Goal: Transaction & Acquisition: Purchase product/service

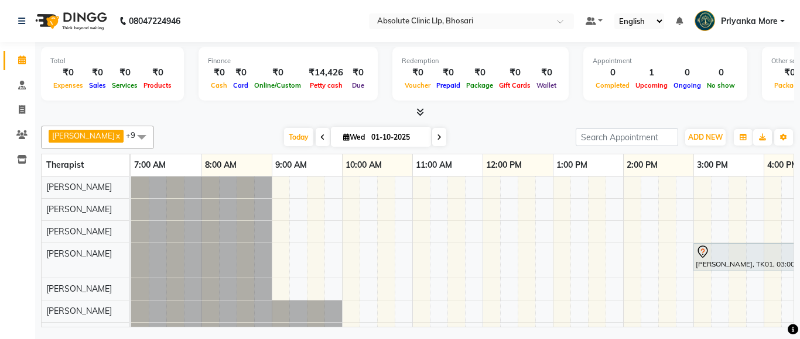
click at [637, 110] on div at bounding box center [417, 113] width 753 height 12
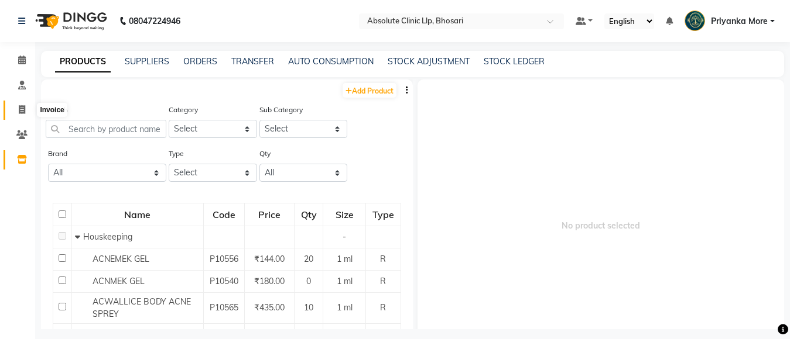
click at [23, 114] on span at bounding box center [22, 110] width 20 height 13
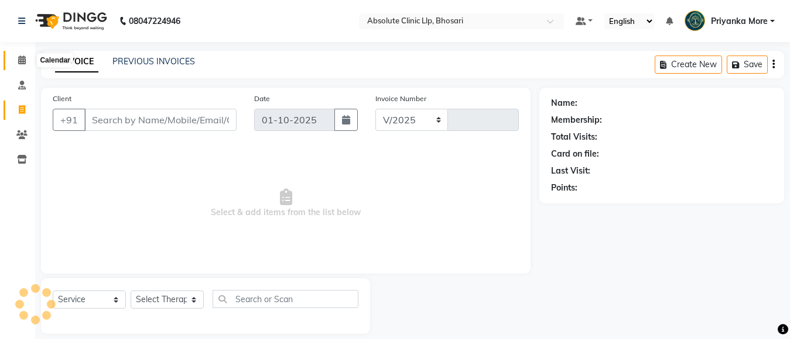
click at [24, 56] on icon at bounding box center [22, 60] width 8 height 9
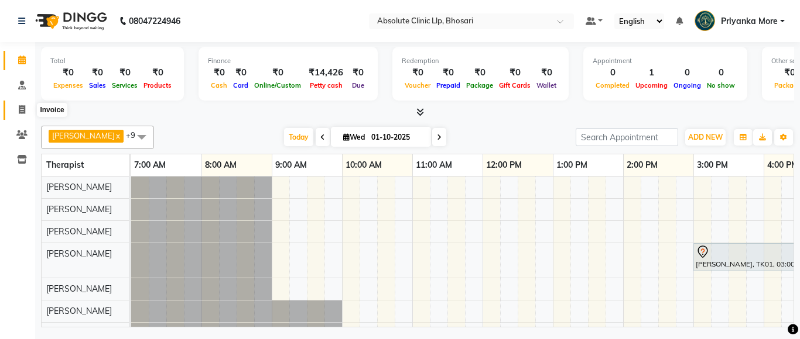
click at [26, 108] on span at bounding box center [22, 110] width 20 height 13
select select "service"
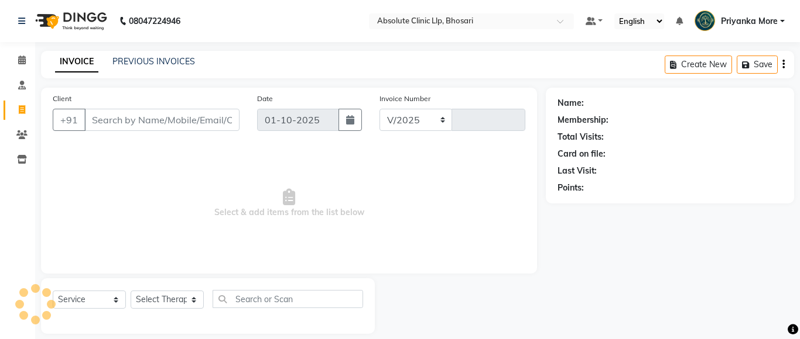
select select "4706"
type input "2755"
click at [147, 113] on input "Client" at bounding box center [160, 120] width 152 height 22
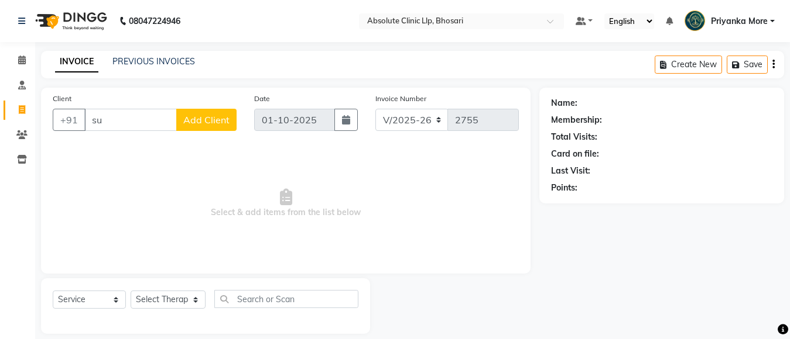
type input "s"
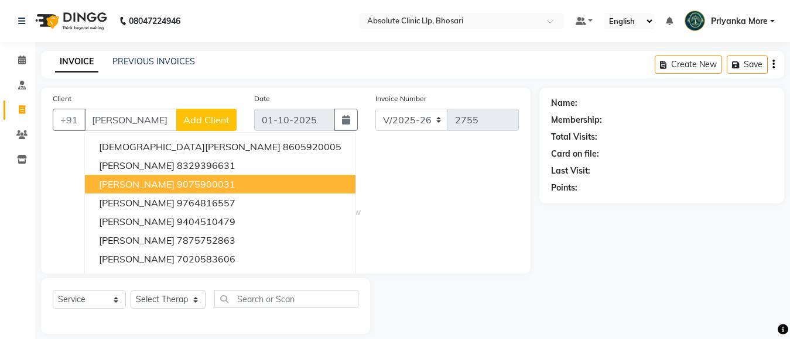
click at [168, 177] on button "[PERSON_NAME] 9075900031" at bounding box center [220, 184] width 270 height 19
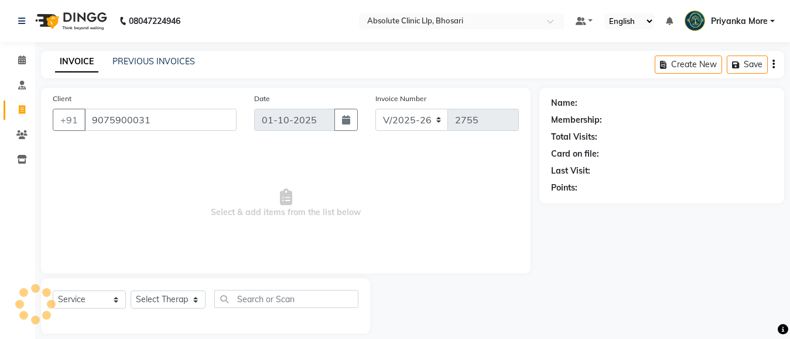
type input "9075900031"
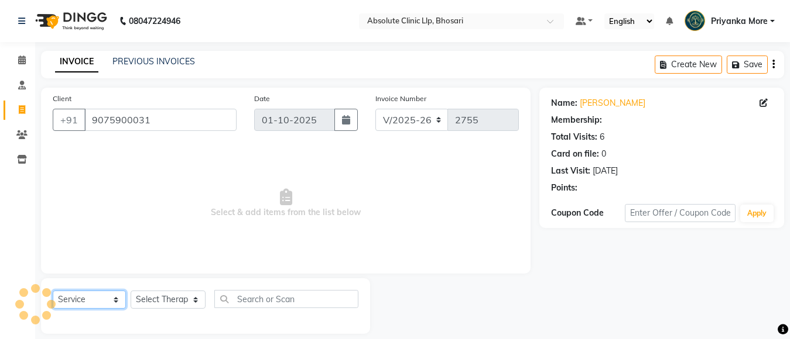
click at [94, 292] on select "Select Service Product Membership Package Voucher Prepaid Gift Card" at bounding box center [89, 300] width 73 height 18
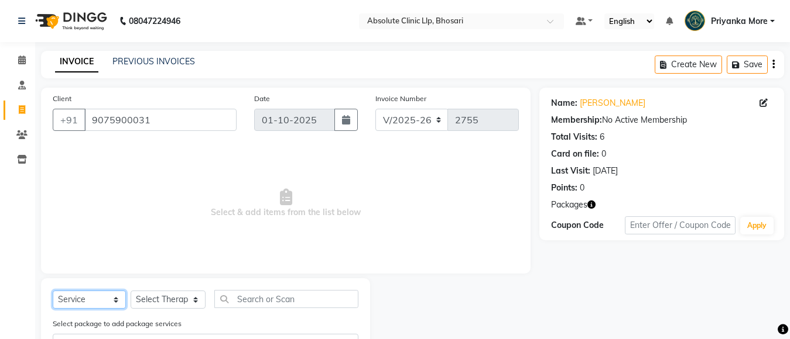
select select "product"
click at [53, 291] on select "Select Service Product Membership Package Voucher Prepaid Gift Card" at bounding box center [89, 300] width 73 height 18
click at [139, 296] on select "Select Therapist [PERSON_NAME] [PERSON_NAME] [PERSON_NAME] [PERSON_NAME] [PERSO…" at bounding box center [168, 300] width 75 height 18
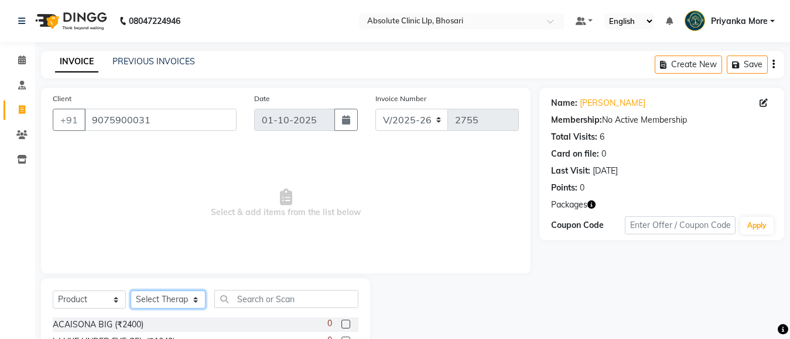
select select "27986"
click at [131, 291] on select "Select Therapist [PERSON_NAME] [PERSON_NAME] [PERSON_NAME] [PERSON_NAME] [PERSO…" at bounding box center [168, 300] width 75 height 18
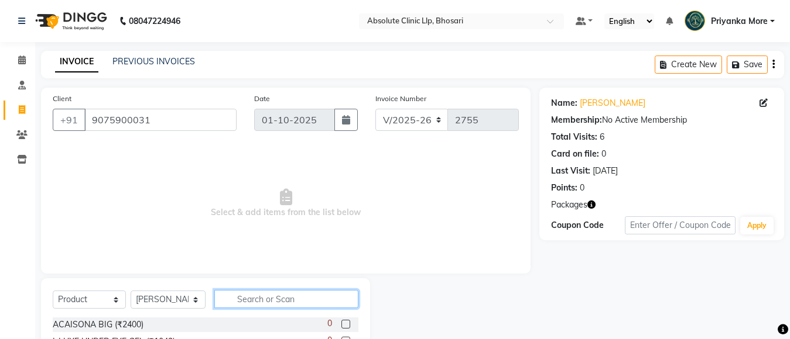
drag, startPoint x: 248, startPoint y: 302, endPoint x: 235, endPoint y: 293, distance: 16.4
click at [248, 299] on input "text" at bounding box center [286, 299] width 144 height 18
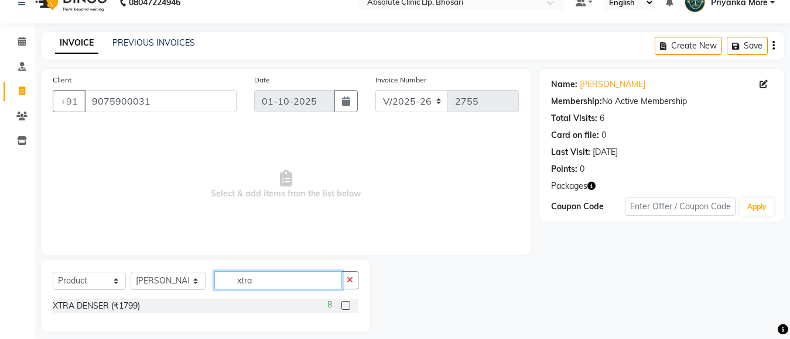
scroll to position [29, 0]
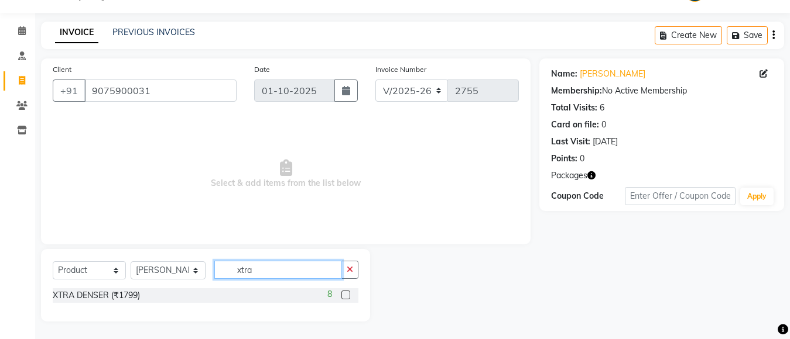
type input "xtra"
click at [342, 296] on label at bounding box center [345, 295] width 9 height 9
click at [342, 296] on input "checkbox" at bounding box center [345, 296] width 8 height 8
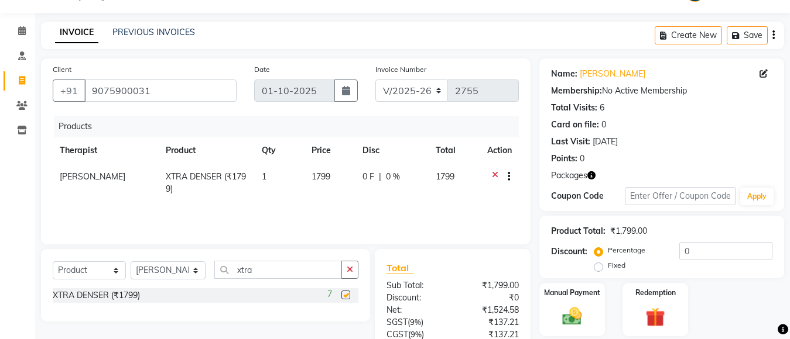
checkbox input "false"
click at [261, 280] on div "Select Service Product Membership Package Voucher Prepaid Gift Card Select Ther…" at bounding box center [206, 275] width 306 height 28
click at [264, 273] on input "xtra" at bounding box center [278, 270] width 128 height 18
type input "x"
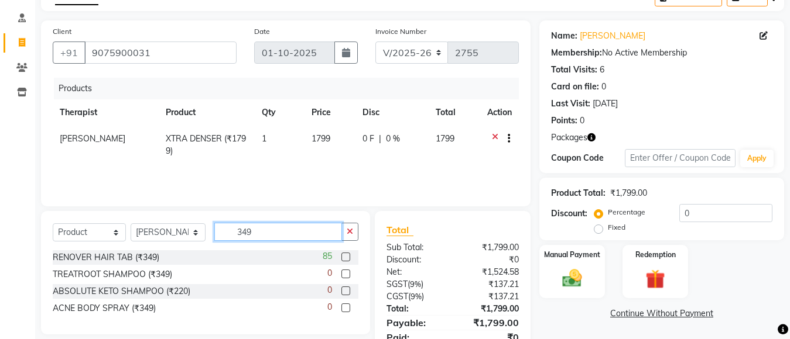
scroll to position [116, 0]
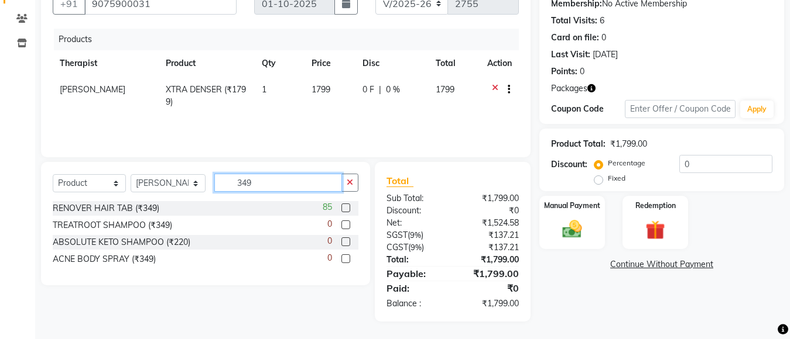
type input "349"
click at [348, 210] on label at bounding box center [345, 208] width 9 height 9
click at [348, 210] on input "checkbox" at bounding box center [345, 209] width 8 height 8
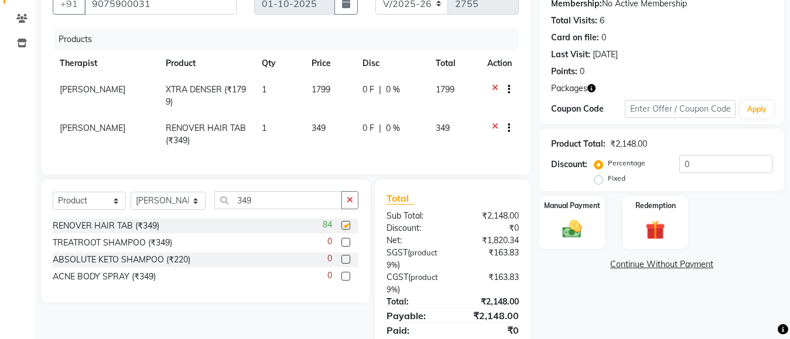
checkbox input "false"
click at [273, 130] on td "1" at bounding box center [280, 134] width 50 height 39
select select "27986"
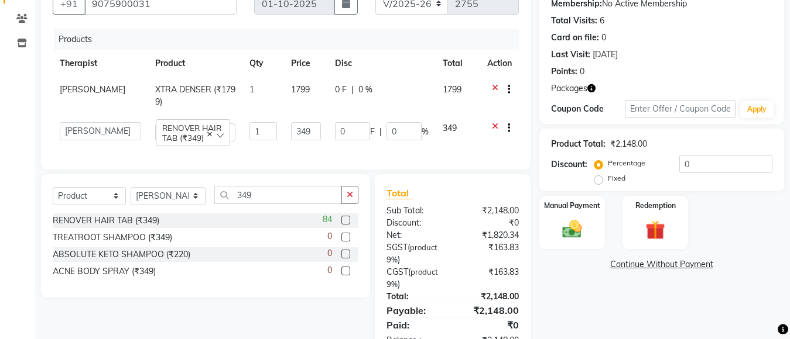
click at [271, 131] on input "1" at bounding box center [262, 131] width 27 height 18
type input "3"
click at [251, 203] on input "349" at bounding box center [278, 195] width 128 height 18
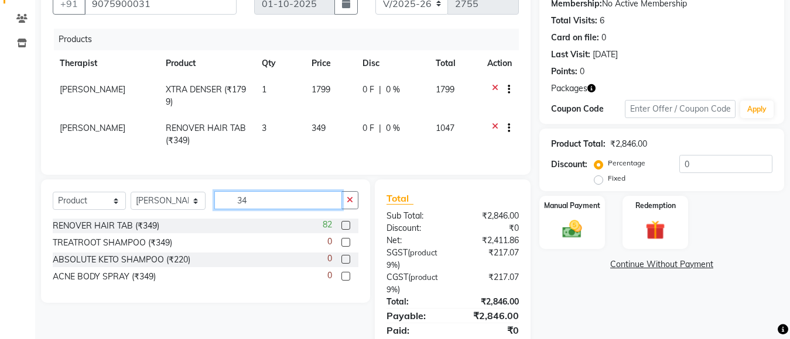
type input "3"
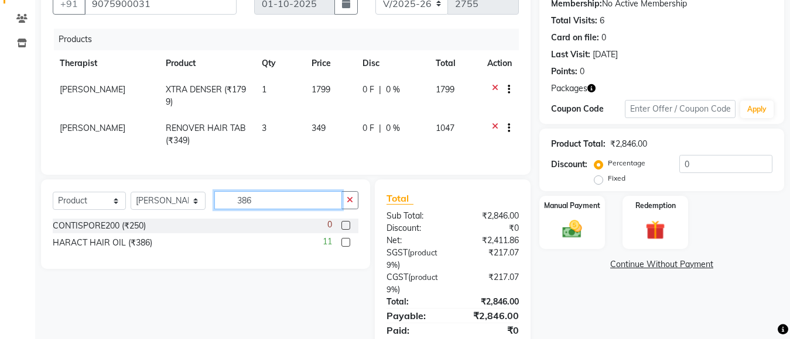
type input "386"
click at [342, 247] on label at bounding box center [345, 242] width 9 height 9
click at [342, 247] on input "checkbox" at bounding box center [345, 243] width 8 height 8
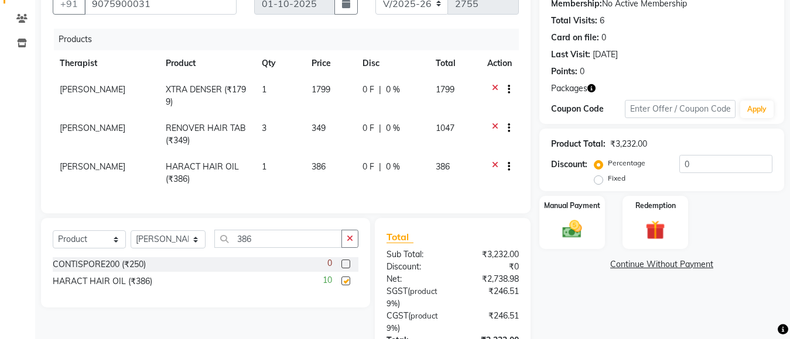
checkbox input "false"
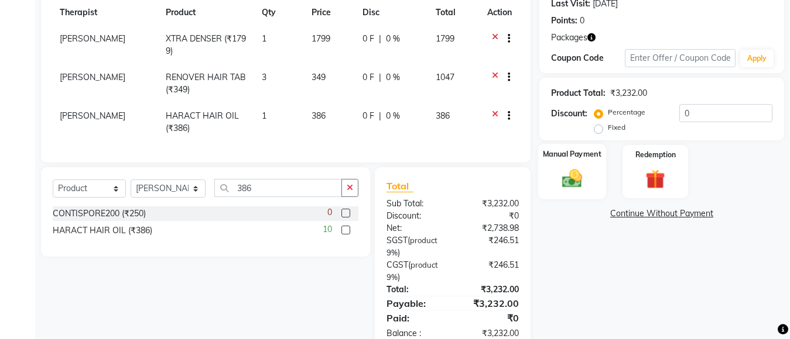
scroll to position [207, 0]
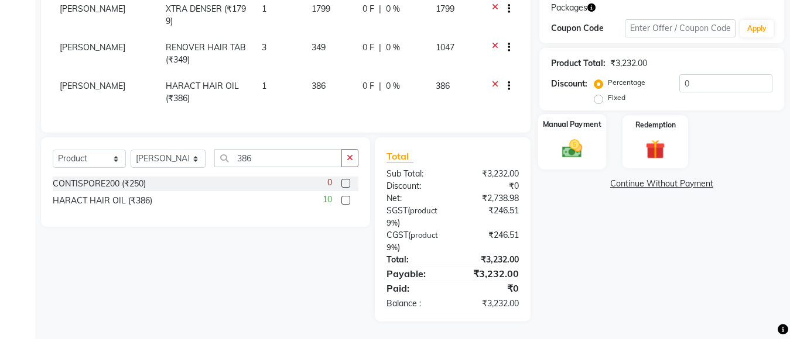
click at [572, 140] on img at bounding box center [571, 148] width 33 height 23
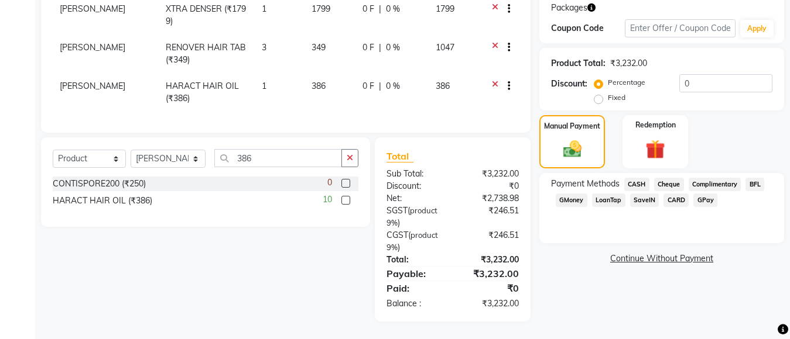
click at [637, 178] on span "CASH" at bounding box center [636, 184] width 25 height 13
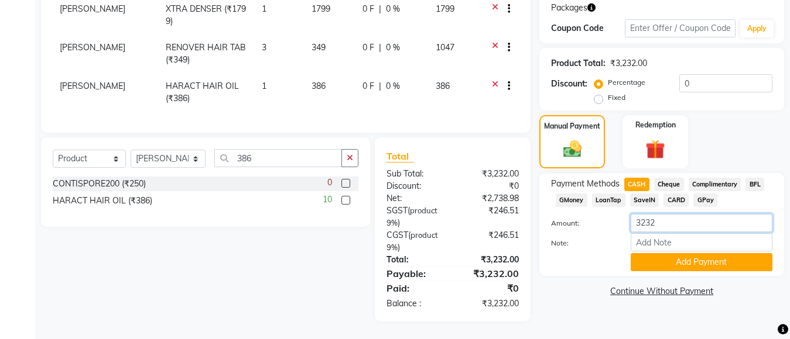
click at [671, 219] on input "3232" at bounding box center [701, 223] width 142 height 18
type input "3"
type input "3000"
click at [655, 255] on button "Add Payment" at bounding box center [701, 262] width 142 height 18
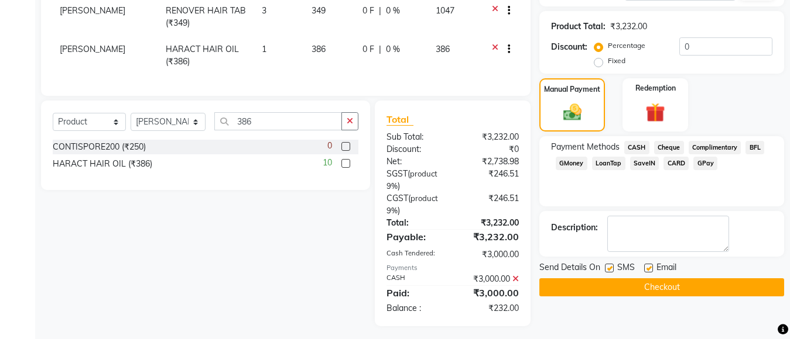
scroll to position [249, 0]
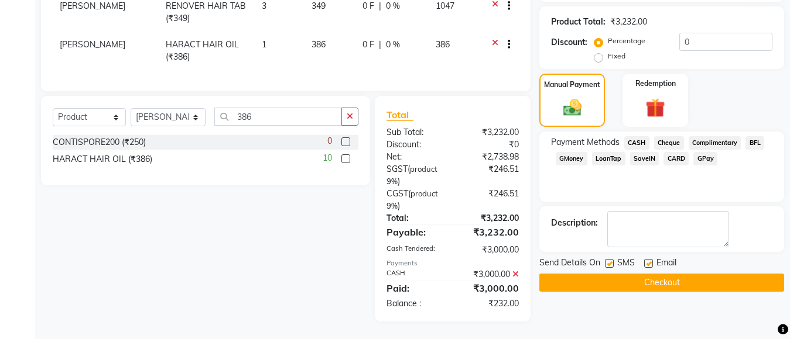
click at [705, 152] on span "GPay" at bounding box center [705, 158] width 24 height 13
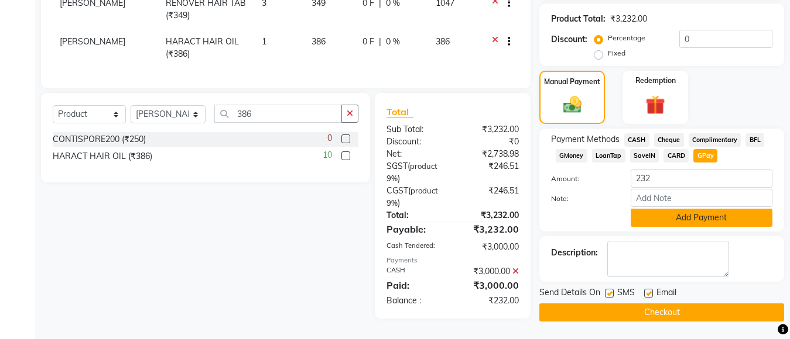
click at [712, 211] on button "Add Payment" at bounding box center [701, 218] width 142 height 18
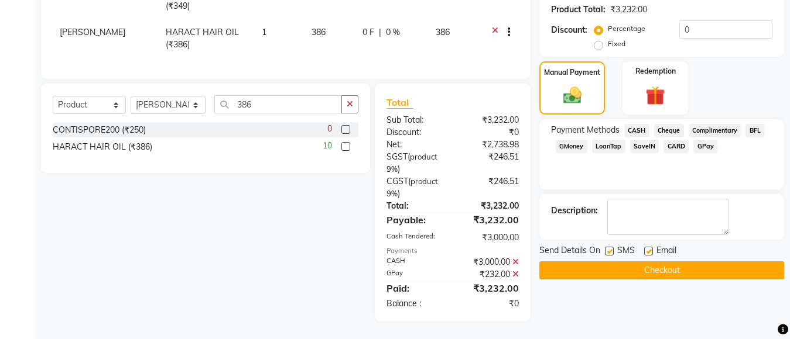
scroll to position [261, 0]
drag, startPoint x: 649, startPoint y: 242, endPoint x: 626, endPoint y: 241, distance: 22.8
click at [647, 247] on label at bounding box center [648, 251] width 9 height 9
click at [647, 248] on input "checkbox" at bounding box center [648, 252] width 8 height 8
checkbox input "false"
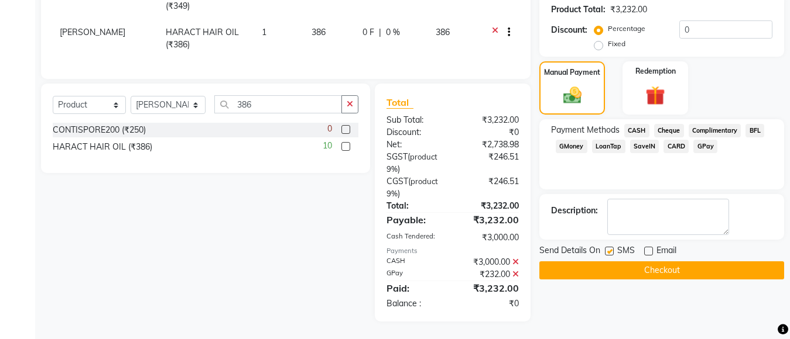
click at [608, 247] on label at bounding box center [609, 251] width 9 height 9
click at [608, 248] on input "checkbox" at bounding box center [609, 252] width 8 height 8
checkbox input "false"
click at [637, 262] on button "Checkout" at bounding box center [661, 271] width 245 height 18
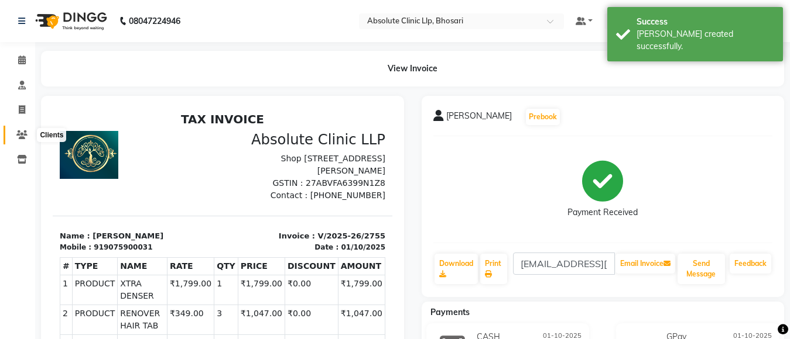
click at [28, 131] on span at bounding box center [22, 135] width 20 height 13
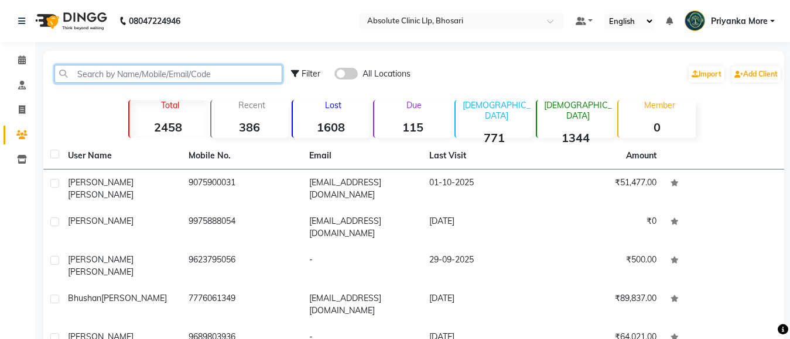
click at [110, 71] on input "text" at bounding box center [168, 74] width 228 height 18
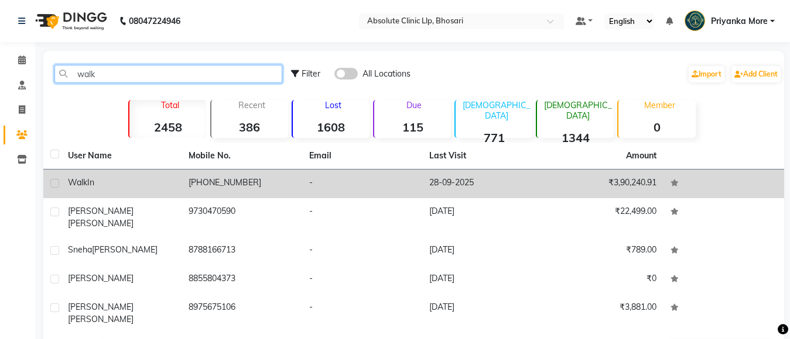
type input "walk"
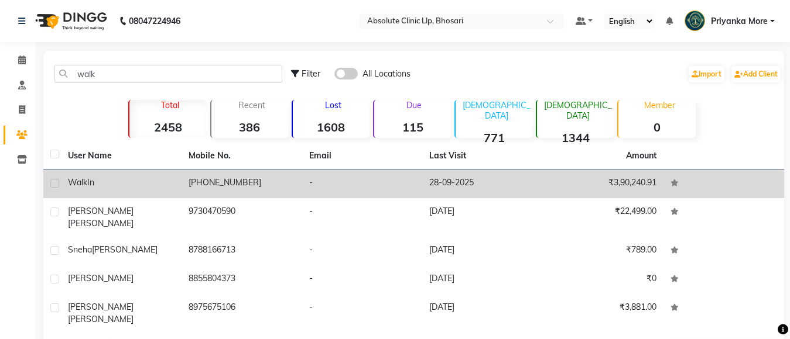
click at [437, 180] on td "28-09-2025" at bounding box center [482, 184] width 121 height 29
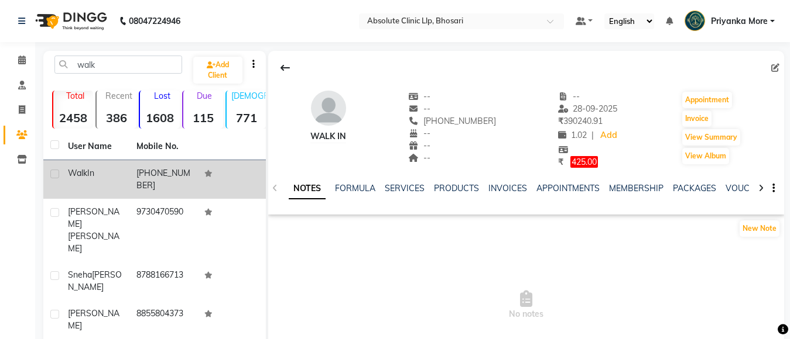
scroll to position [80, 0]
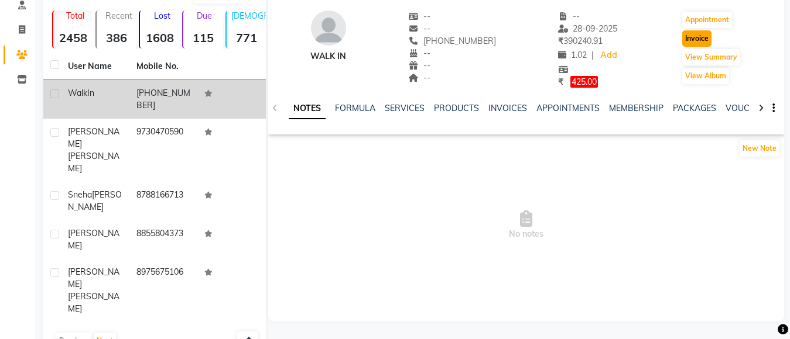
click at [689, 40] on button "Invoice" at bounding box center [696, 38] width 29 height 16
select select "service"
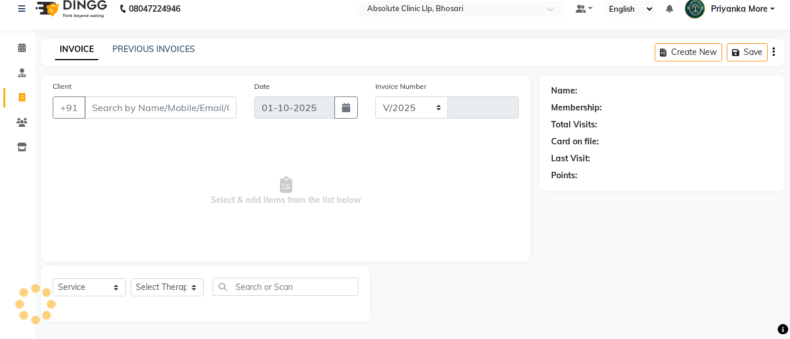
select select "4706"
type input "2756"
drag, startPoint x: 90, startPoint y: 288, endPoint x: 91, endPoint y: 279, distance: 9.5
click at [90, 288] on select "Select Service Product Membership Package Voucher Prepaid Gift Card" at bounding box center [89, 288] width 73 height 18
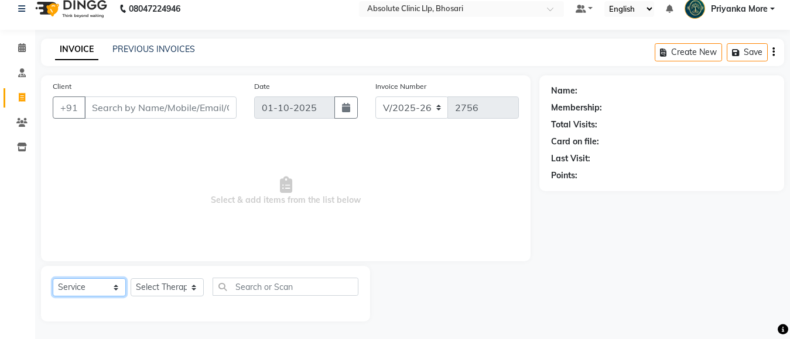
select select "product"
click at [53, 279] on select "Select Service Product Membership Package Voucher Prepaid Gift Card" at bounding box center [89, 288] width 73 height 18
type input "11970000000"
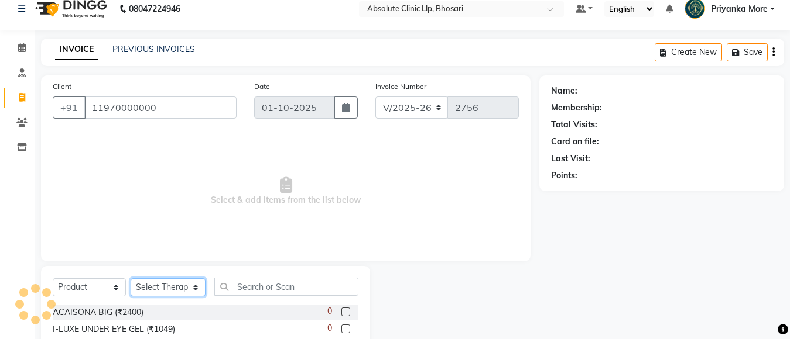
click at [156, 280] on select "Select Therapist [PERSON_NAME] [PERSON_NAME] [PERSON_NAME] [PERSON_NAME] [PERSO…" at bounding box center [168, 288] width 75 height 18
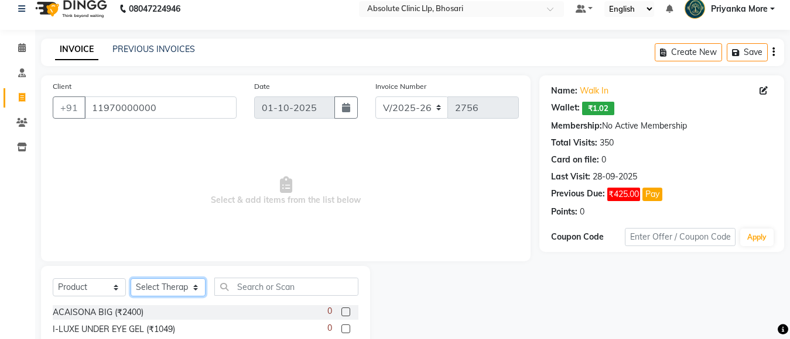
select select "27986"
click at [131, 279] on select "Select Therapist [PERSON_NAME] [PERSON_NAME] [PERSON_NAME] [PERSON_NAME] [PERSO…" at bounding box center [168, 288] width 75 height 18
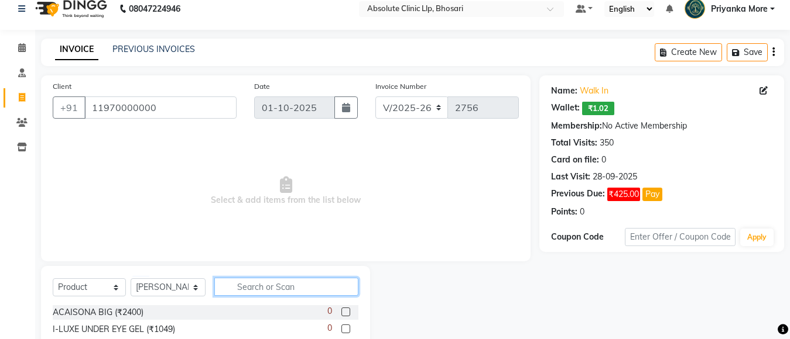
click at [241, 280] on input "text" at bounding box center [286, 287] width 144 height 18
type input "eryt"
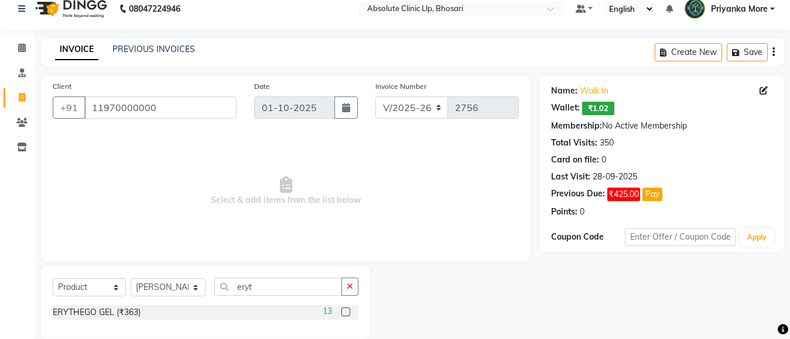
click at [348, 315] on label at bounding box center [345, 312] width 9 height 9
click at [348, 315] on input "checkbox" at bounding box center [345, 313] width 8 height 8
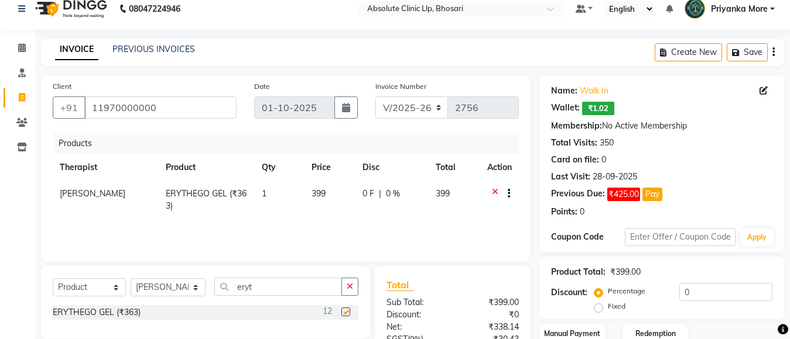
checkbox input "false"
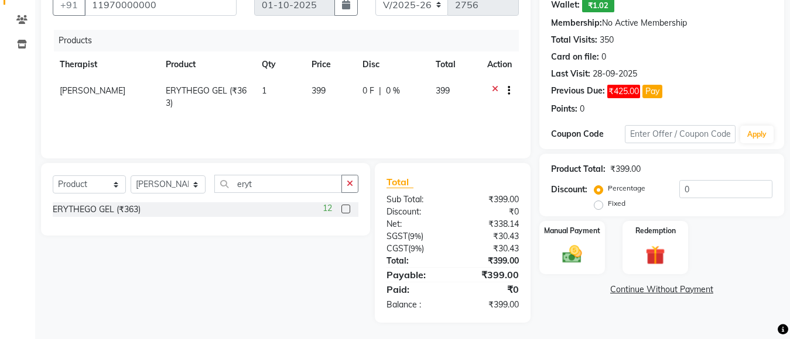
scroll to position [116, 0]
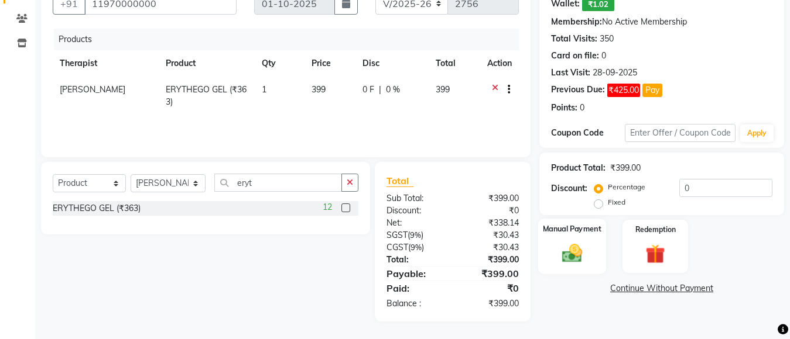
click at [577, 262] on img at bounding box center [571, 253] width 33 height 23
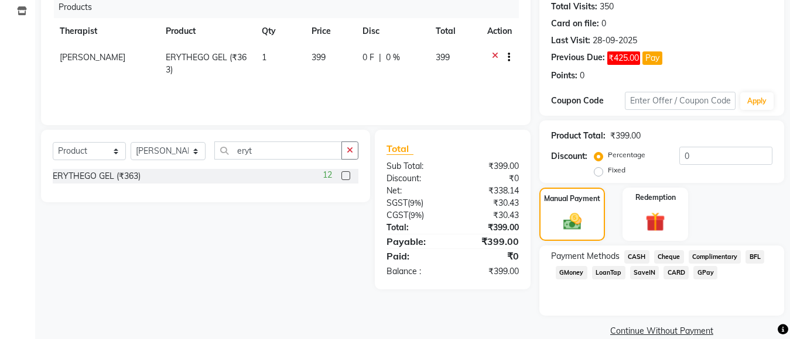
scroll to position [167, 0]
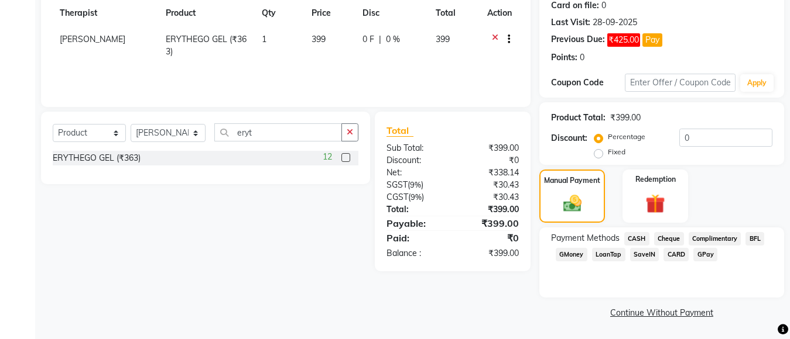
click at [712, 255] on span "GPay" at bounding box center [705, 254] width 24 height 13
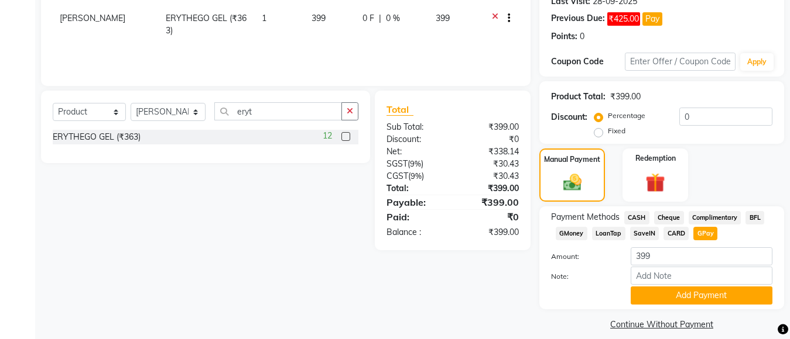
scroll to position [200, 0]
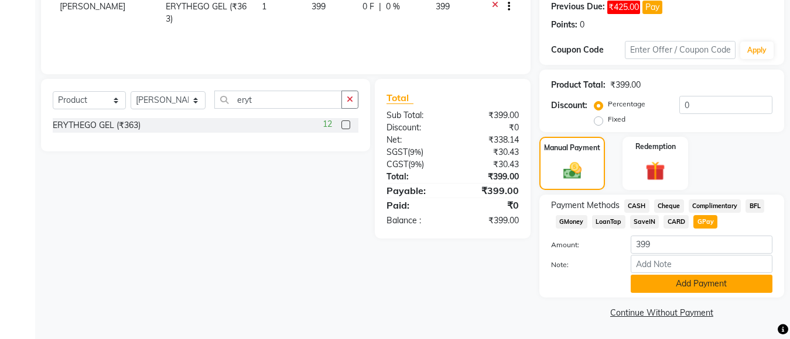
click at [688, 284] on button "Add Payment" at bounding box center [701, 284] width 142 height 18
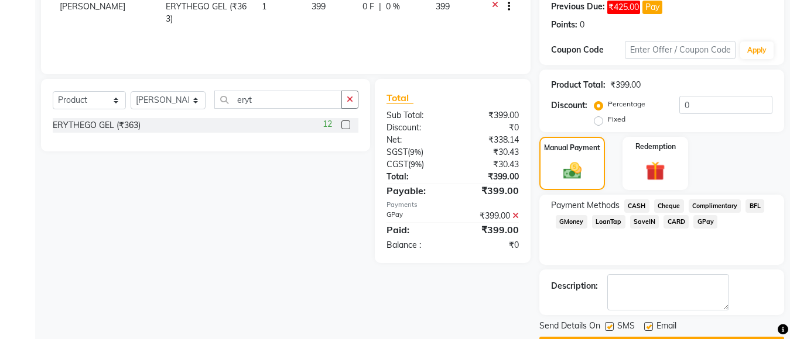
click at [612, 326] on label at bounding box center [609, 326] width 9 height 9
click at [612, 326] on input "checkbox" at bounding box center [609, 328] width 8 height 8
checkbox input "false"
click at [648, 329] on label at bounding box center [648, 326] width 9 height 9
click at [648, 329] on input "checkbox" at bounding box center [648, 328] width 8 height 8
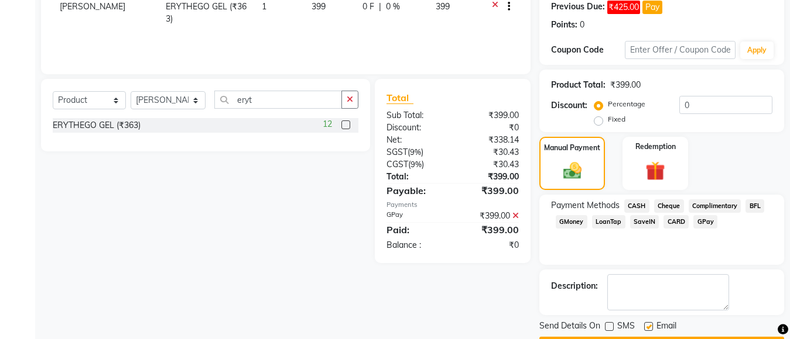
checkbox input "false"
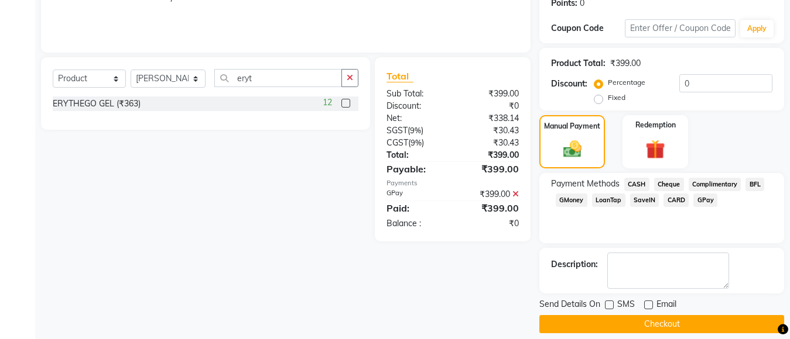
scroll to position [233, 0]
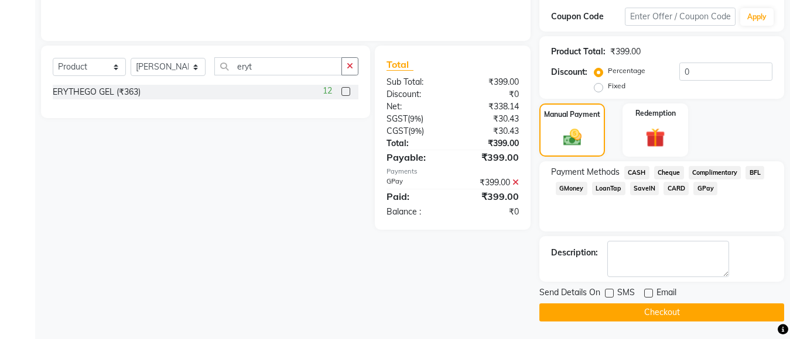
drag, startPoint x: 665, startPoint y: 311, endPoint x: 659, endPoint y: 291, distance: 20.7
click at [663, 299] on div "Send Details On SMS Email Checkout" at bounding box center [661, 304] width 245 height 35
click at [609, 321] on button "Checkout" at bounding box center [661, 313] width 245 height 18
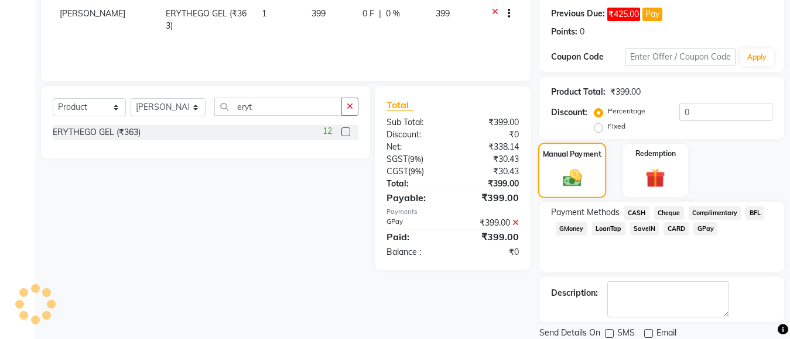
scroll to position [116, 0]
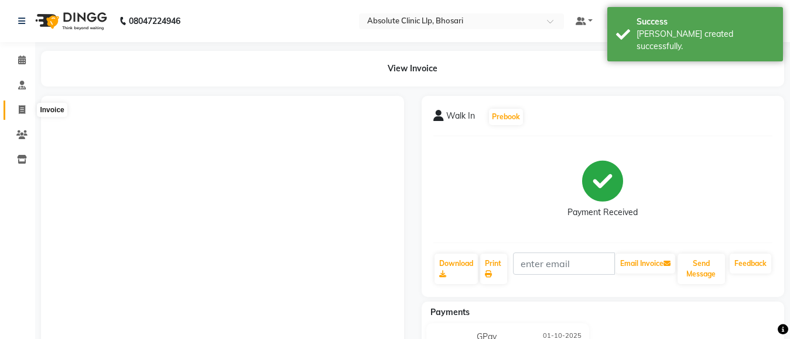
click at [19, 112] on icon at bounding box center [22, 109] width 6 height 9
select select "service"
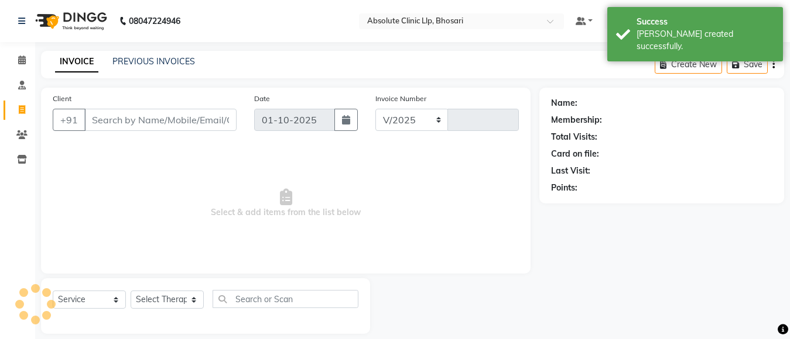
click at [102, 111] on input "Client" at bounding box center [160, 120] width 152 height 22
select select "4706"
type input "2757"
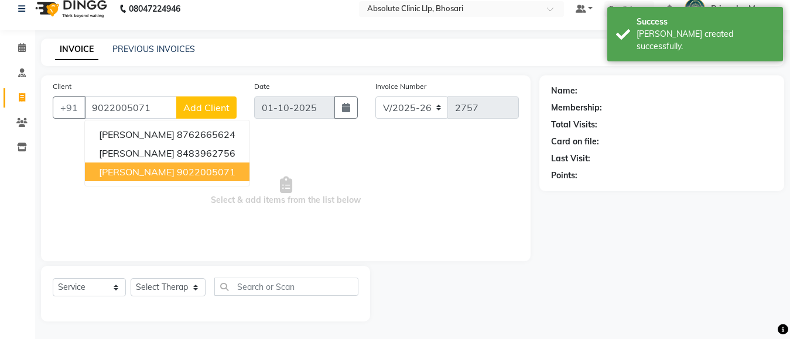
type input "9022005071"
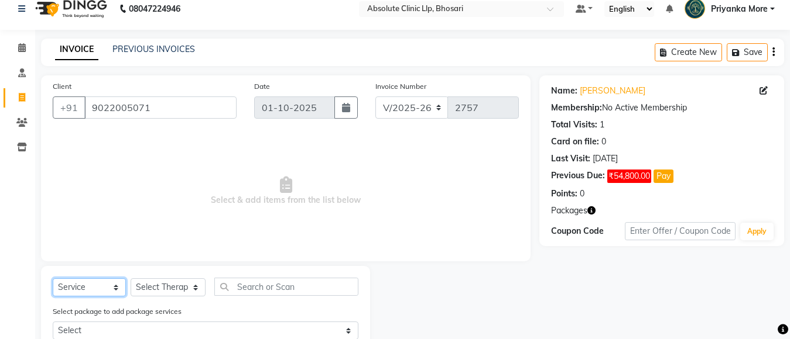
click at [104, 284] on select "Select Service Product Membership Package Voucher Prepaid Gift Card" at bounding box center [89, 288] width 73 height 18
select select "product"
click at [53, 279] on select "Select Service Product Membership Package Voucher Prepaid Gift Card" at bounding box center [89, 288] width 73 height 18
click at [184, 288] on select "Select Therapist [PERSON_NAME] [PERSON_NAME] [PERSON_NAME] [PERSON_NAME] [PERSO…" at bounding box center [168, 288] width 75 height 18
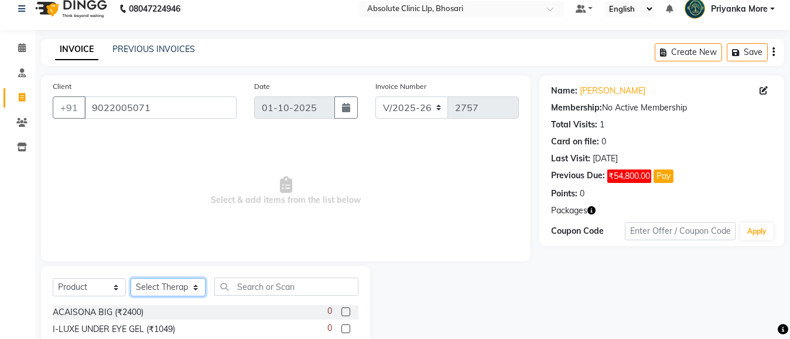
select select "28128"
click at [131, 279] on select "Select Therapist [PERSON_NAME] [PERSON_NAME] [PERSON_NAME] [PERSON_NAME] [PERSO…" at bounding box center [168, 288] width 75 height 18
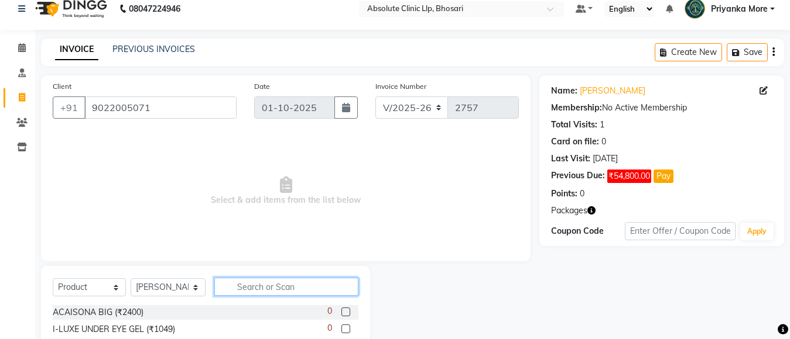
click at [265, 290] on input "text" at bounding box center [286, 287] width 144 height 18
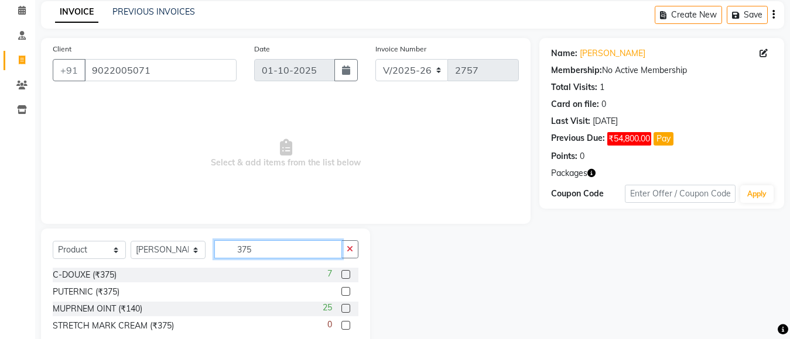
scroll to position [71, 0]
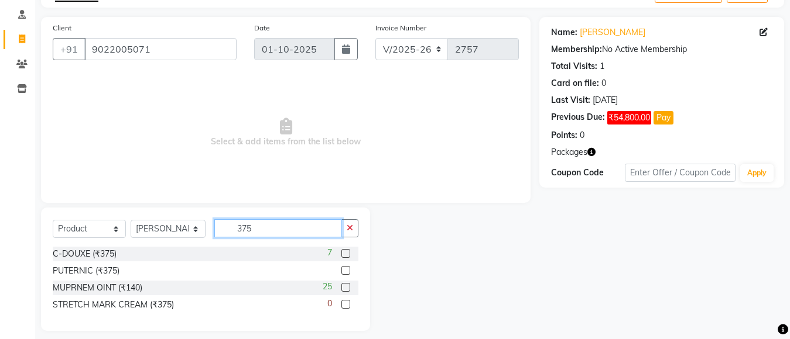
type input "375"
click at [344, 254] on label at bounding box center [345, 253] width 9 height 9
click at [344, 254] on input "checkbox" at bounding box center [345, 255] width 8 height 8
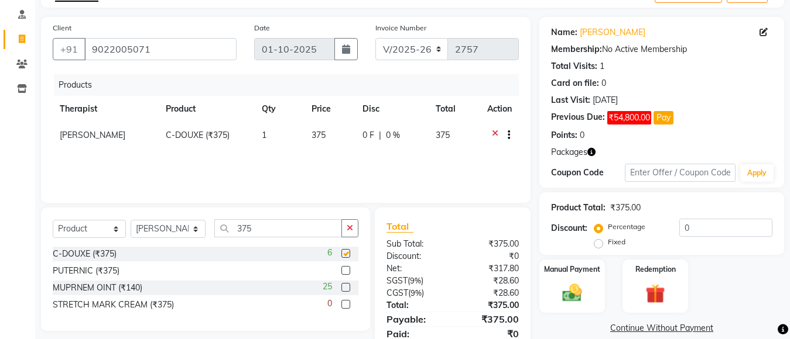
checkbox input "false"
click at [341, 270] on label at bounding box center [345, 270] width 9 height 9
click at [341, 270] on input "checkbox" at bounding box center [345, 271] width 8 height 8
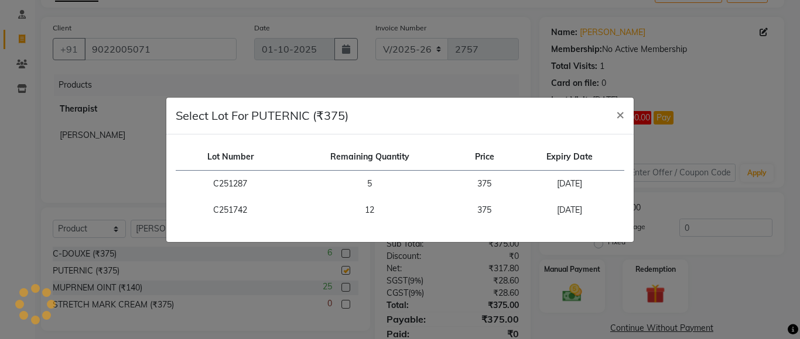
checkbox input "false"
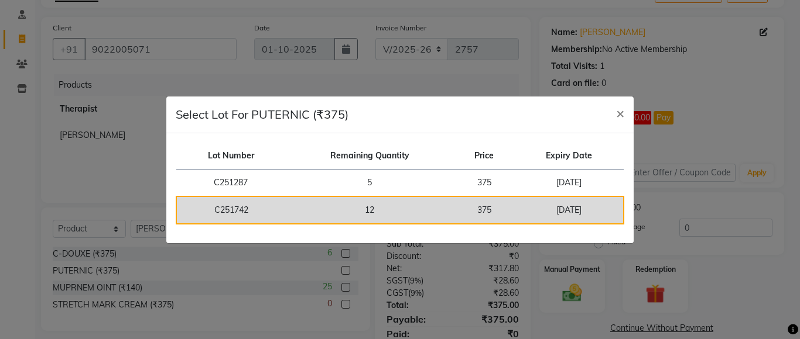
click at [303, 208] on td "12" at bounding box center [369, 211] width 169 height 28
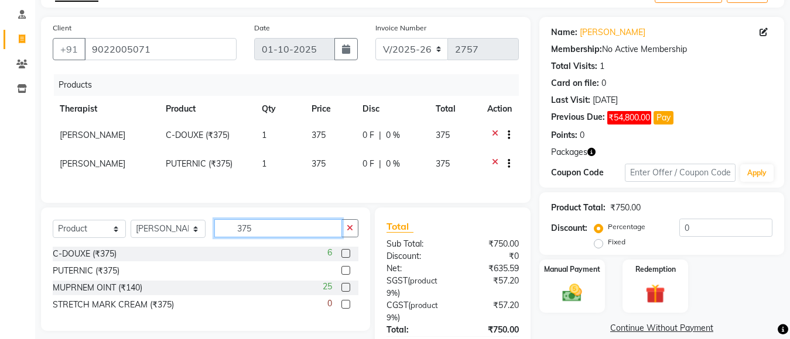
click at [267, 235] on input "375" at bounding box center [278, 228] width 128 height 18
type input "3"
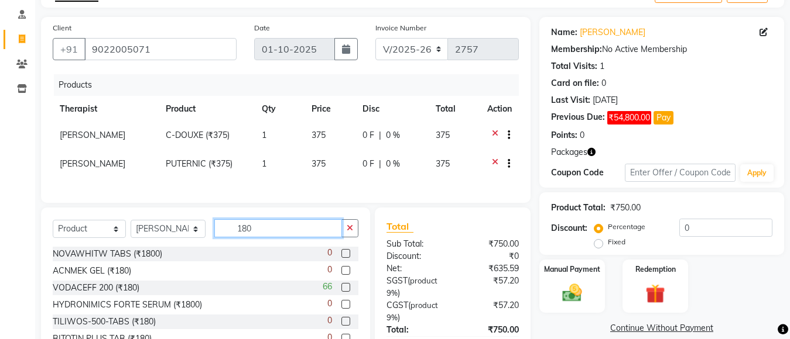
type input "180"
click at [341, 275] on label at bounding box center [345, 270] width 9 height 9
click at [341, 275] on input "checkbox" at bounding box center [345, 271] width 8 height 8
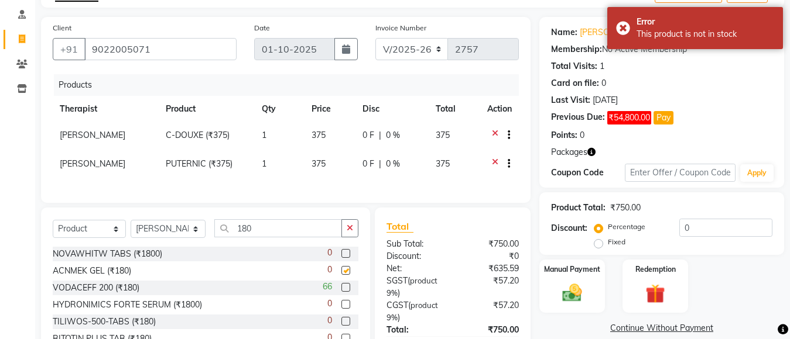
checkbox input "false"
click at [295, 238] on input "180" at bounding box center [278, 228] width 128 height 18
type input "1"
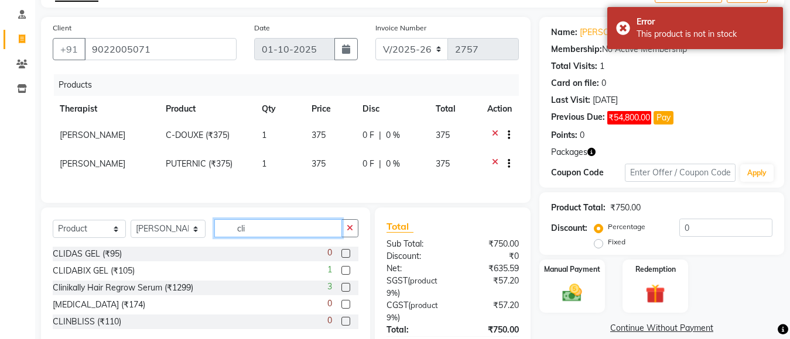
type input "cli"
click at [345, 275] on label at bounding box center [345, 270] width 9 height 9
click at [345, 275] on input "checkbox" at bounding box center [345, 271] width 8 height 8
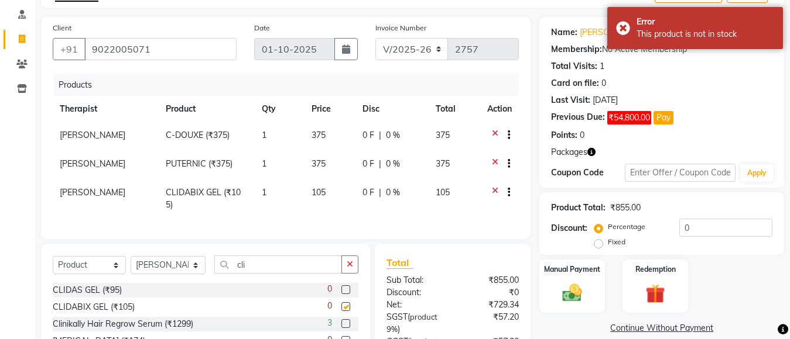
checkbox input "false"
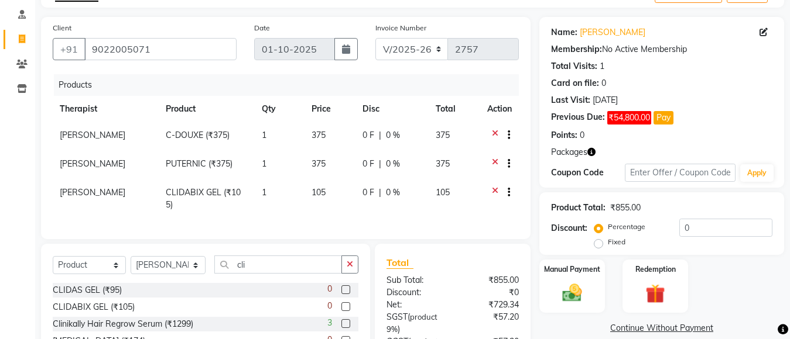
click at [320, 196] on span "105" at bounding box center [318, 192] width 14 height 11
click at [320, 196] on td "105" at bounding box center [329, 199] width 51 height 39
select select "28128"
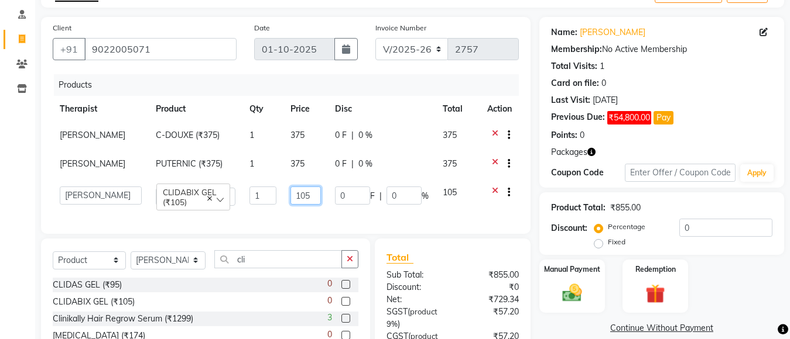
click at [302, 191] on input "105" at bounding box center [305, 196] width 30 height 18
click at [308, 193] on input "105" at bounding box center [305, 196] width 30 height 18
type input "180"
click at [243, 267] on input "cli" at bounding box center [278, 260] width 128 height 18
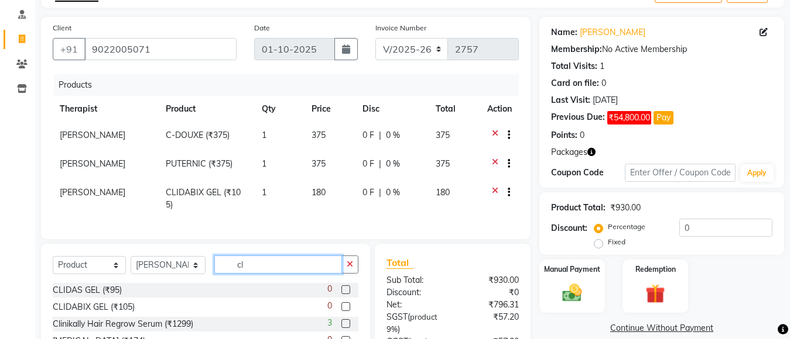
type input "c"
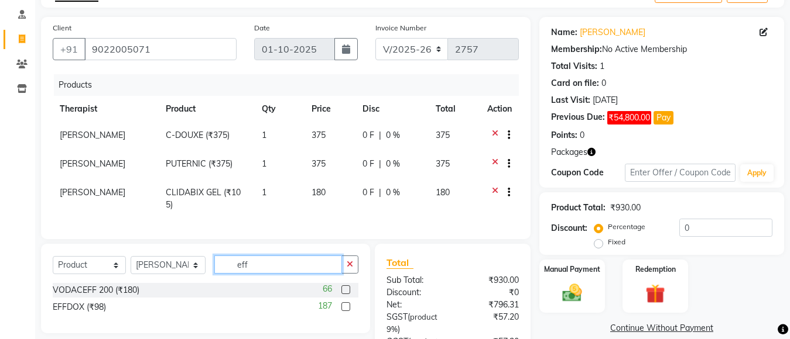
type input "eff"
click at [342, 306] on label at bounding box center [345, 307] width 9 height 9
click at [342, 306] on input "checkbox" at bounding box center [345, 308] width 8 height 8
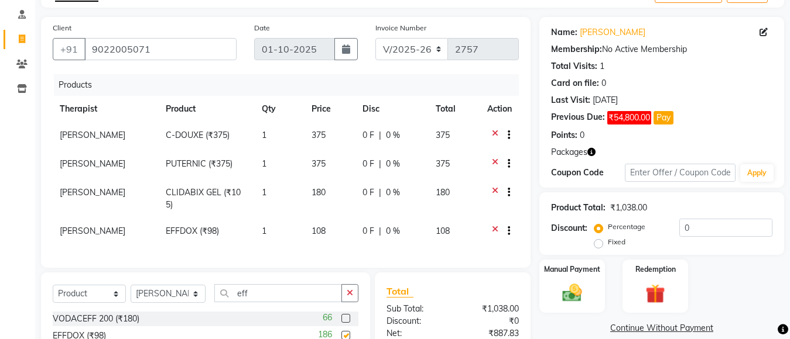
checkbox input "false"
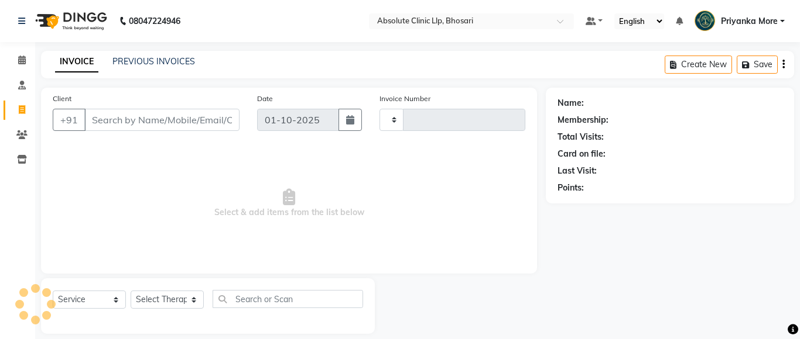
select select "service"
click at [116, 119] on input "Client" at bounding box center [161, 120] width 155 height 22
select select "4706"
type input "2757"
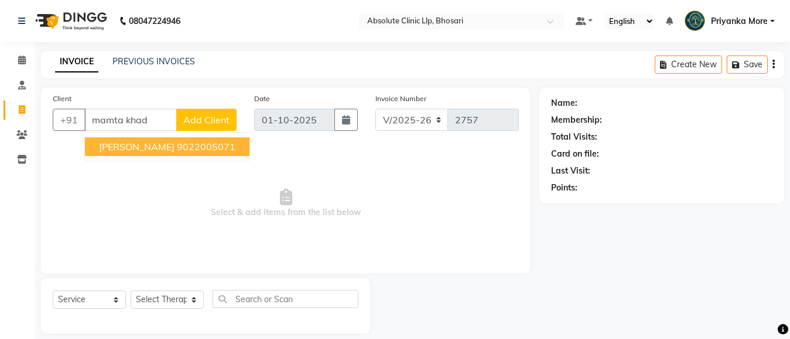
click at [140, 148] on span "[PERSON_NAME]" at bounding box center [137, 147] width 76 height 12
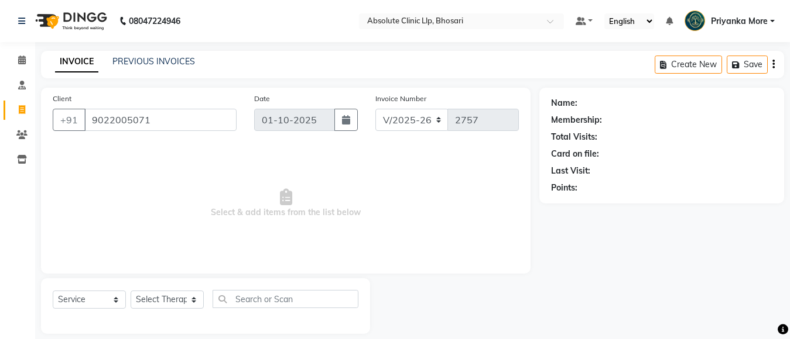
type input "9022005071"
click at [88, 301] on select "Select Service Product Membership Package Voucher Prepaid Gift Card" at bounding box center [89, 300] width 73 height 18
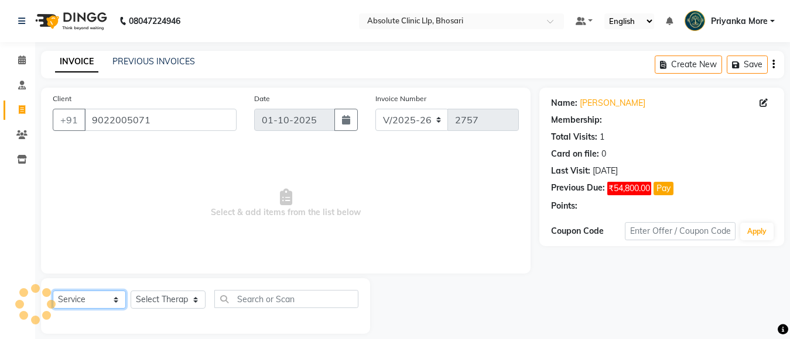
select select "product"
click at [53, 291] on select "Select Service Product Membership Package Voucher Prepaid Gift Card" at bounding box center [89, 300] width 73 height 18
click at [151, 298] on select "Select Therapist [PERSON_NAME] [PERSON_NAME] [PERSON_NAME] [PERSON_NAME] [PERSO…" at bounding box center [168, 300] width 75 height 18
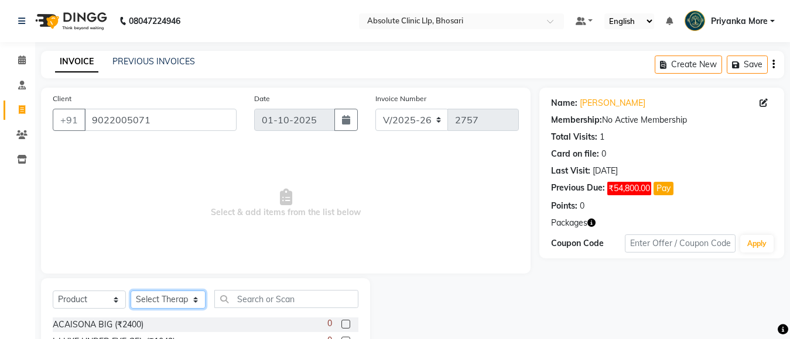
select select "28128"
click at [131, 291] on select "Select Therapist [PERSON_NAME] [PERSON_NAME] [PERSON_NAME] [PERSON_NAME] [PERSO…" at bounding box center [168, 300] width 75 height 18
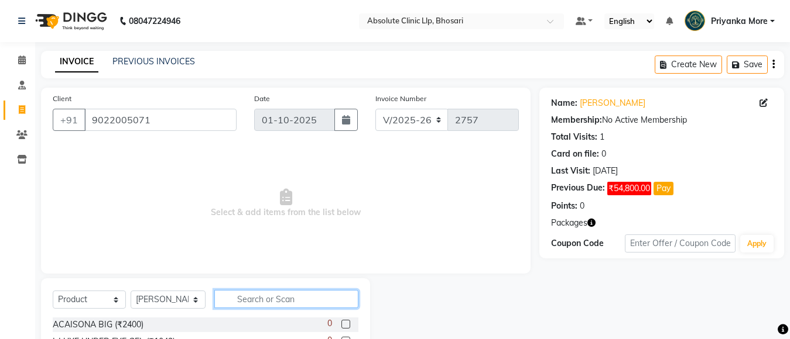
click at [256, 301] on input "text" at bounding box center [286, 299] width 144 height 18
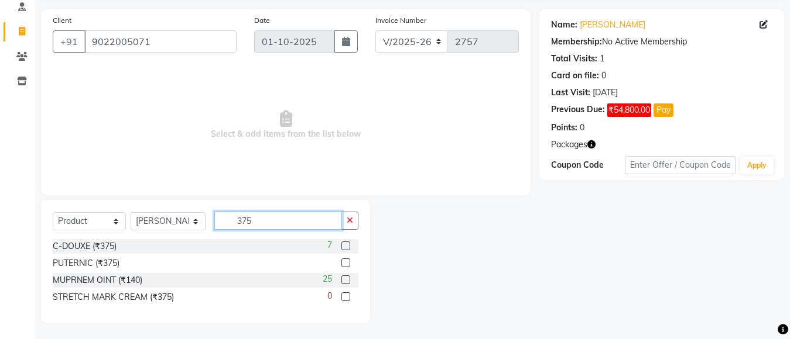
scroll to position [80, 0]
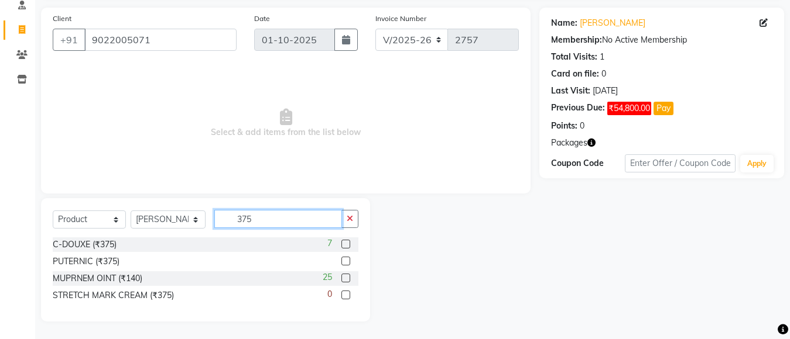
type input "375"
click at [343, 262] on label at bounding box center [345, 261] width 9 height 9
click at [343, 262] on input "checkbox" at bounding box center [345, 262] width 8 height 8
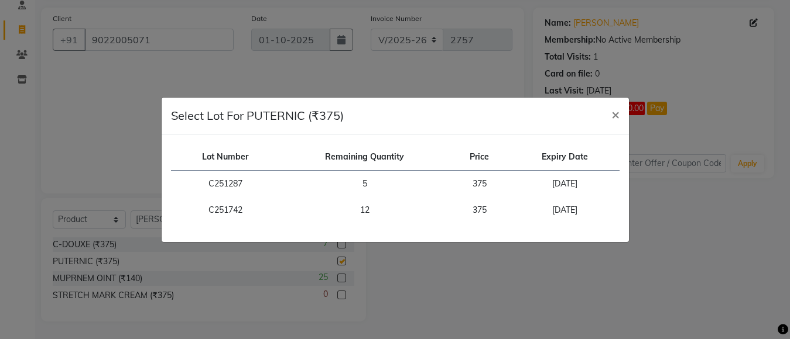
checkbox input "false"
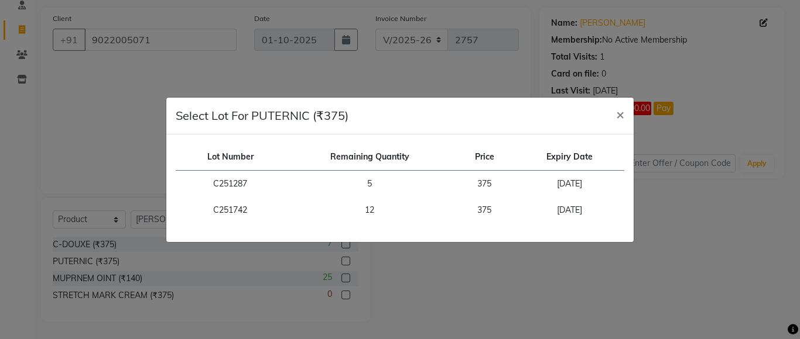
click at [258, 221] on td "C251742" at bounding box center [230, 210] width 109 height 26
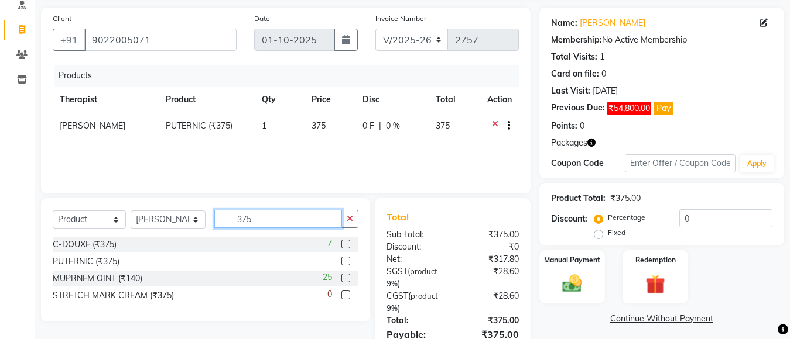
click at [263, 227] on input "375" at bounding box center [278, 219] width 128 height 18
type input "3"
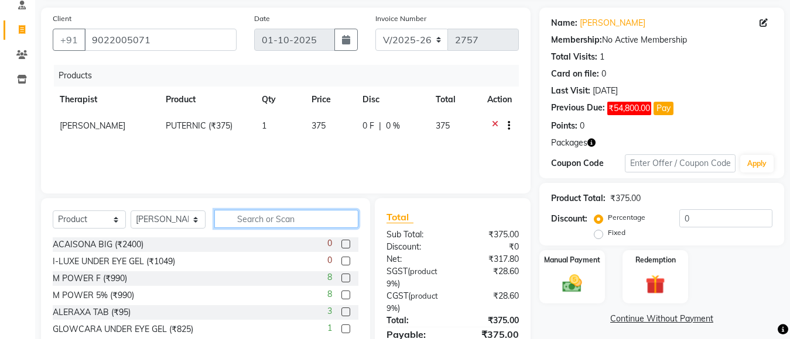
type input "1"
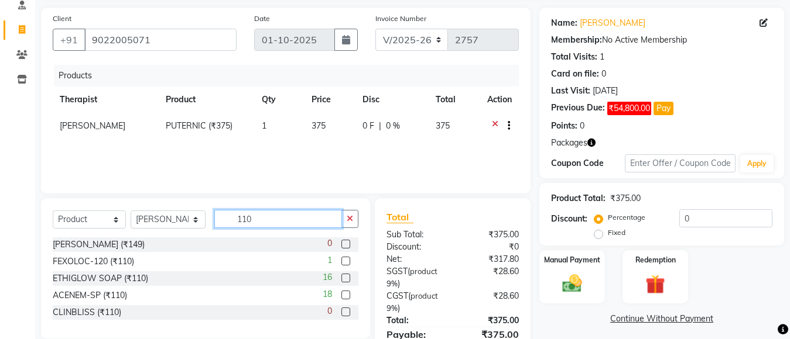
type input "110"
click at [345, 282] on label at bounding box center [345, 278] width 9 height 9
click at [345, 282] on input "checkbox" at bounding box center [345, 279] width 8 height 8
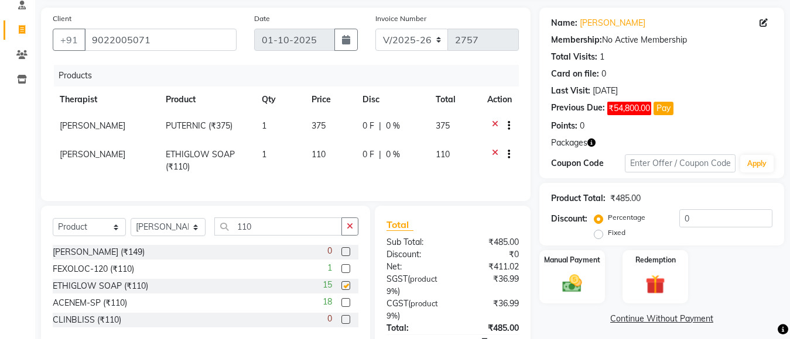
checkbox input "false"
click at [322, 154] on td "110" at bounding box center [329, 161] width 51 height 39
select select "28128"
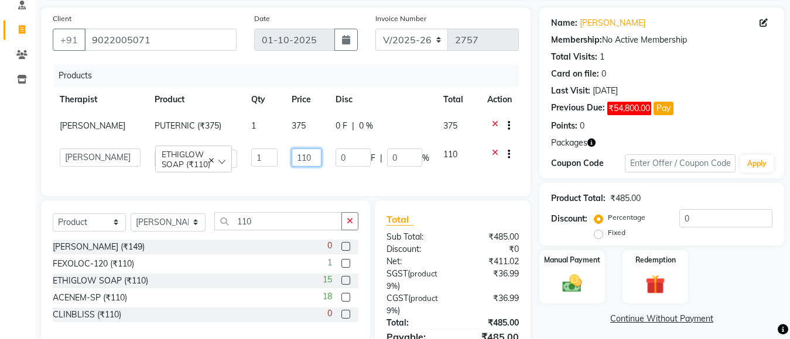
click at [313, 165] on input "110" at bounding box center [306, 158] width 30 height 18
type input "180"
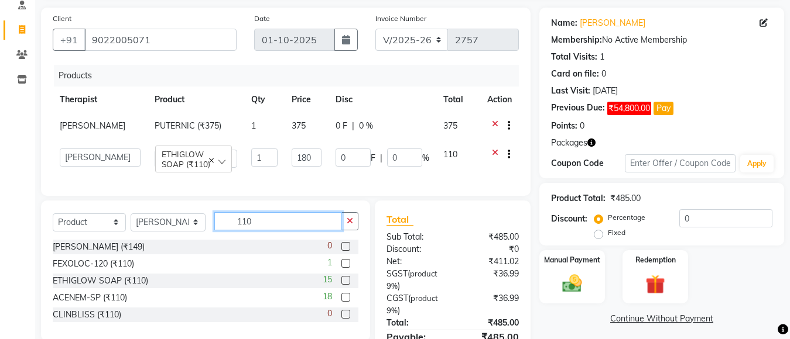
click at [284, 227] on div "Select Service Product Membership Package Voucher Prepaid Gift Card Select Ther…" at bounding box center [205, 271] width 329 height 140
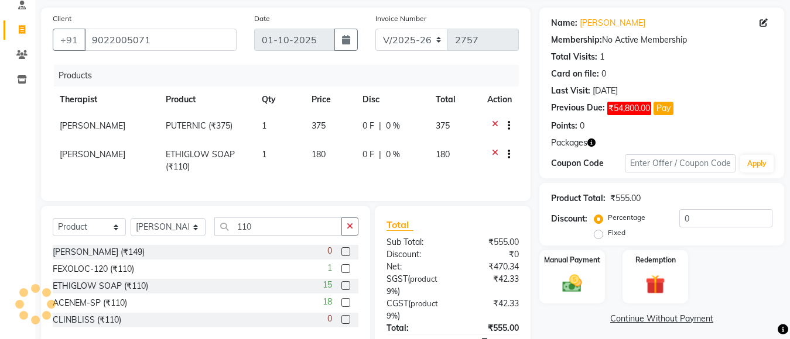
click at [492, 152] on icon at bounding box center [495, 156] width 6 height 15
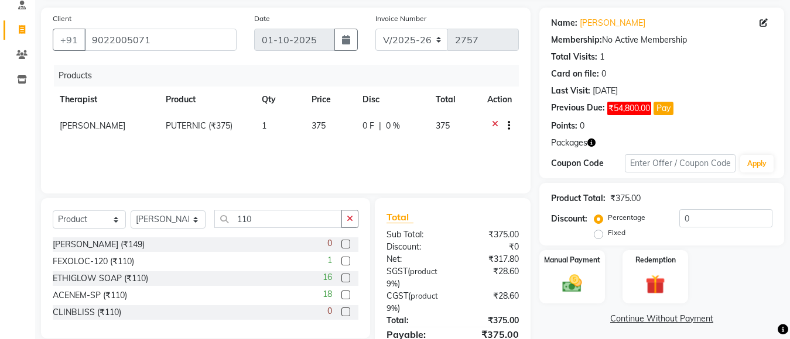
click at [345, 277] on label at bounding box center [345, 278] width 9 height 9
click at [345, 277] on input "checkbox" at bounding box center [345, 279] width 8 height 8
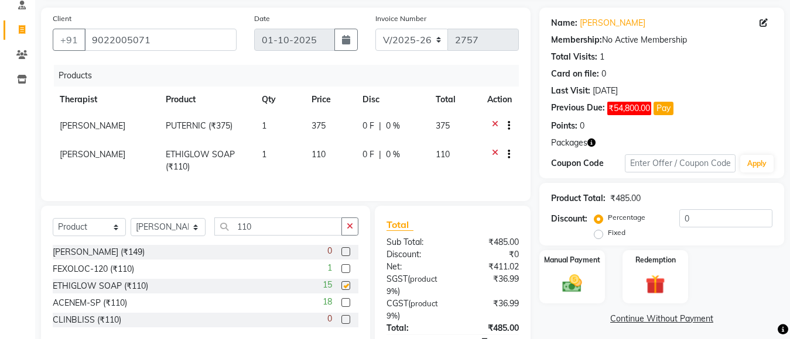
checkbox input "false"
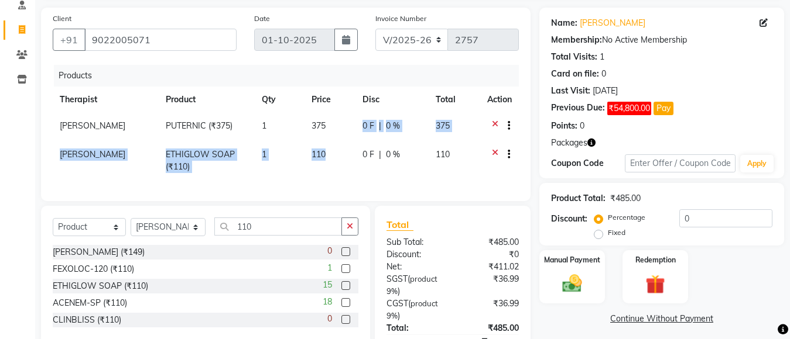
drag, startPoint x: 326, startPoint y: 138, endPoint x: 326, endPoint y: 151, distance: 12.9
click at [326, 151] on tbody "Dr.Bharati Patil PUTERNIC (₹375) 1 375 0 F | 0 % 375 Dr.Bharati Patil ETHIGLOW …" at bounding box center [286, 146] width 466 height 67
click at [317, 158] on span "110" at bounding box center [318, 154] width 14 height 11
select select "28128"
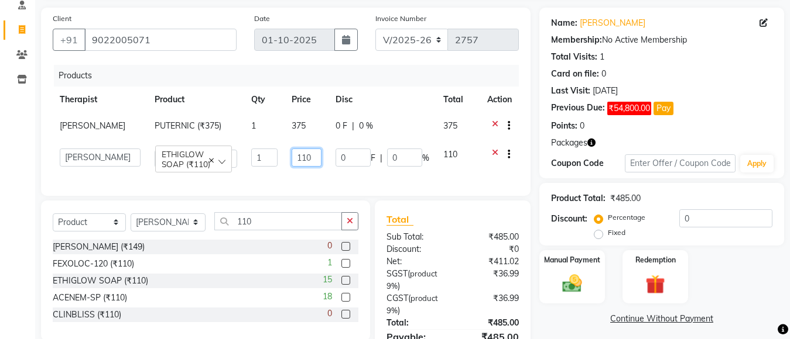
click at [318, 157] on input "110" at bounding box center [306, 158] width 30 height 18
type input "180"
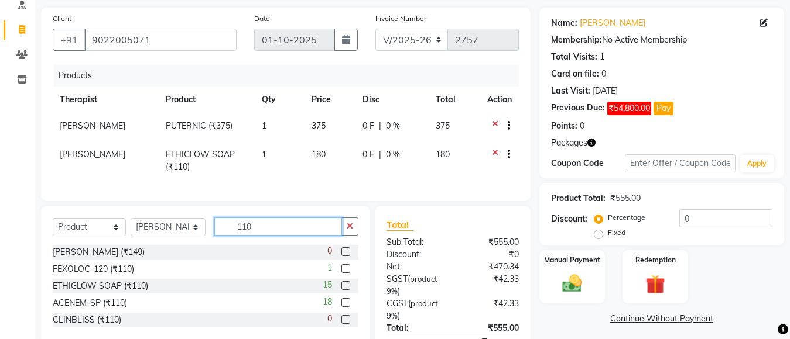
click at [301, 236] on input "110" at bounding box center [278, 227] width 128 height 18
type input "1"
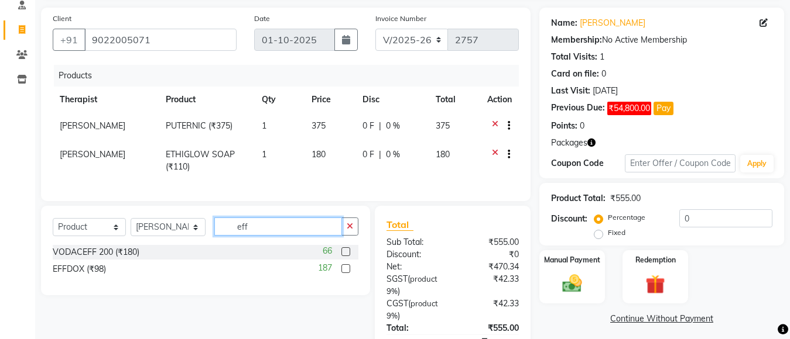
type input "eff"
click at [341, 273] on label at bounding box center [345, 269] width 9 height 9
click at [341, 273] on input "checkbox" at bounding box center [345, 270] width 8 height 8
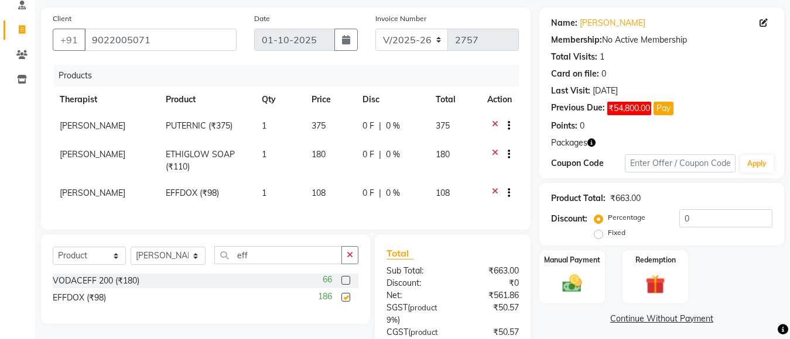
checkbox input "false"
click at [267, 199] on td "1" at bounding box center [280, 194] width 50 height 29
select select "28128"
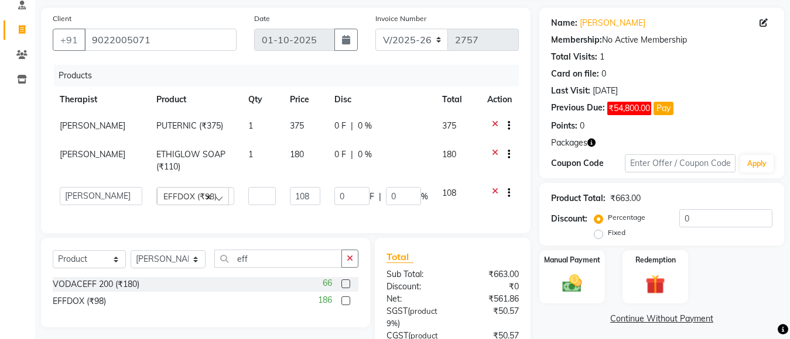
type input "2"
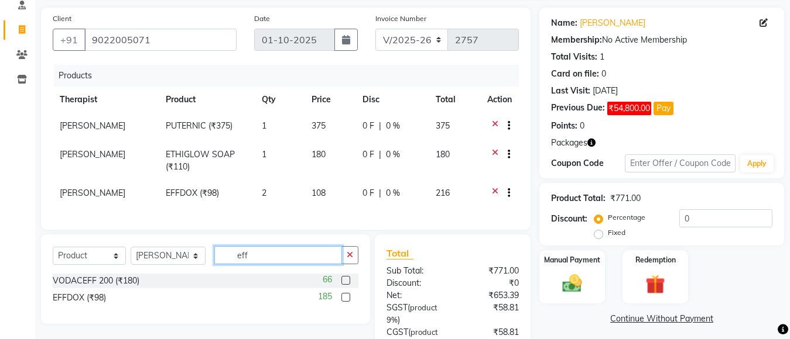
click at [271, 263] on input "eff" at bounding box center [278, 255] width 128 height 18
type input "e"
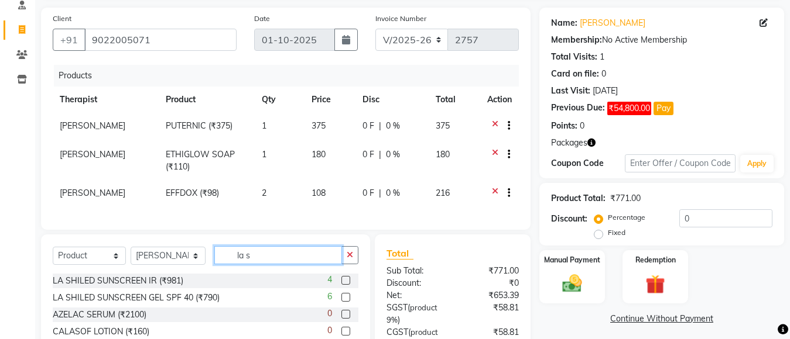
type input "la s"
click at [347, 302] on label at bounding box center [345, 297] width 9 height 9
click at [347, 302] on input "checkbox" at bounding box center [345, 298] width 8 height 8
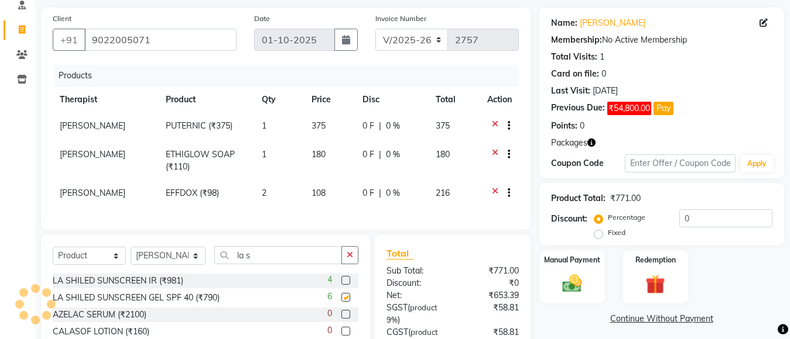
checkbox input "false"
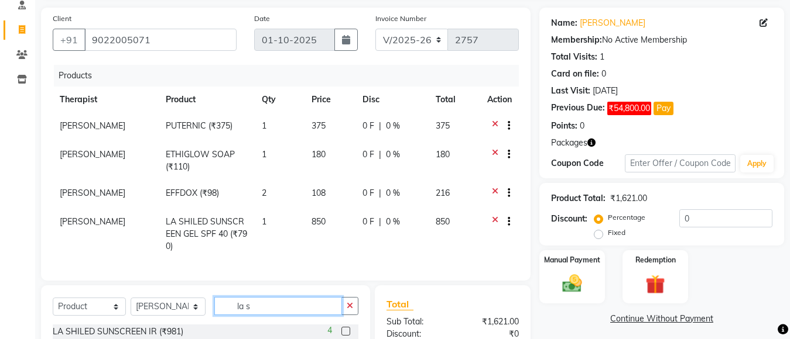
drag, startPoint x: 282, startPoint y: 297, endPoint x: 283, endPoint y: 306, distance: 8.8
click at [282, 301] on input "la s" at bounding box center [278, 306] width 128 height 18
type input "l"
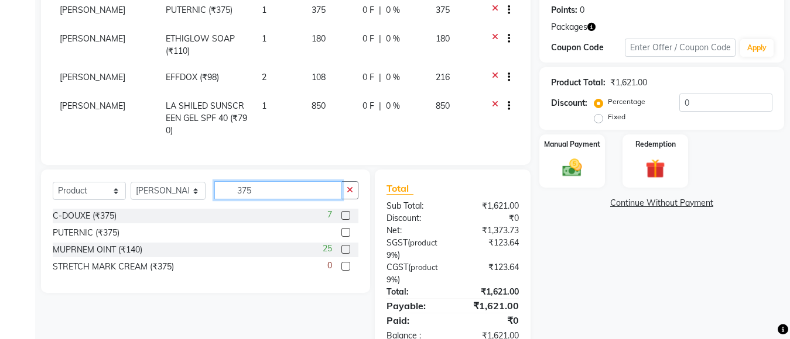
scroll to position [197, 0]
type input "375"
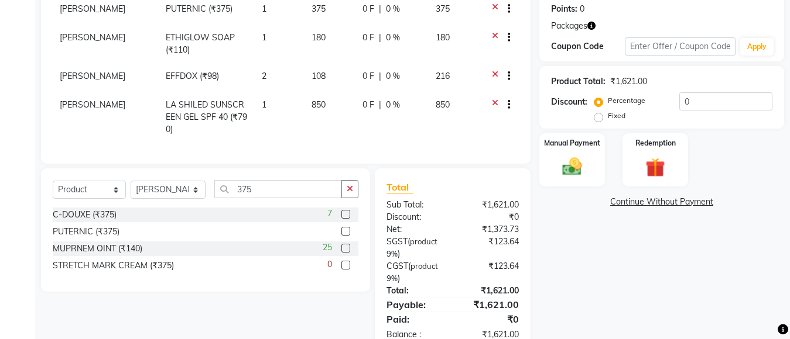
click at [341, 211] on label at bounding box center [345, 214] width 9 height 9
click at [341, 211] on input "checkbox" at bounding box center [345, 215] width 8 height 8
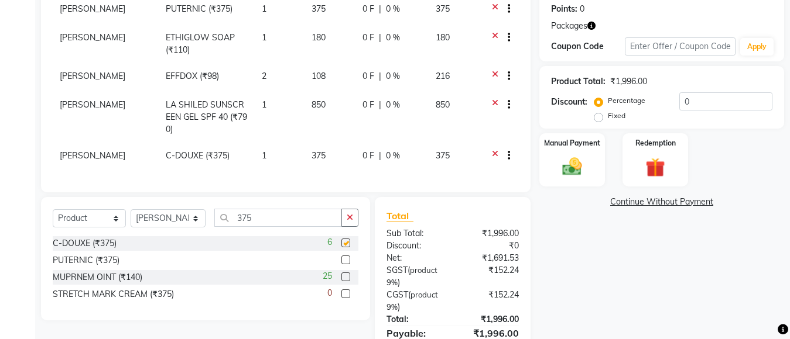
checkbox input "false"
click at [276, 222] on input "375" at bounding box center [278, 218] width 128 height 18
type input "3"
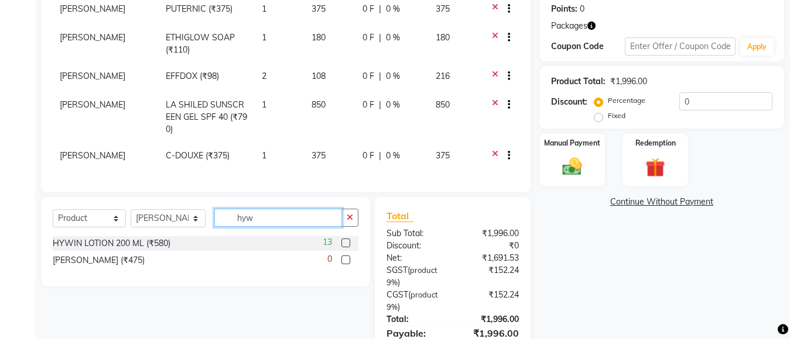
type input "hyw"
click at [344, 239] on label at bounding box center [345, 243] width 9 height 9
click at [344, 240] on input "checkbox" at bounding box center [345, 244] width 8 height 8
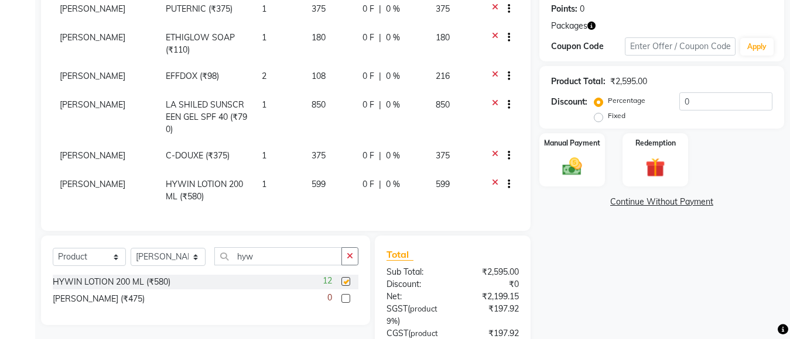
checkbox input "false"
click at [103, 179] on span "[PERSON_NAME]" at bounding box center [93, 184] width 66 height 11
click at [102, 170] on td "[PERSON_NAME]" at bounding box center [106, 157] width 106 height 29
select select "28128"
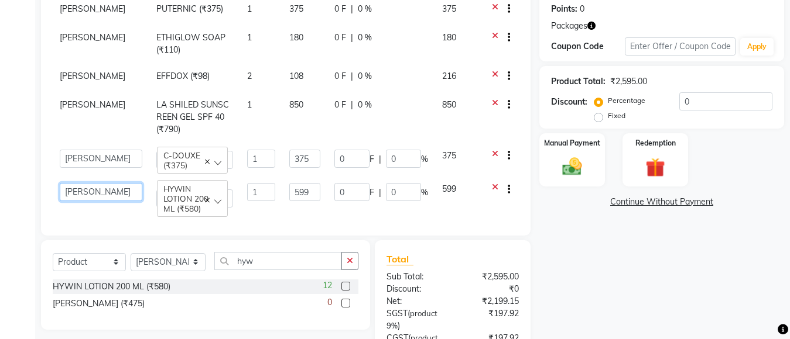
click at [108, 193] on select "Anita Gawli Dr.Bharati Patil Dr.Dhananjay Patil Dr.Rachana Hivarkar Gaurav Raaj…" at bounding box center [101, 192] width 83 height 18
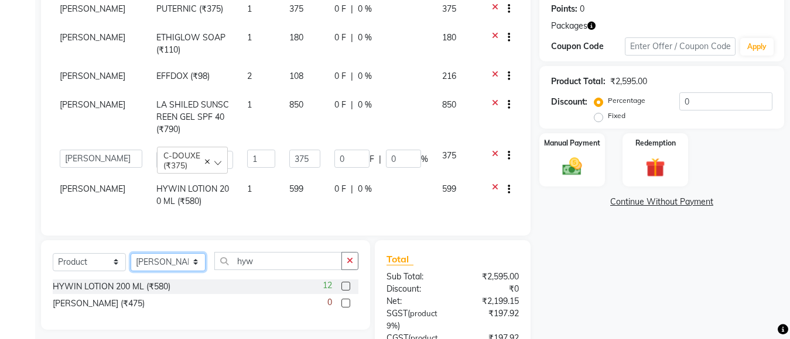
click at [183, 269] on select "Select Therapist [PERSON_NAME] [PERSON_NAME] [PERSON_NAME] [PERSON_NAME] [PERSO…" at bounding box center [168, 262] width 75 height 18
select select "27987"
click at [131, 263] on select "Select Therapist [PERSON_NAME] [PERSON_NAME] [PERSON_NAME] [PERSON_NAME] [PERSO…" at bounding box center [168, 262] width 75 height 18
click at [265, 270] on input "hyw" at bounding box center [278, 261] width 128 height 18
type input "h"
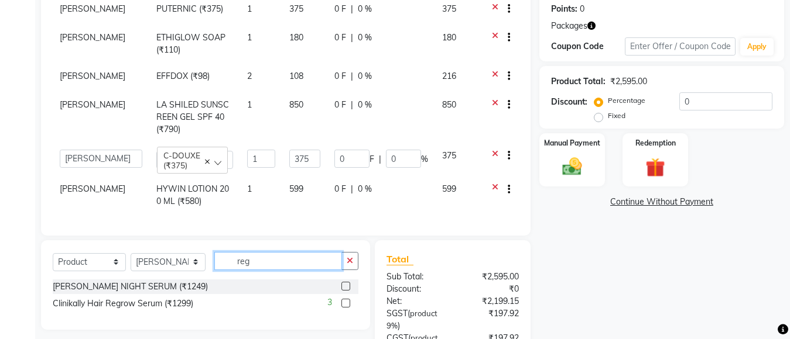
type input "reg"
click at [345, 291] on label at bounding box center [345, 286] width 9 height 9
click at [345, 291] on input "checkbox" at bounding box center [345, 287] width 8 height 8
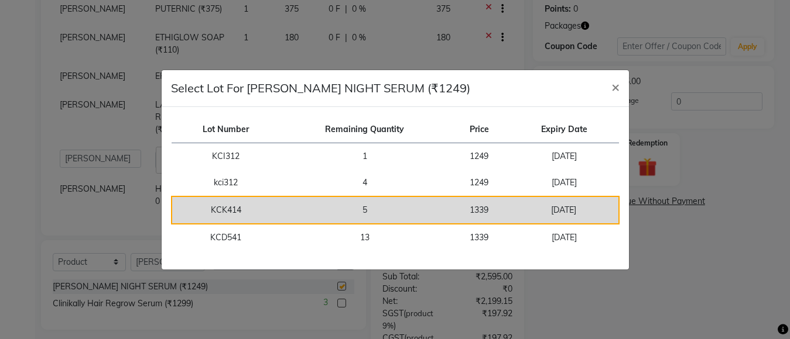
checkbox input "false"
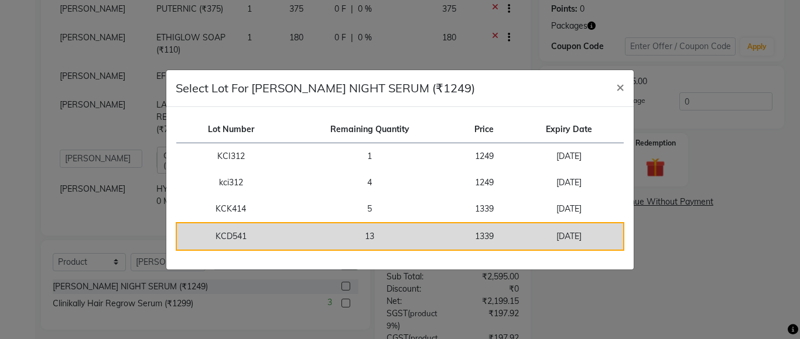
click at [392, 236] on td "13" at bounding box center [369, 237] width 169 height 28
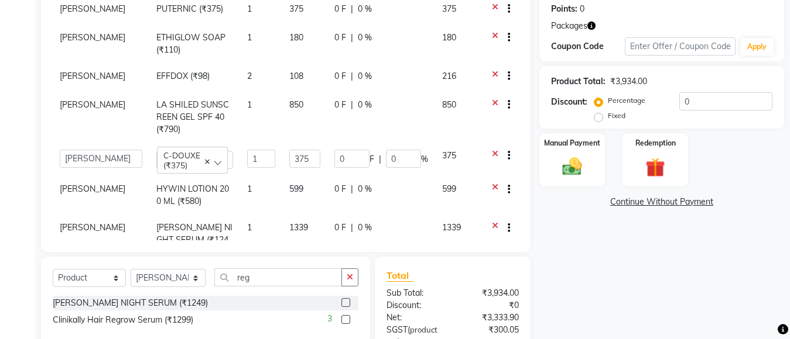
scroll to position [80, 0]
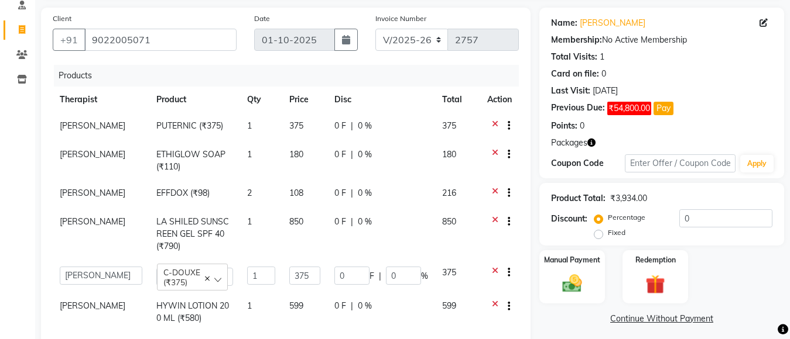
click at [104, 222] on span "[PERSON_NAME]" at bounding box center [93, 222] width 66 height 11
select select "28128"
click at [102, 122] on span "[PERSON_NAME]" at bounding box center [93, 126] width 66 height 11
select select "28128"
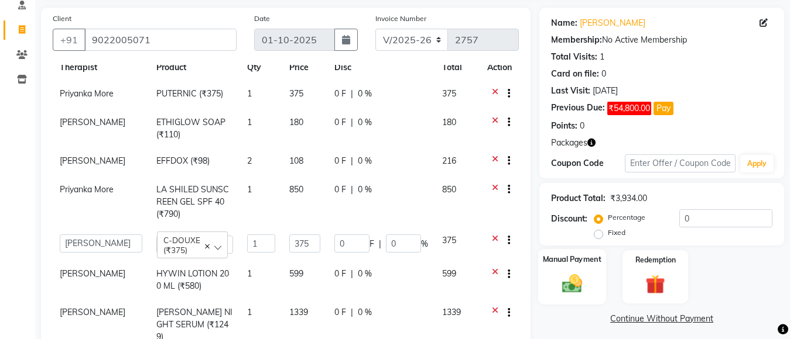
scroll to position [317, 0]
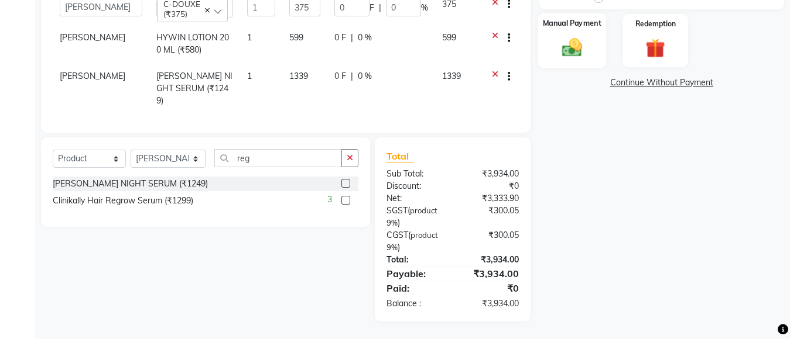
click at [577, 51] on img at bounding box center [571, 47] width 33 height 23
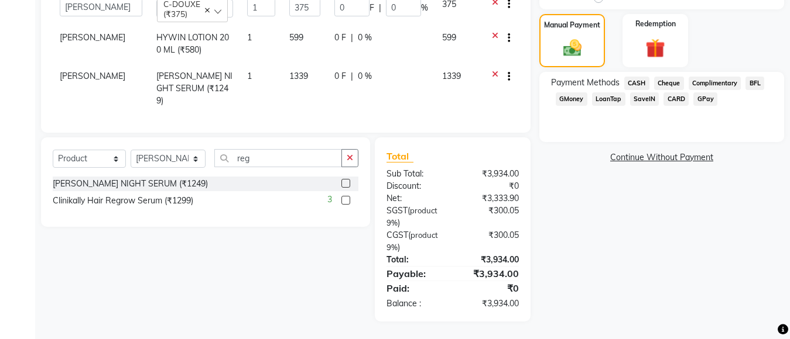
click at [695, 97] on span "GPay" at bounding box center [705, 98] width 24 height 13
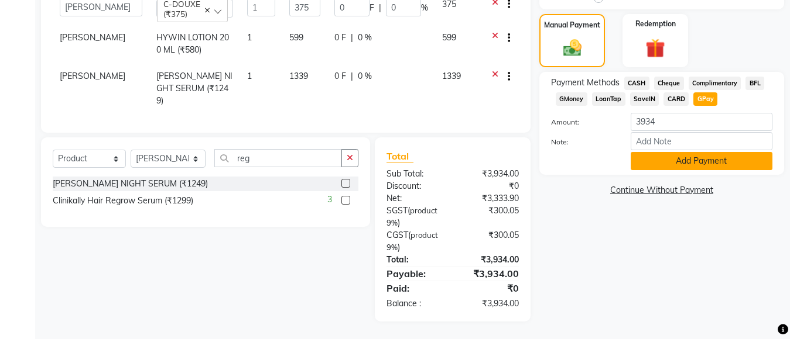
click at [694, 166] on button "Add Payment" at bounding box center [701, 161] width 142 height 18
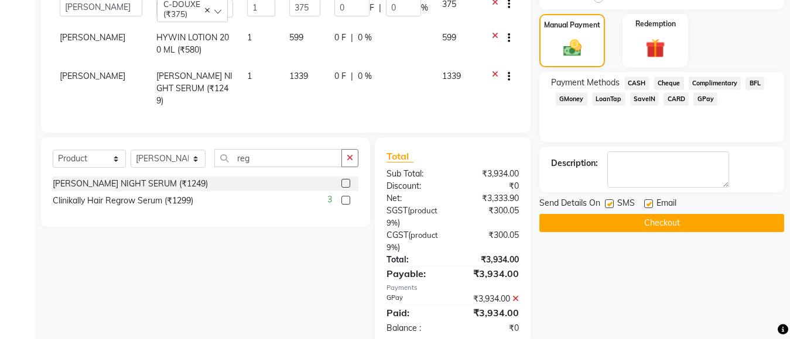
click at [685, 218] on button "Checkout" at bounding box center [661, 223] width 245 height 18
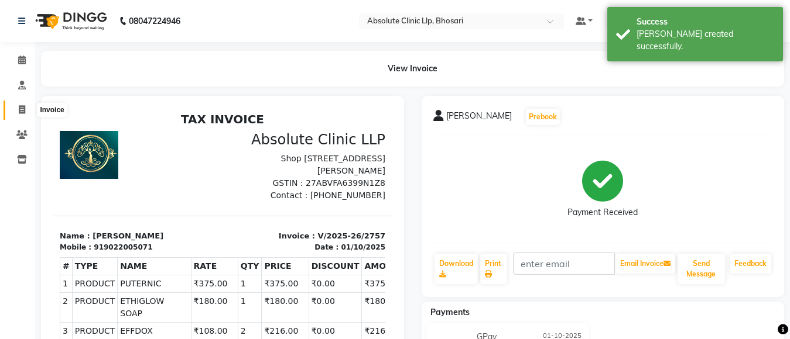
click at [22, 108] on icon at bounding box center [22, 109] width 6 height 9
select select "service"
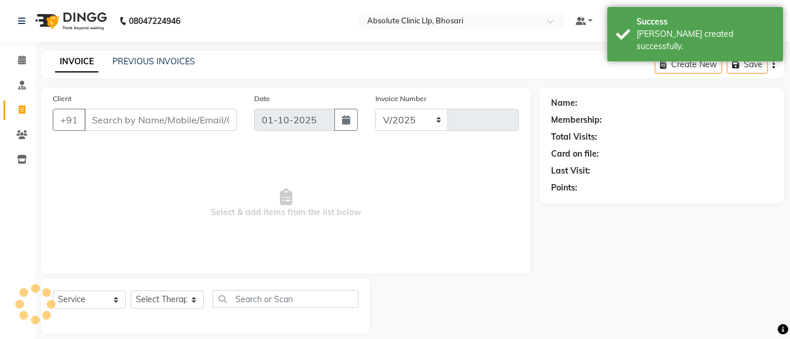
select select "4706"
type input "2758"
click at [102, 114] on input "Client" at bounding box center [160, 120] width 152 height 22
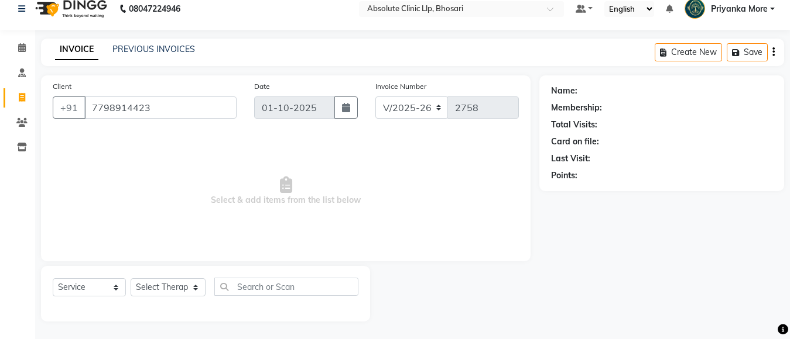
type input "7798914423"
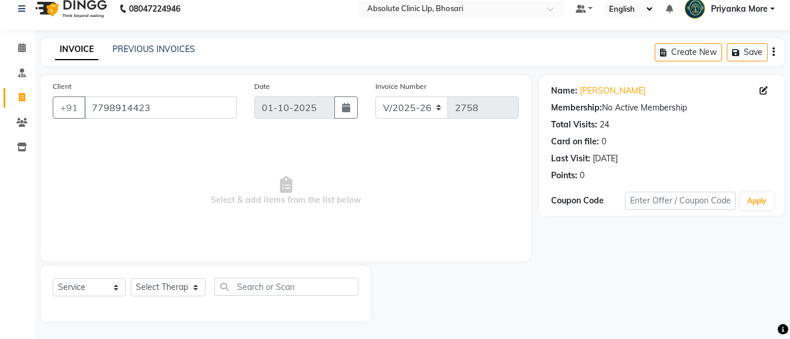
drag, startPoint x: 98, startPoint y: 259, endPoint x: 94, endPoint y: 280, distance: 22.2
click at [95, 277] on div "Client +91 7798914423 Date 01-10-2025 Invoice Number V/2025 V/2025-26 2758 Sele…" at bounding box center [285, 199] width 507 height 246
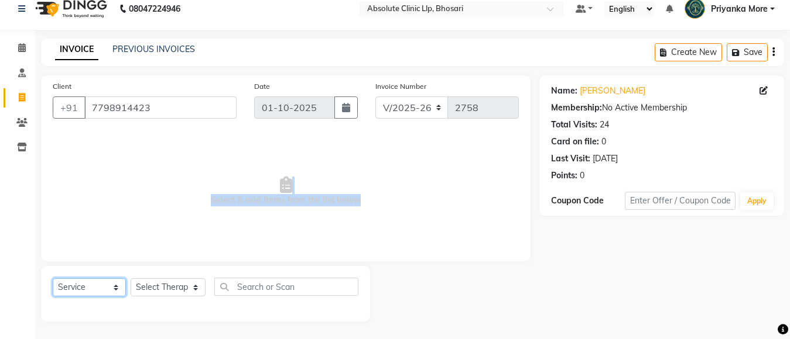
click at [94, 280] on select "Select Service Product Membership Package Voucher Prepaid Gift Card" at bounding box center [89, 288] width 73 height 18
select select "product"
click at [53, 279] on select "Select Service Product Membership Package Voucher Prepaid Gift Card" at bounding box center [89, 288] width 73 height 18
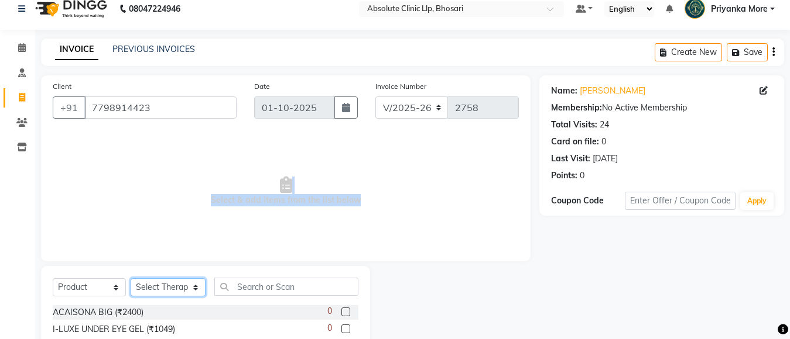
drag, startPoint x: 145, startPoint y: 295, endPoint x: 144, endPoint y: 282, distance: 13.5
click at [145, 291] on select "Select Therapist [PERSON_NAME] [PERSON_NAME] [PERSON_NAME] [PERSON_NAME] [PERSO…" at bounding box center [168, 288] width 75 height 18
select select "27987"
click at [131, 279] on select "Select Therapist [PERSON_NAME] [PERSON_NAME] [PERSON_NAME] [PERSON_NAME] [PERSO…" at bounding box center [168, 288] width 75 height 18
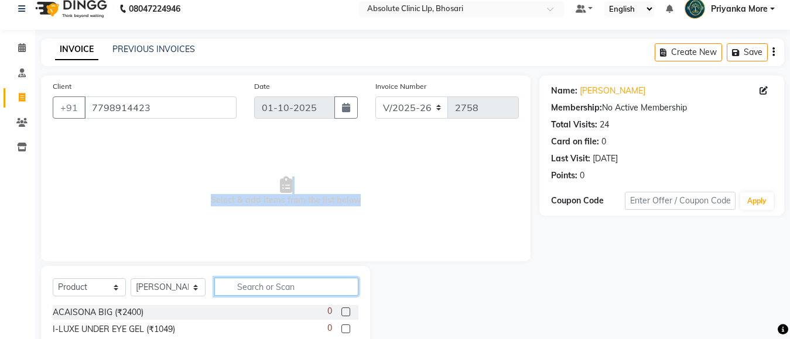
click at [258, 289] on input "text" at bounding box center [286, 287] width 144 height 18
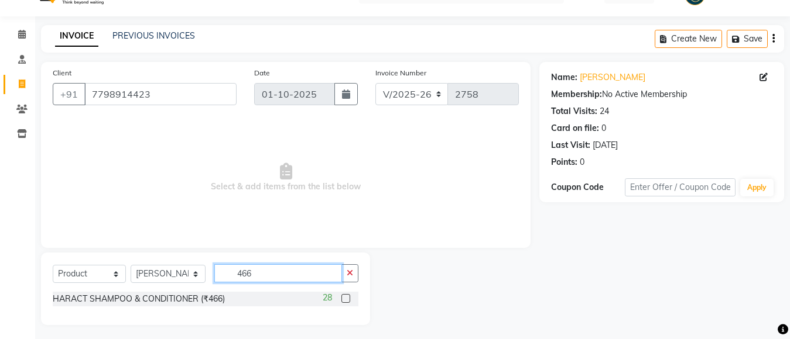
scroll to position [29, 0]
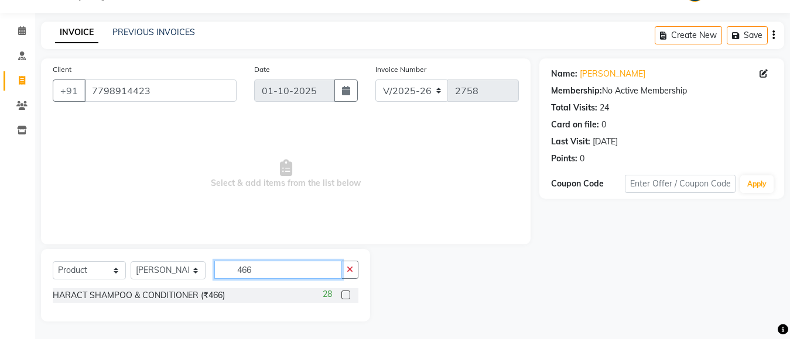
type input "466"
click at [344, 295] on label at bounding box center [345, 295] width 9 height 9
click at [344, 295] on input "checkbox" at bounding box center [345, 296] width 8 height 8
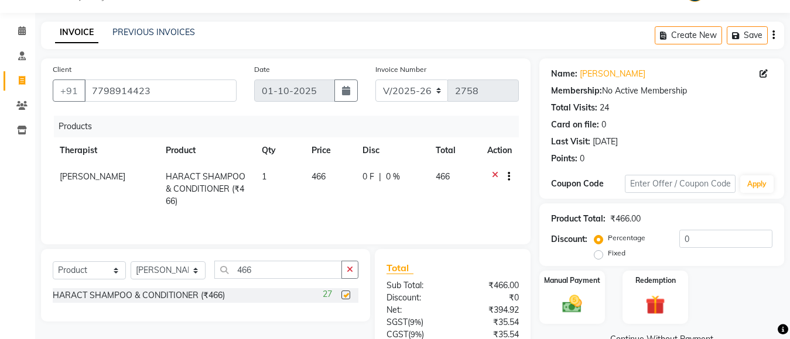
checkbox input "false"
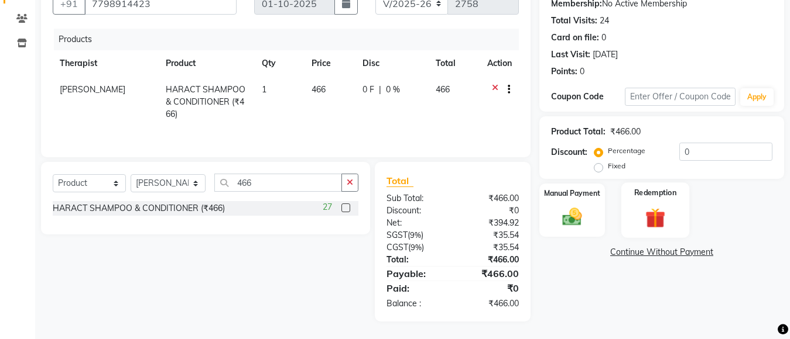
click at [574, 219] on img at bounding box center [572, 217] width 32 height 22
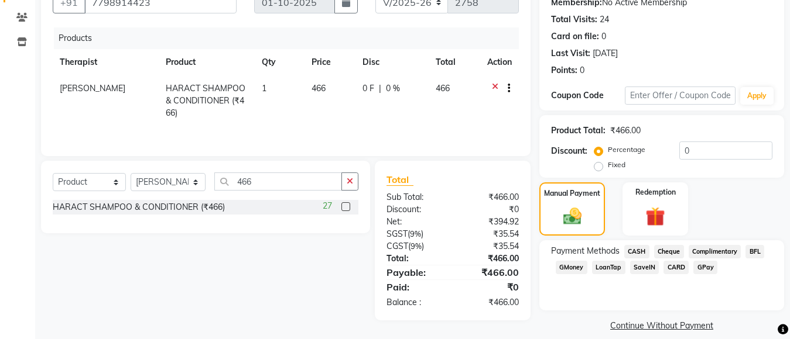
scroll to position [131, 0]
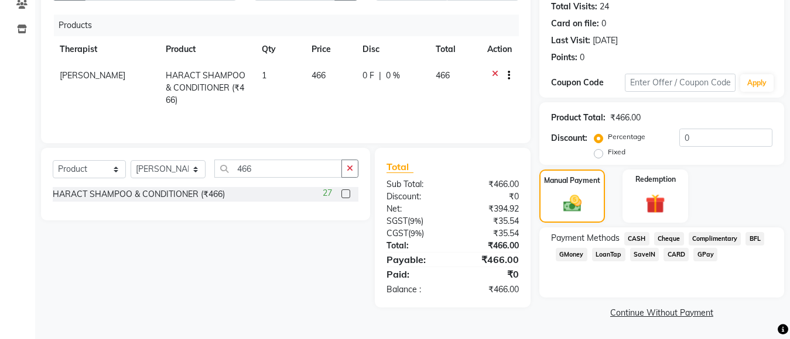
click at [708, 253] on span "GPay" at bounding box center [705, 254] width 24 height 13
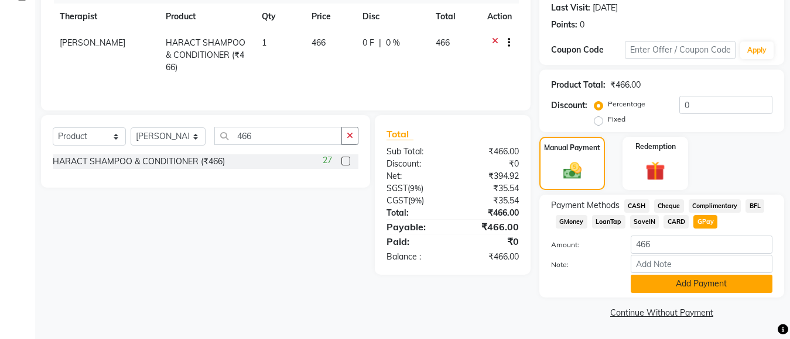
click at [704, 286] on button "Add Payment" at bounding box center [701, 284] width 142 height 18
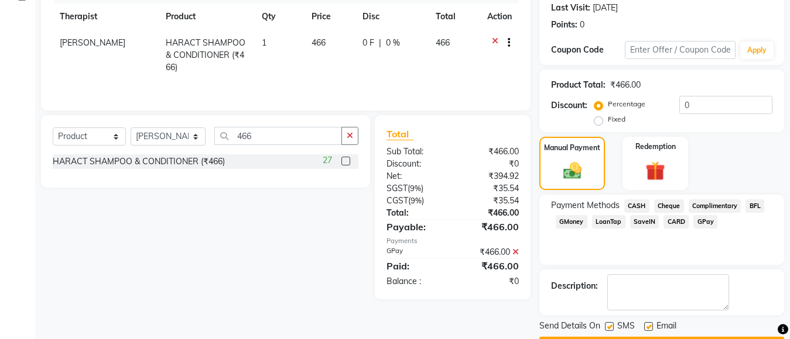
scroll to position [197, 0]
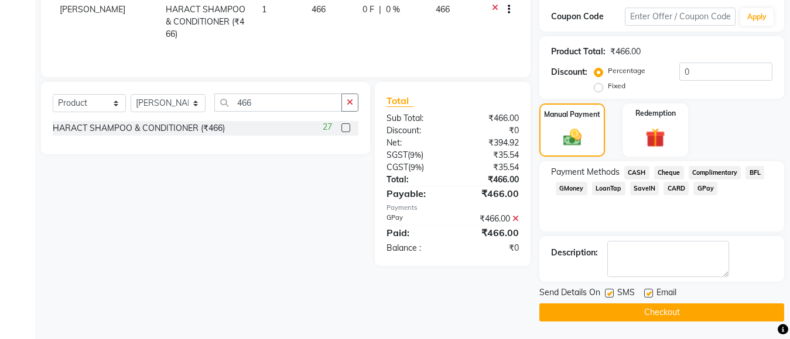
click at [699, 308] on button "Checkout" at bounding box center [661, 313] width 245 height 18
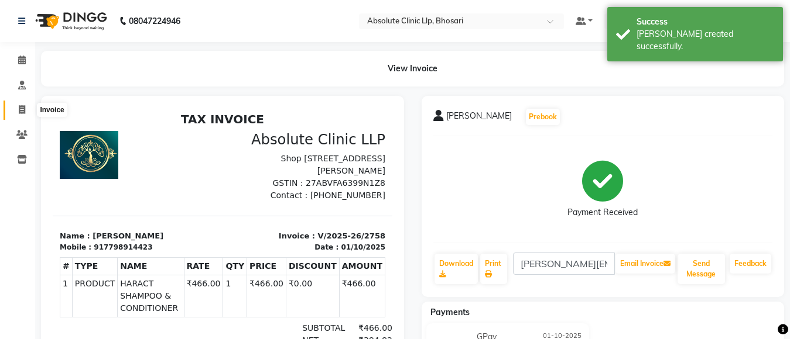
click at [23, 113] on icon at bounding box center [22, 109] width 6 height 9
select select "service"
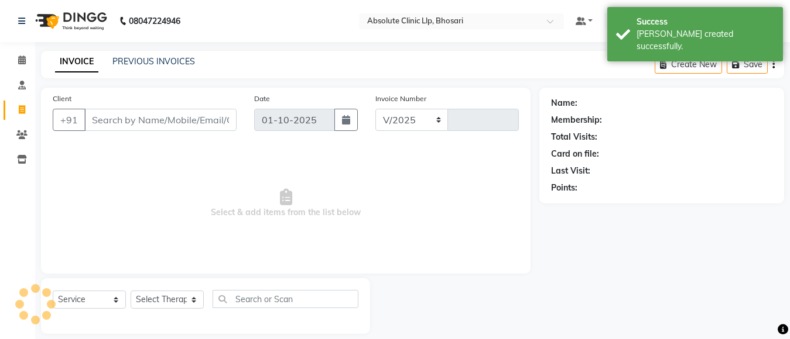
select select "4706"
type input "2759"
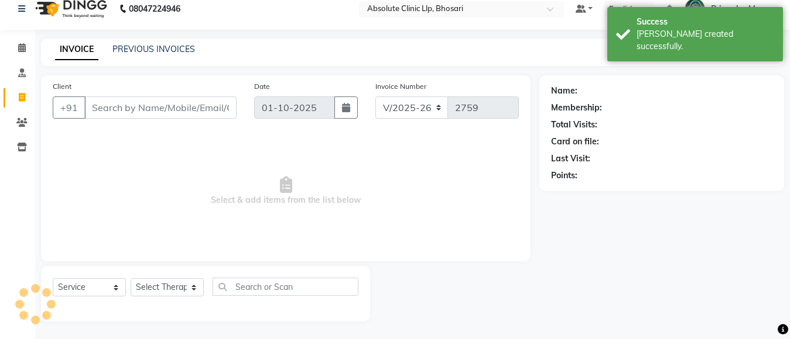
click at [118, 109] on input "Client" at bounding box center [160, 108] width 152 height 22
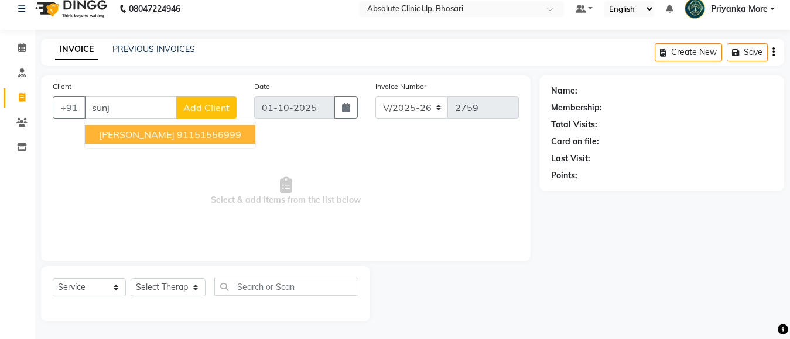
click at [134, 139] on span "Sunjjoy Chaudhri" at bounding box center [137, 135] width 76 height 12
type input "151556999"
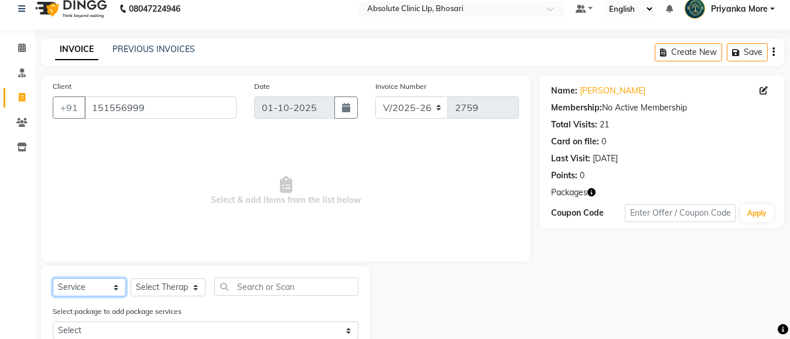
drag, startPoint x: 95, startPoint y: 285, endPoint x: 95, endPoint y: 279, distance: 5.9
click at [95, 285] on select "Select Service Product Membership Package Voucher Prepaid Gift Card" at bounding box center [89, 288] width 73 height 18
select select "product"
click at [53, 279] on select "Select Service Product Membership Package Voucher Prepaid Gift Card" at bounding box center [89, 288] width 73 height 18
click at [155, 289] on select "Select Therapist [PERSON_NAME] [PERSON_NAME] [PERSON_NAME] [PERSON_NAME] [PERSO…" at bounding box center [168, 288] width 75 height 18
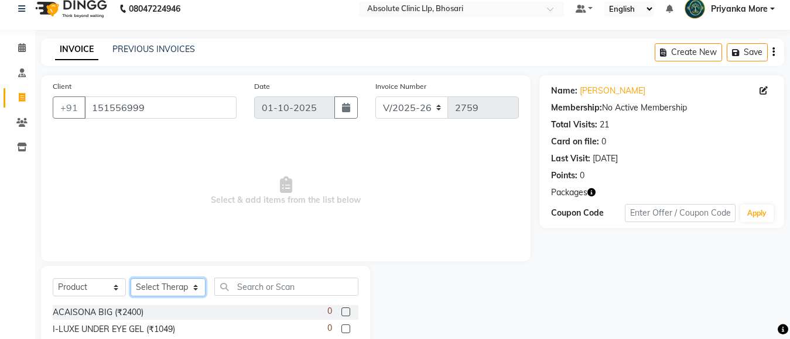
select select "27986"
click at [131, 279] on select "Select Therapist [PERSON_NAME] [PERSON_NAME] [PERSON_NAME] [PERSON_NAME] [PERSO…" at bounding box center [168, 288] width 75 height 18
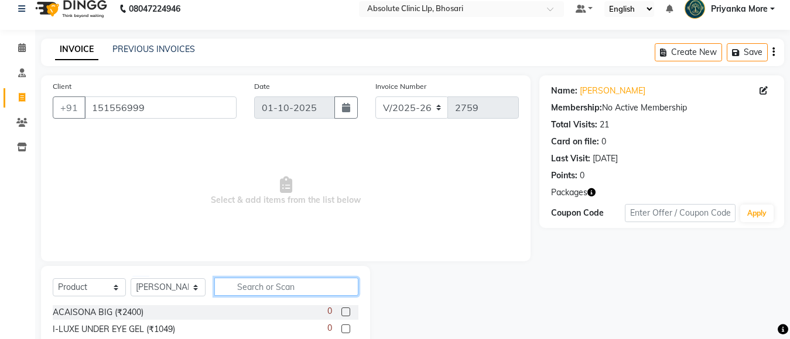
click at [231, 283] on input "text" at bounding box center [286, 287] width 144 height 18
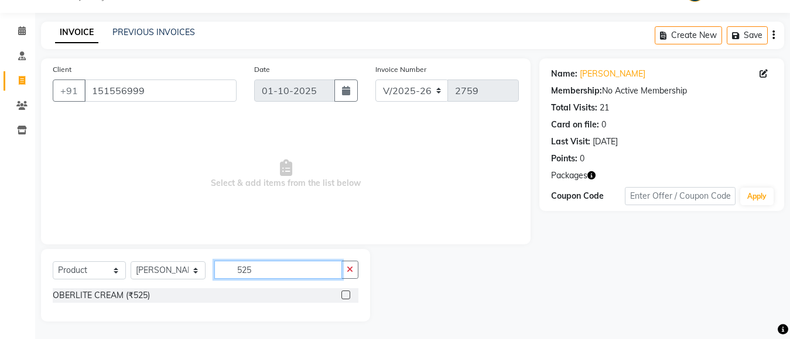
type input "525"
click at [344, 296] on label at bounding box center [345, 295] width 9 height 9
click at [344, 296] on input "checkbox" at bounding box center [345, 296] width 8 height 8
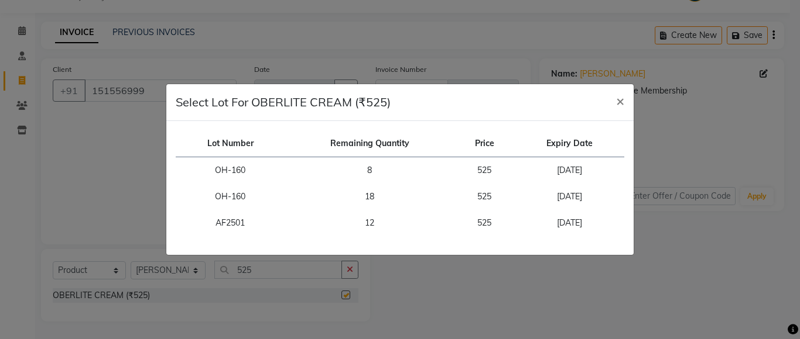
checkbox input "false"
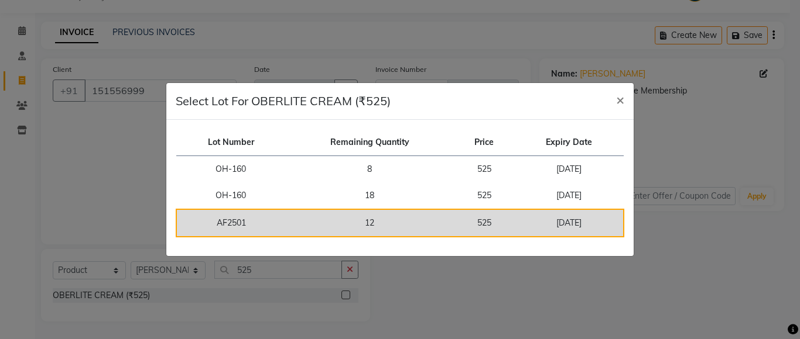
click at [316, 222] on td "12" at bounding box center [369, 224] width 169 height 28
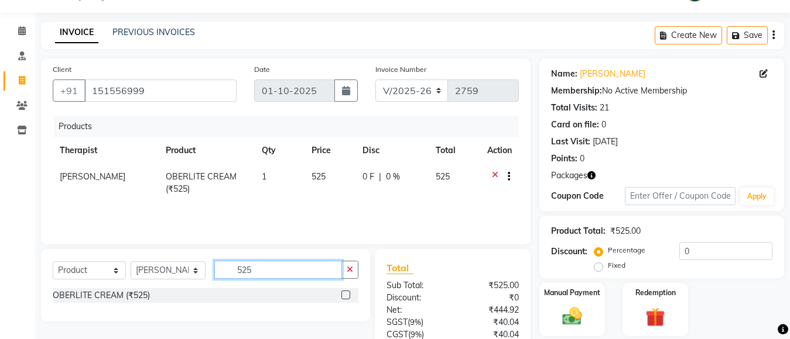
click at [279, 269] on input "525" at bounding box center [278, 270] width 128 height 18
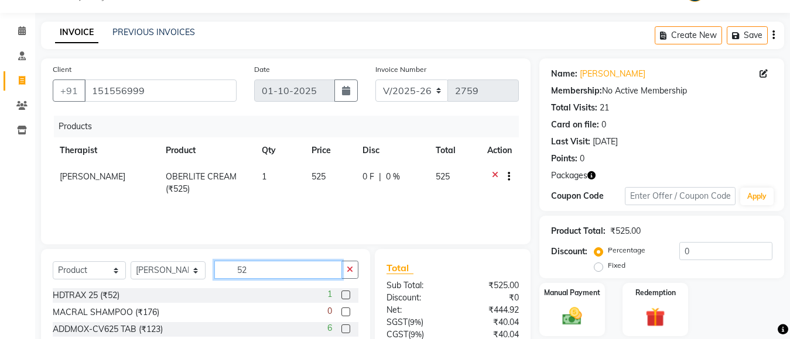
type input "5"
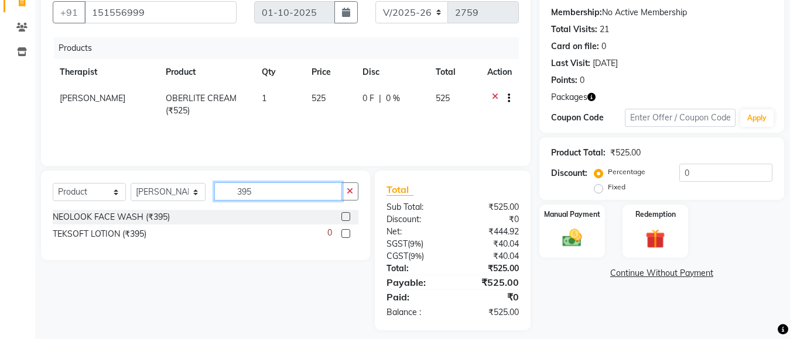
scroll to position [116, 0]
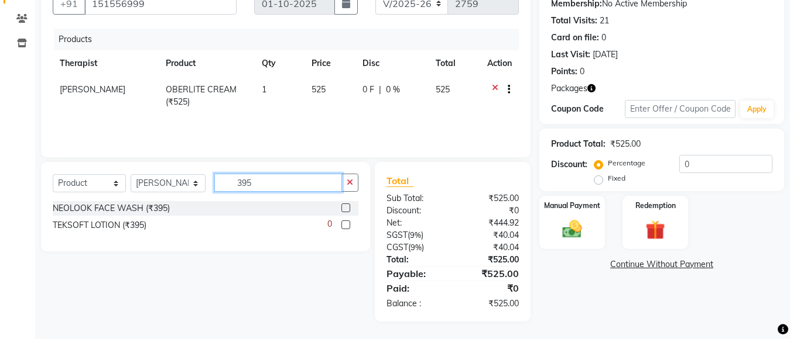
type input "395"
click at [342, 210] on label at bounding box center [345, 208] width 9 height 9
click at [342, 210] on input "checkbox" at bounding box center [345, 209] width 8 height 8
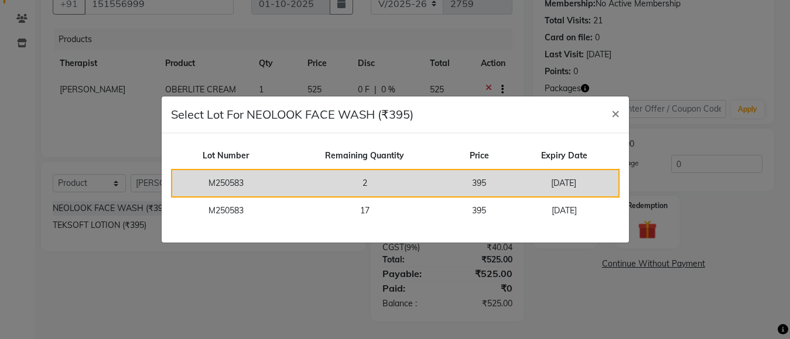
checkbox input "false"
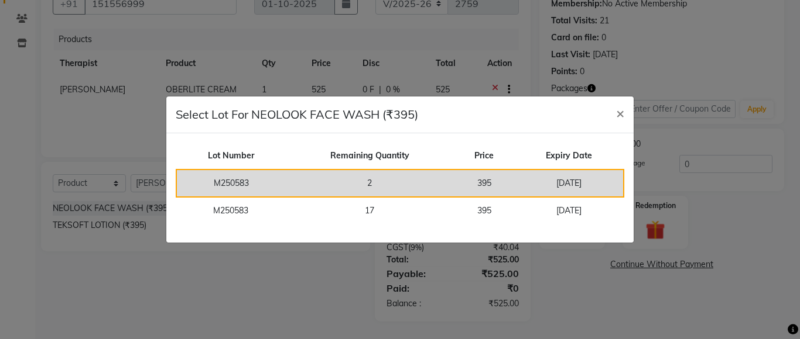
click at [344, 184] on td "2" at bounding box center [369, 184] width 169 height 28
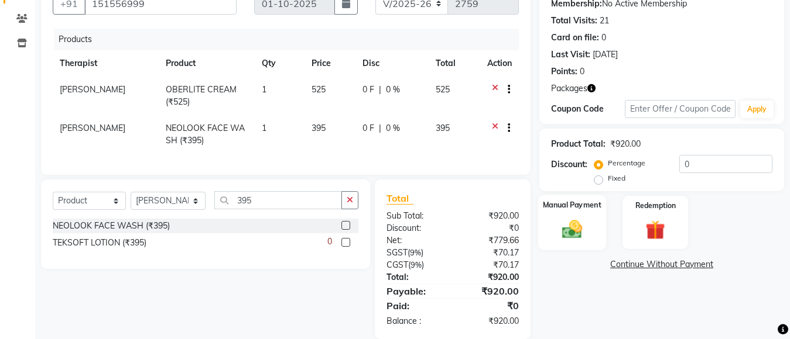
click at [572, 229] on img at bounding box center [571, 229] width 33 height 23
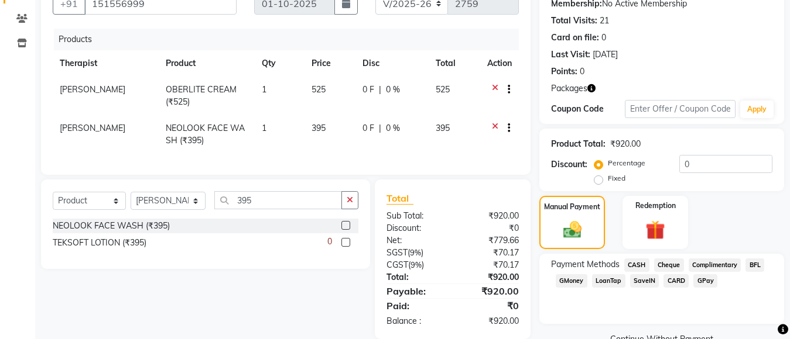
click at [701, 280] on span "GPay" at bounding box center [705, 281] width 24 height 13
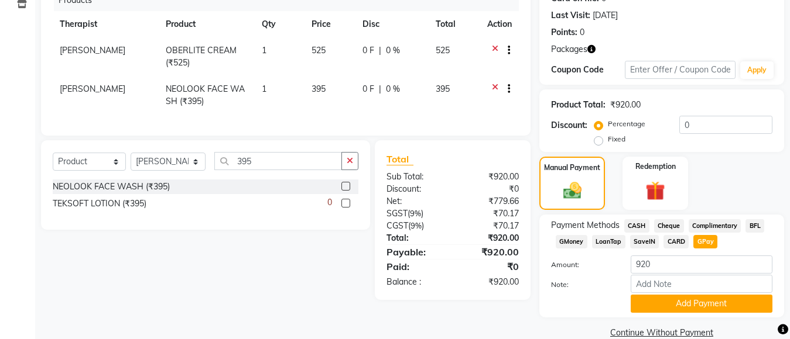
scroll to position [176, 0]
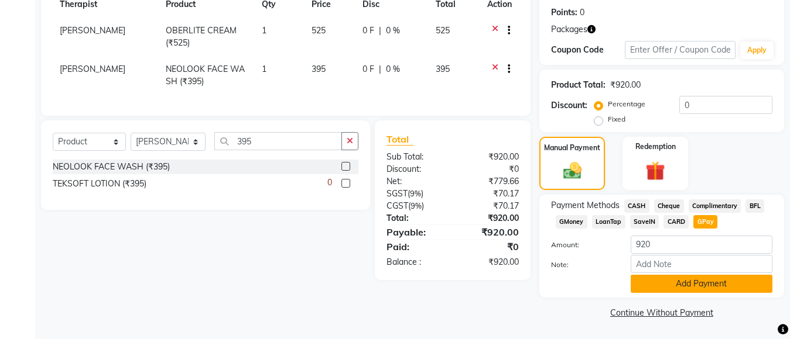
click at [699, 285] on button "Add Payment" at bounding box center [701, 284] width 142 height 18
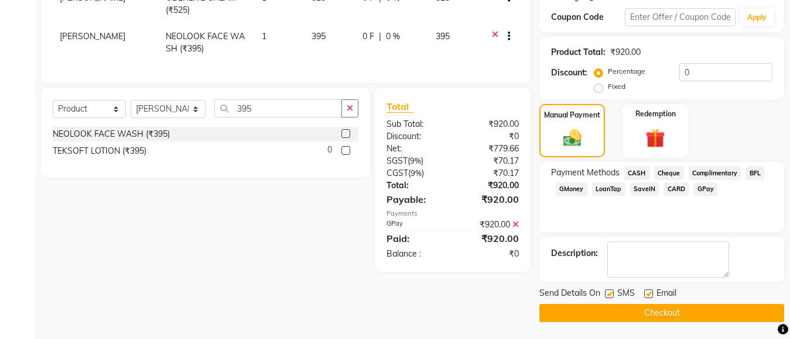
scroll to position [209, 0]
click at [685, 308] on button "Checkout" at bounding box center [661, 313] width 245 height 18
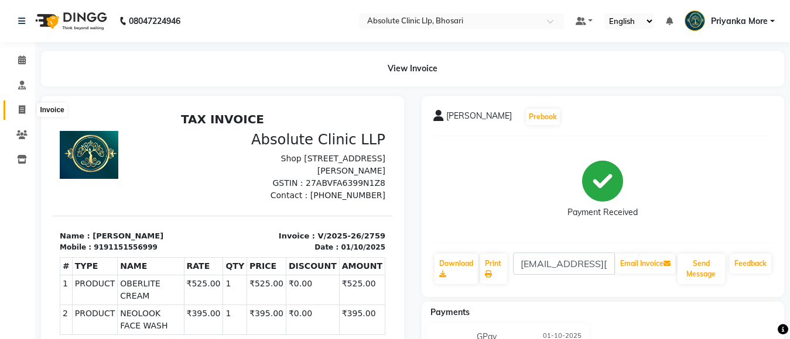
click at [30, 108] on span at bounding box center [22, 110] width 20 height 13
select select "service"
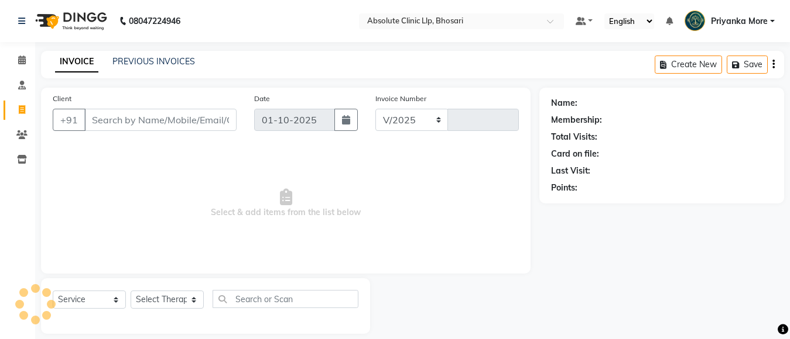
scroll to position [12, 0]
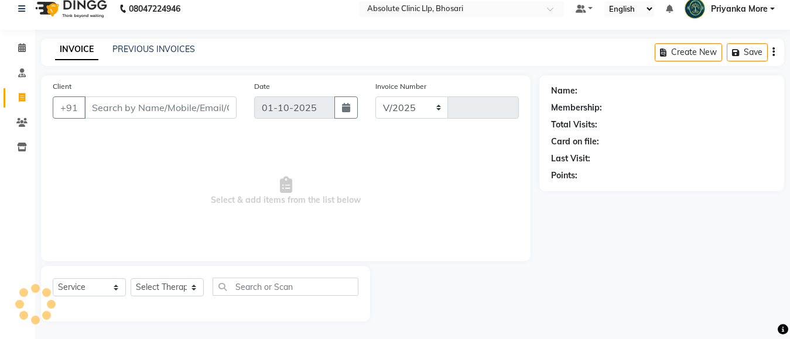
select select "4706"
type input "2760"
click at [99, 105] on input "Client" at bounding box center [160, 108] width 152 height 22
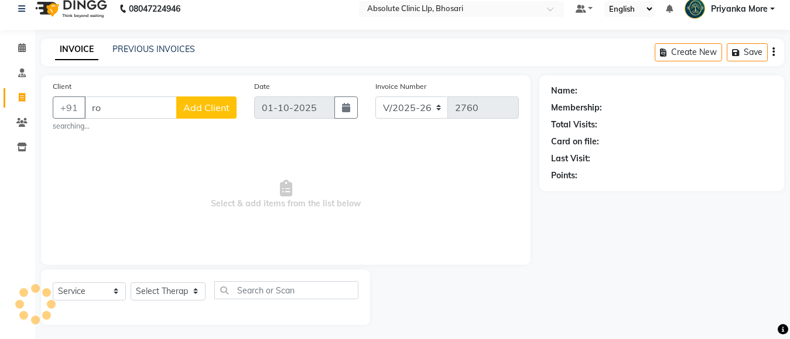
type input "r"
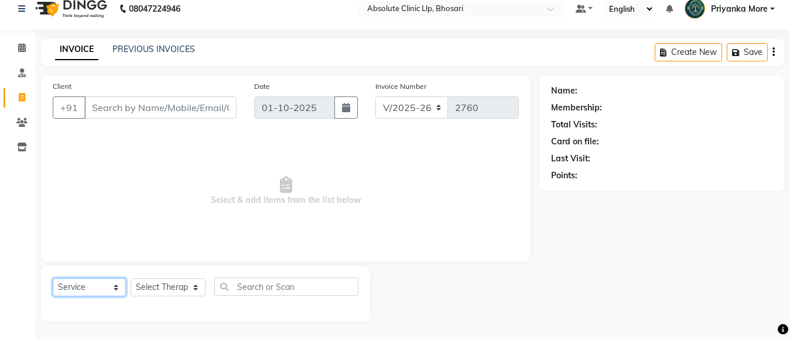
drag, startPoint x: 67, startPoint y: 291, endPoint x: 70, endPoint y: 283, distance: 8.4
click at [67, 291] on select "Select Service Product Membership Package Voucher Prepaid Gift Card" at bounding box center [89, 288] width 73 height 18
select select "membership"
click at [53, 279] on select "Select Service Product Membership Package Voucher Prepaid Gift Card" at bounding box center [89, 288] width 73 height 18
click at [173, 290] on select "Select Therapist [PERSON_NAME] [PERSON_NAME] [PERSON_NAME] [PERSON_NAME] [PERSO…" at bounding box center [168, 288] width 75 height 18
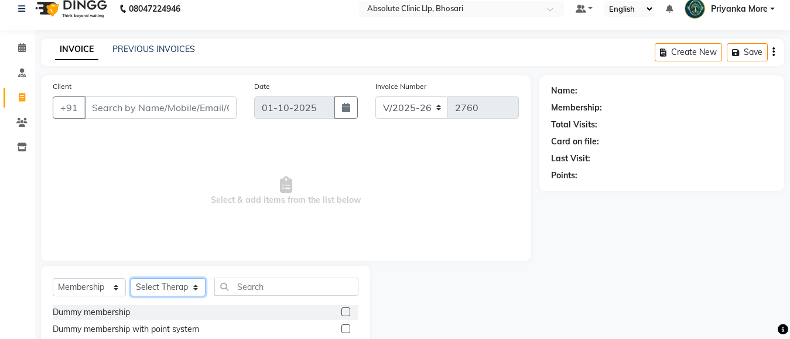
select select "44043"
click at [131, 279] on select "Select Therapist [PERSON_NAME] [PERSON_NAME] [PERSON_NAME] [PERSON_NAME] [PERSO…" at bounding box center [168, 288] width 75 height 18
click at [100, 288] on select "Select Service Product Membership Package Voucher Prepaid Gift Card" at bounding box center [89, 288] width 73 height 18
select select "product"
click at [53, 279] on select "Select Service Product Membership Package Voucher Prepaid Gift Card" at bounding box center [89, 288] width 73 height 18
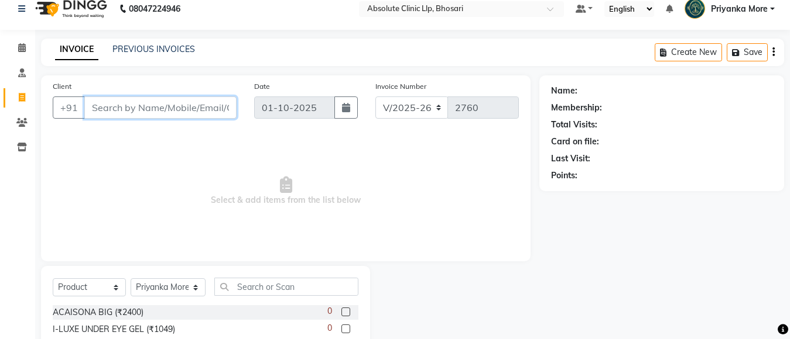
click at [95, 104] on input "Client" at bounding box center [160, 108] width 152 height 22
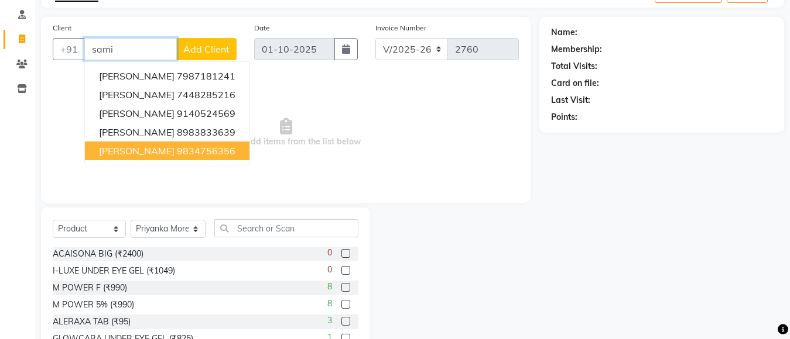
scroll to position [59, 0]
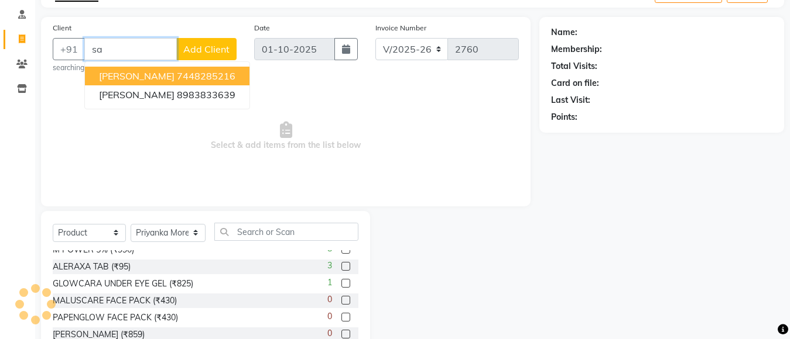
type input "s"
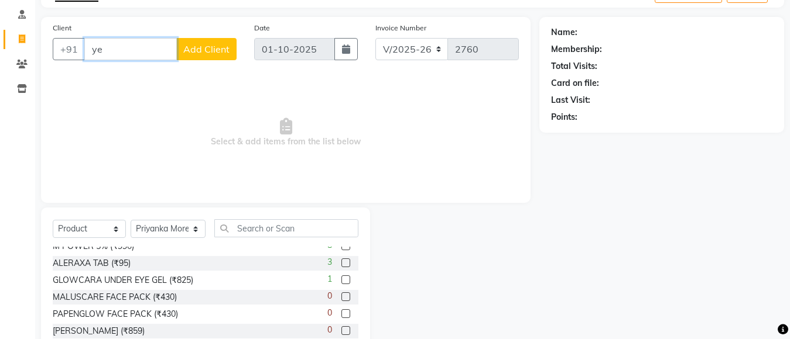
type input "y"
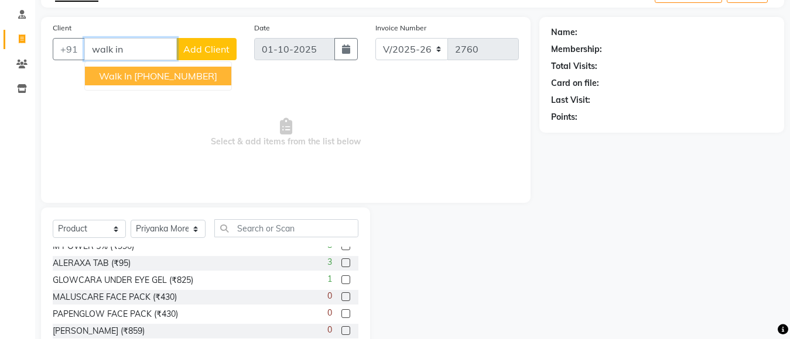
click at [101, 78] on span "Walk In" at bounding box center [115, 76] width 33 height 12
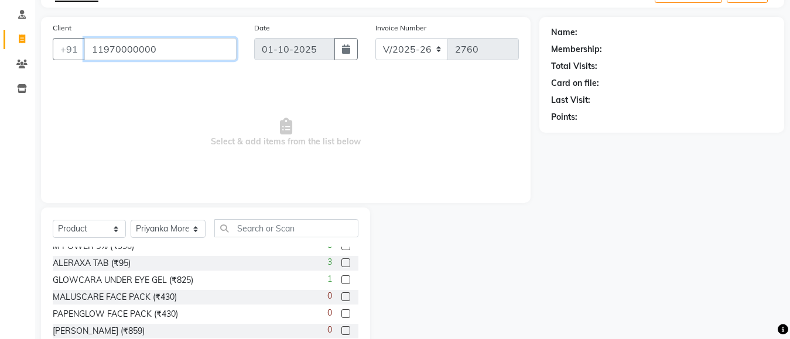
type input "11970000000"
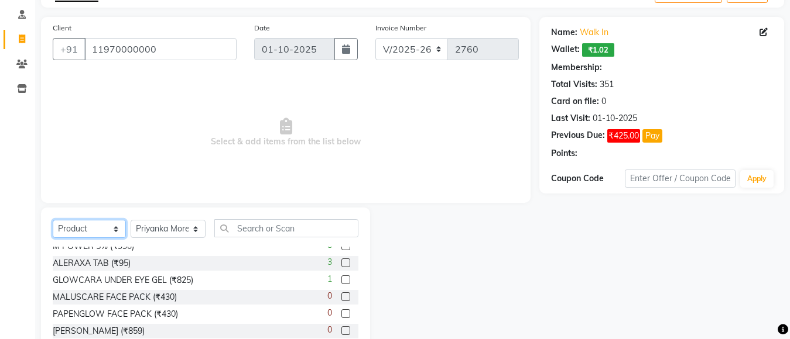
drag, startPoint x: 93, startPoint y: 232, endPoint x: 80, endPoint y: 165, distance: 68.6
click at [93, 232] on select "Select Service Product Membership Package Voucher Prepaid Gift Card" at bounding box center [89, 229] width 73 height 18
click at [53, 220] on select "Select Service Product Membership Package Voucher Prepaid Gift Card" at bounding box center [89, 229] width 73 height 18
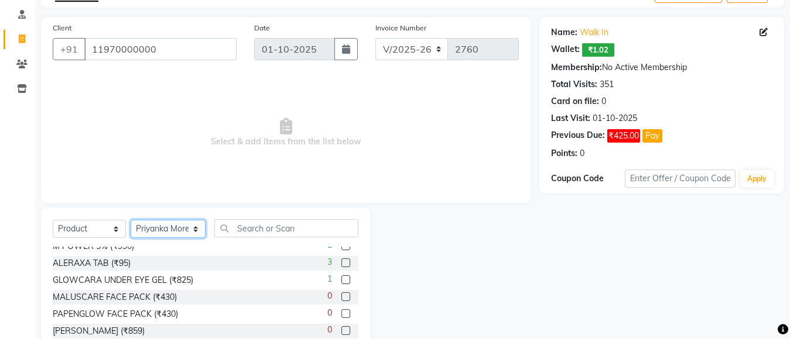
click at [189, 226] on select "Select Therapist [PERSON_NAME] [PERSON_NAME] [PERSON_NAME] [PERSON_NAME] [PERSO…" at bounding box center [168, 229] width 75 height 18
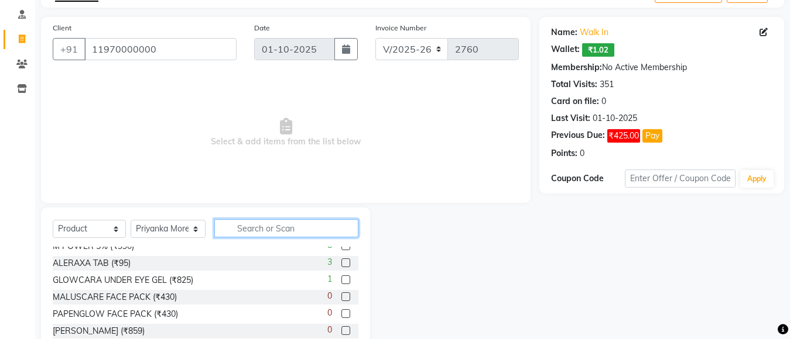
click at [279, 229] on input "text" at bounding box center [286, 228] width 144 height 18
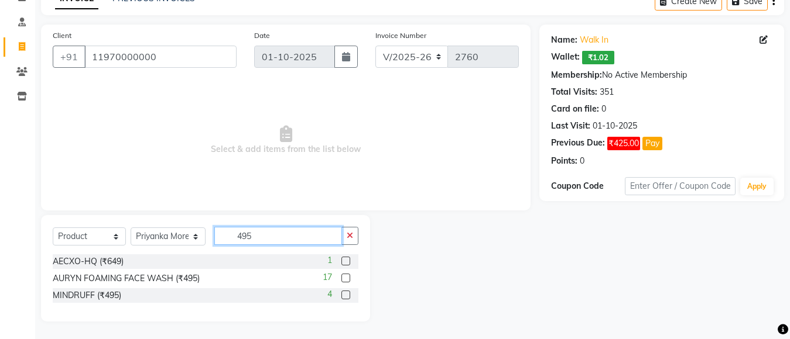
scroll to position [0, 0]
type input "495"
click at [345, 277] on label at bounding box center [345, 278] width 9 height 9
click at [345, 277] on input "checkbox" at bounding box center [345, 279] width 8 height 8
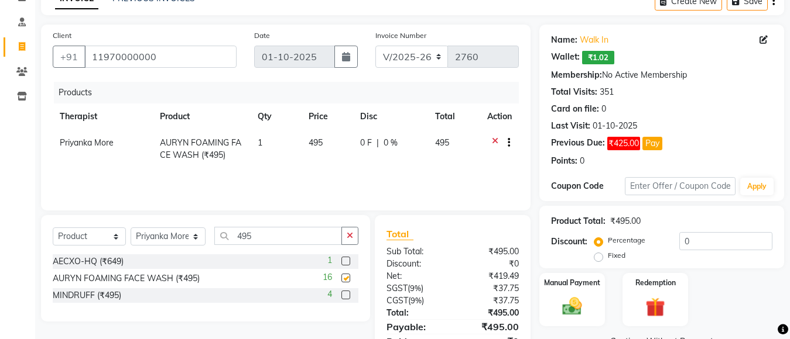
checkbox input "false"
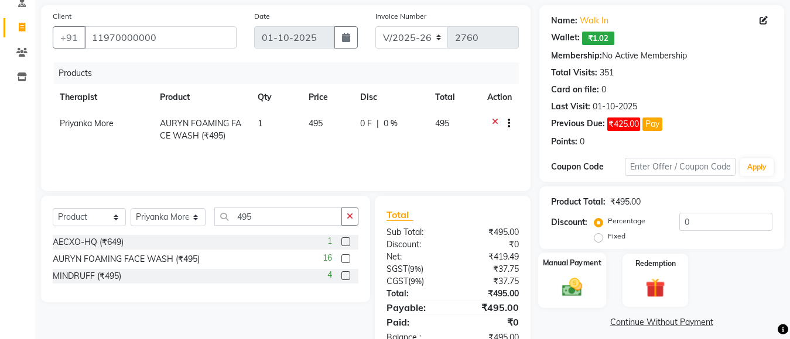
scroll to position [116, 0]
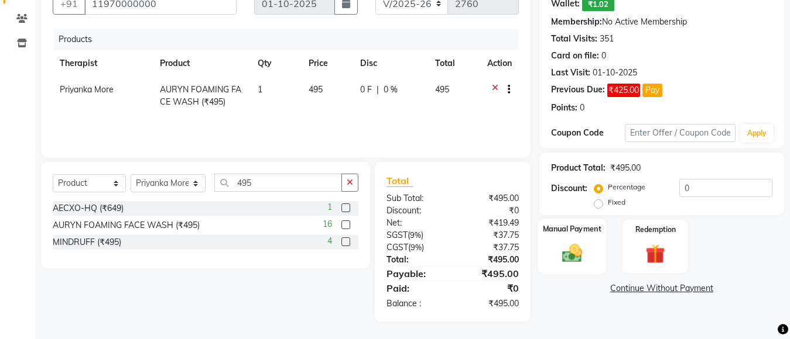
click at [563, 252] on img at bounding box center [571, 253] width 33 height 23
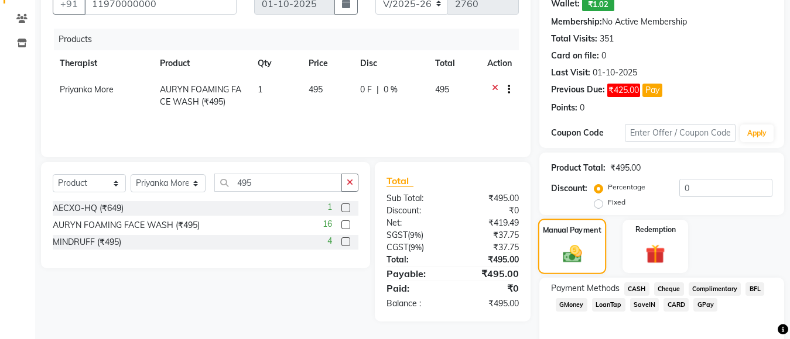
click at [550, 251] on div "Manual Payment" at bounding box center [572, 247] width 68 height 56
click at [701, 306] on span "GPay" at bounding box center [705, 304] width 24 height 13
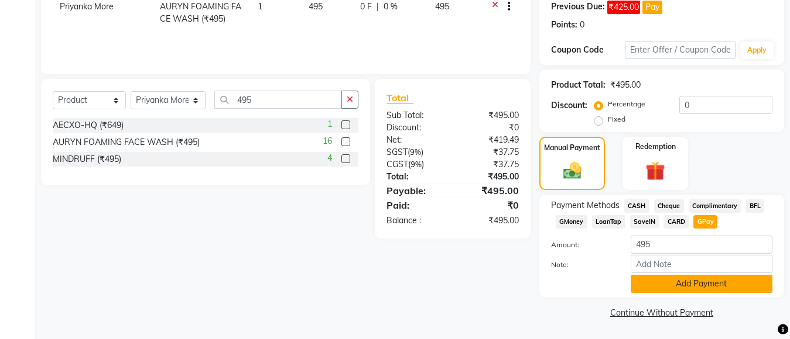
drag, startPoint x: 701, startPoint y: 296, endPoint x: 701, endPoint y: 278, distance: 17.6
click at [701, 284] on div "Payment Methods CASH Cheque Complimentary BFL GMoney LoanTap SaveIN CARD GPay A…" at bounding box center [661, 246] width 245 height 103
click at [701, 278] on button "Add Payment" at bounding box center [701, 284] width 142 height 18
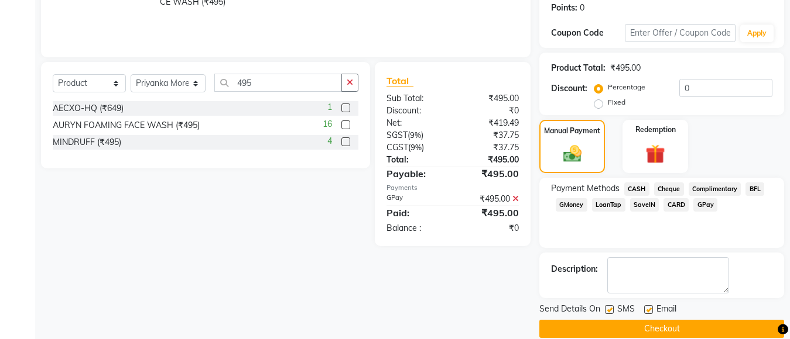
scroll to position [233, 0]
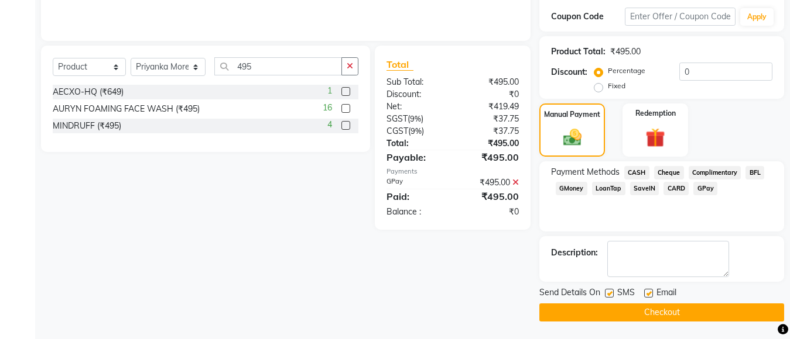
click at [683, 311] on button "Checkout" at bounding box center [661, 313] width 245 height 18
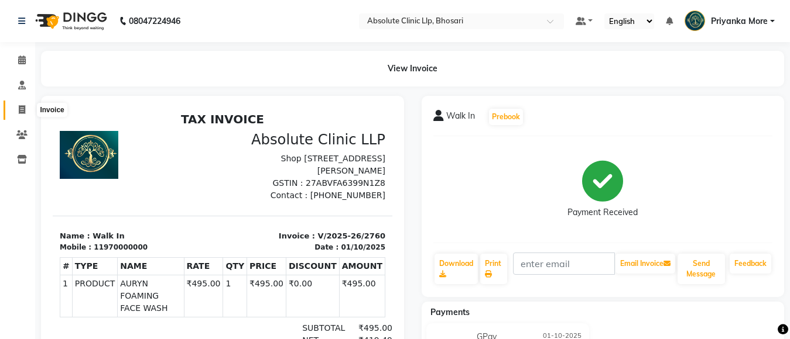
click at [23, 108] on icon at bounding box center [22, 109] width 6 height 9
select select "service"
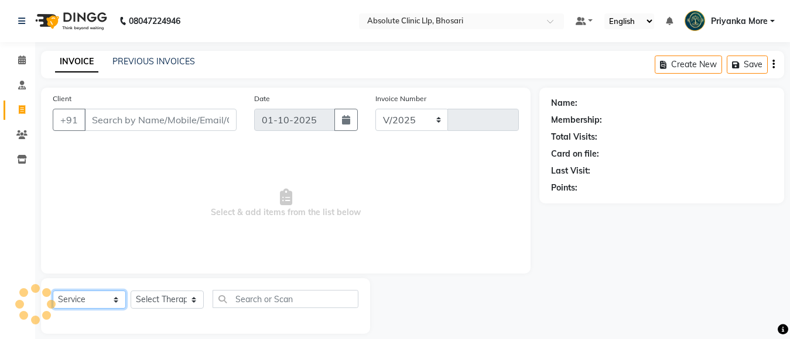
select select "4706"
type input "2761"
click at [101, 291] on select "Select Service Product Membership Package Voucher Prepaid Gift Card" at bounding box center [89, 300] width 73 height 18
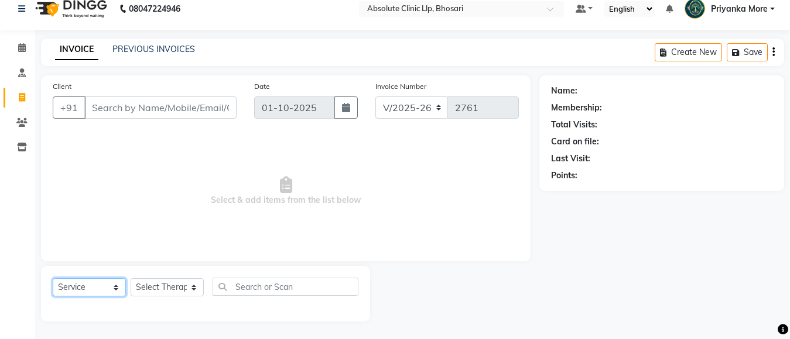
select select "product"
click at [53, 279] on select "Select Service Product Membership Package Voucher Prepaid Gift Card" at bounding box center [89, 288] width 73 height 18
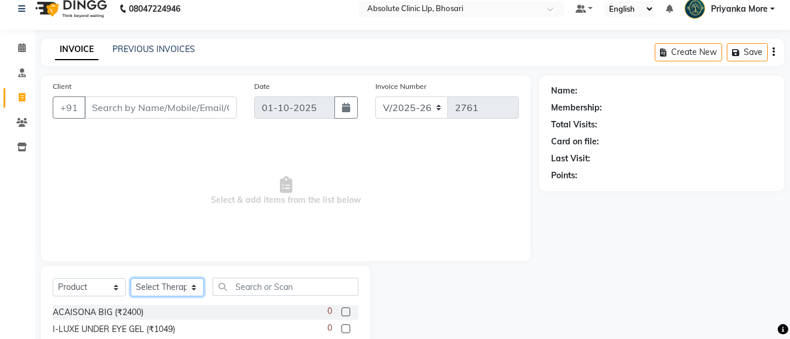
click at [183, 286] on select "Select Therapist" at bounding box center [167, 288] width 73 height 18
select select "28317"
click at [131, 279] on select "Select Therapist [PERSON_NAME] [PERSON_NAME] [PERSON_NAME] [PERSON_NAME] [PERSO…" at bounding box center [168, 288] width 75 height 18
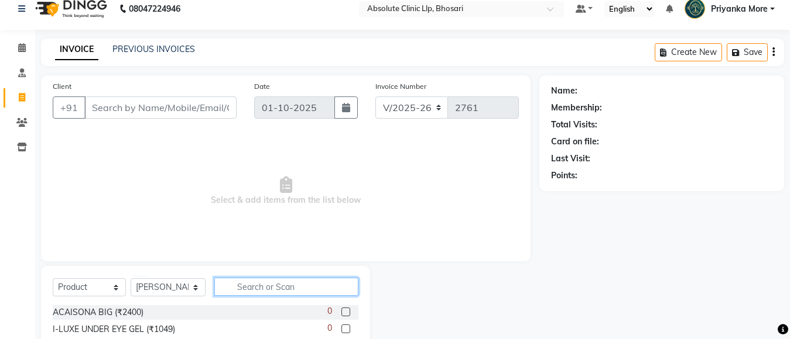
click at [260, 289] on input "text" at bounding box center [286, 287] width 144 height 18
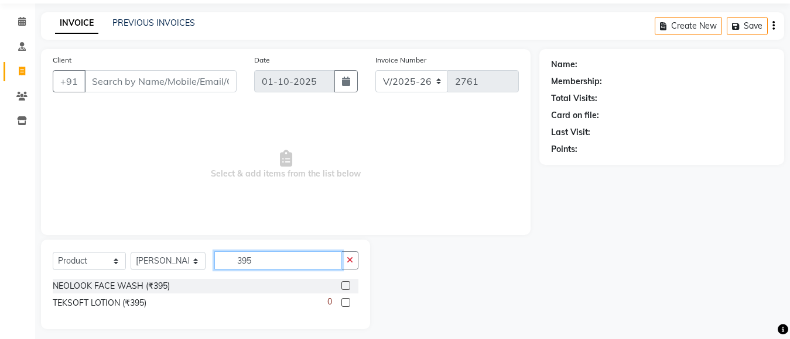
scroll to position [46, 0]
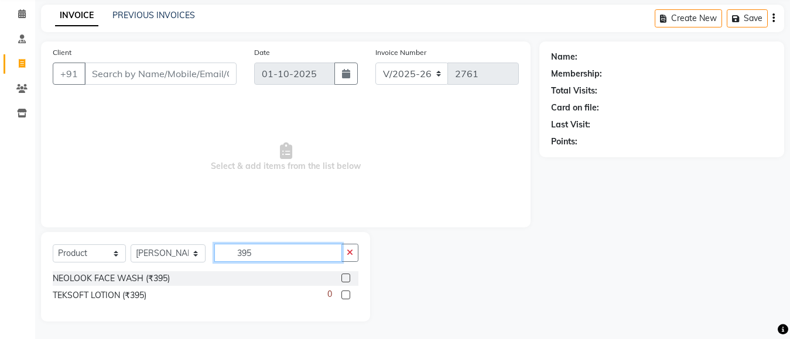
type input "395"
click at [348, 277] on label at bounding box center [345, 278] width 9 height 9
click at [348, 277] on input "checkbox" at bounding box center [345, 279] width 8 height 8
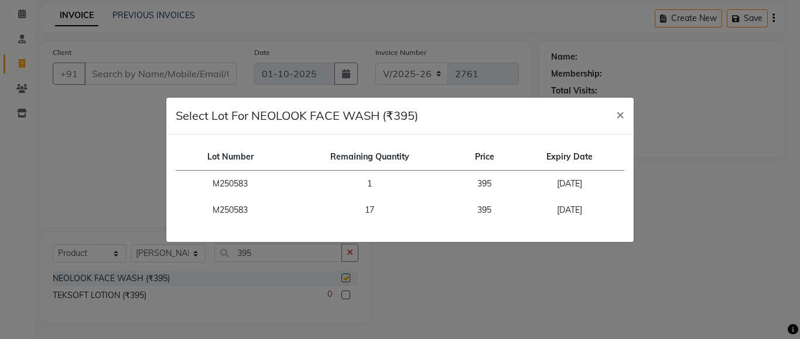
checkbox input "false"
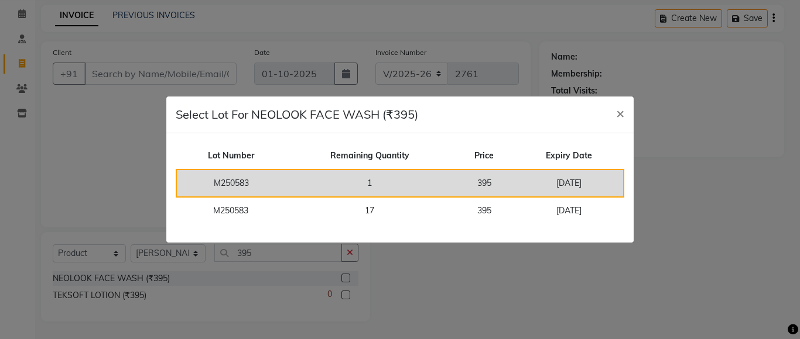
click at [353, 179] on td "1" at bounding box center [369, 184] width 169 height 28
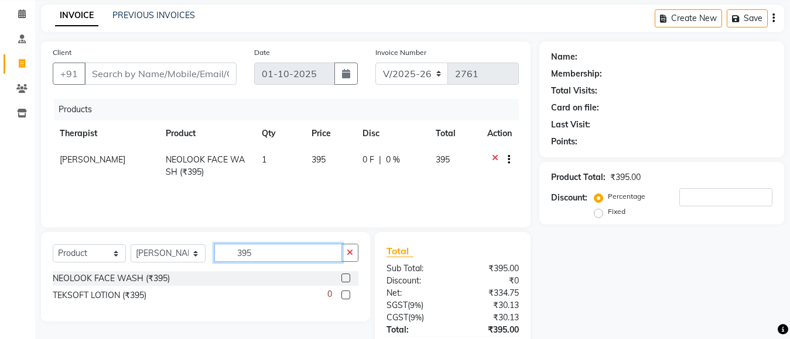
click at [269, 255] on input "395" at bounding box center [278, 253] width 128 height 18
type input "3"
type input "456"
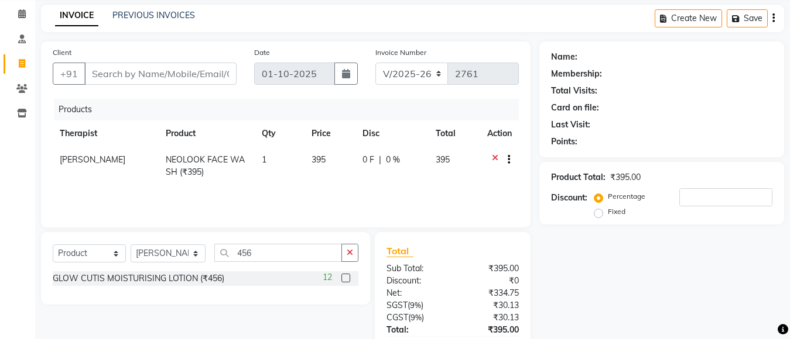
click at [348, 279] on label at bounding box center [345, 278] width 9 height 9
click at [348, 279] on input "checkbox" at bounding box center [345, 279] width 8 height 8
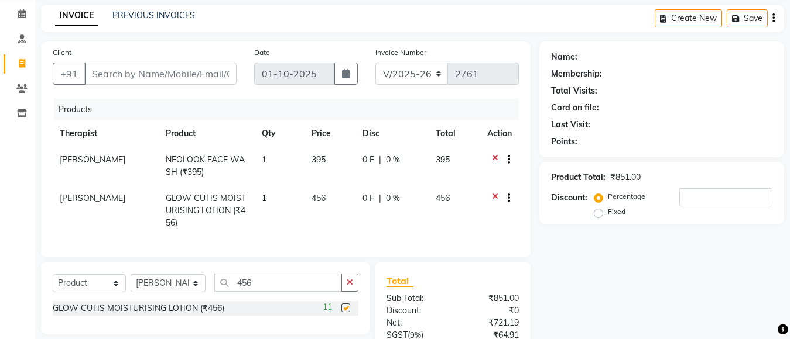
checkbox input "false"
click at [275, 289] on input "456" at bounding box center [278, 283] width 128 height 18
type input "4"
type input "699"
click at [346, 313] on label at bounding box center [345, 308] width 9 height 9
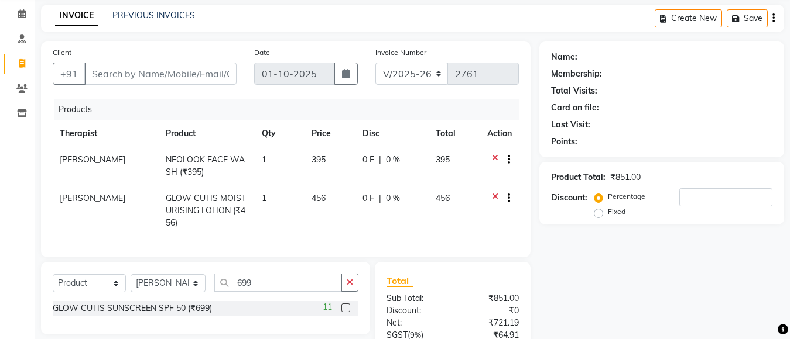
click at [346, 313] on input "checkbox" at bounding box center [345, 309] width 8 height 8
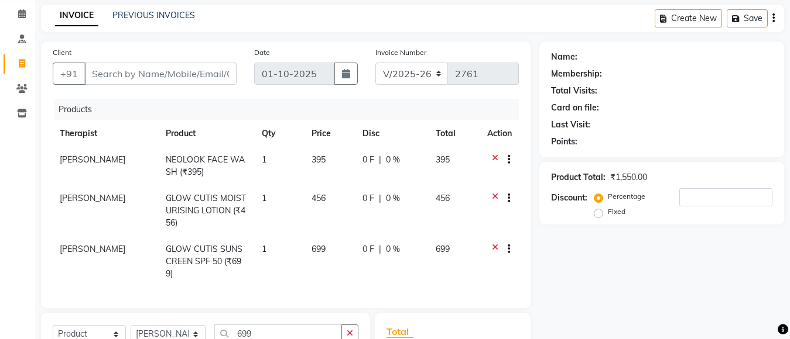
checkbox input "false"
click at [265, 325] on input "699" at bounding box center [278, 334] width 128 height 18
type input "6"
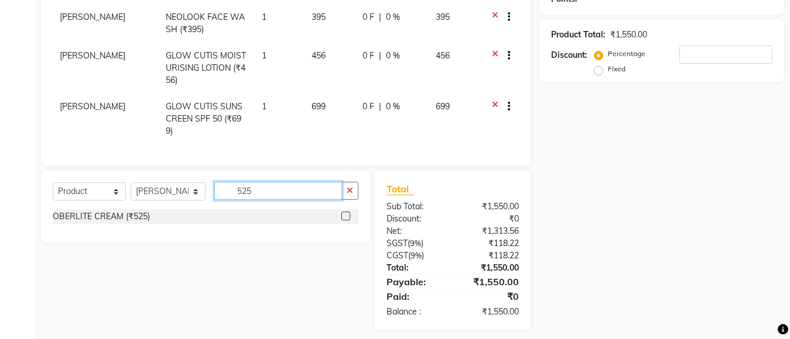
scroll to position [195, 0]
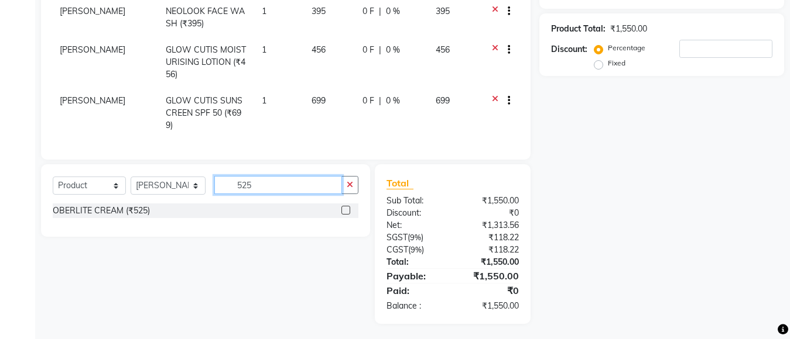
type input "525"
click at [346, 208] on label at bounding box center [345, 210] width 9 height 9
click at [346, 208] on input "checkbox" at bounding box center [345, 211] width 8 height 8
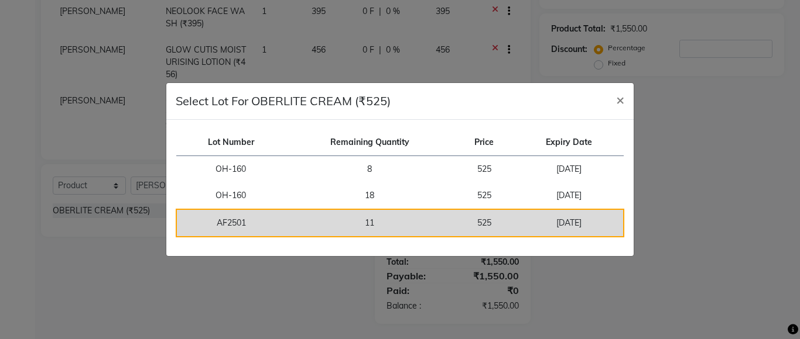
checkbox input "false"
click at [270, 219] on td "AF2501" at bounding box center [230, 224] width 109 height 28
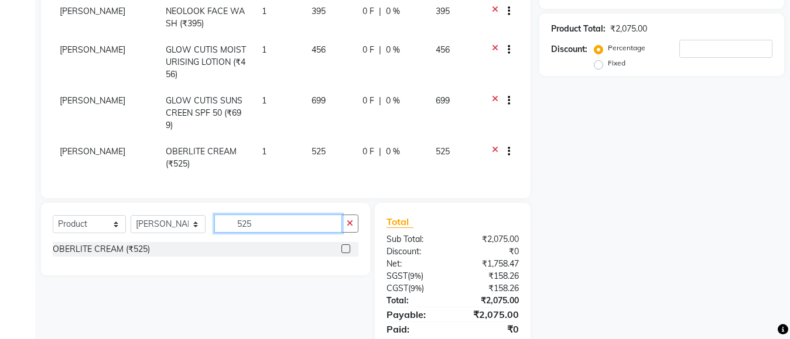
click at [275, 224] on input "525" at bounding box center [278, 224] width 128 height 18
type input "5"
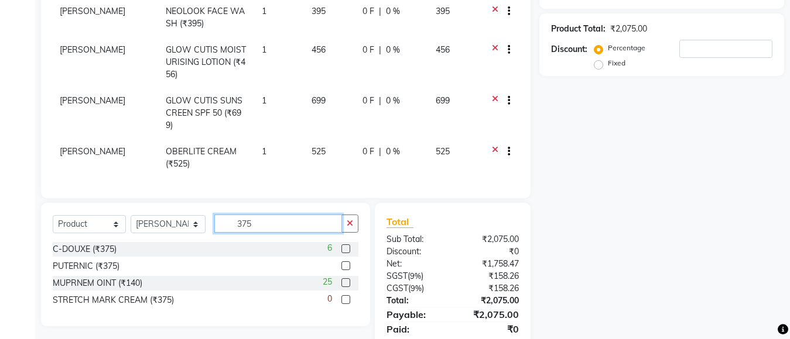
type input "375"
click at [342, 245] on label at bounding box center [345, 249] width 9 height 9
click at [342, 246] on input "checkbox" at bounding box center [345, 250] width 8 height 8
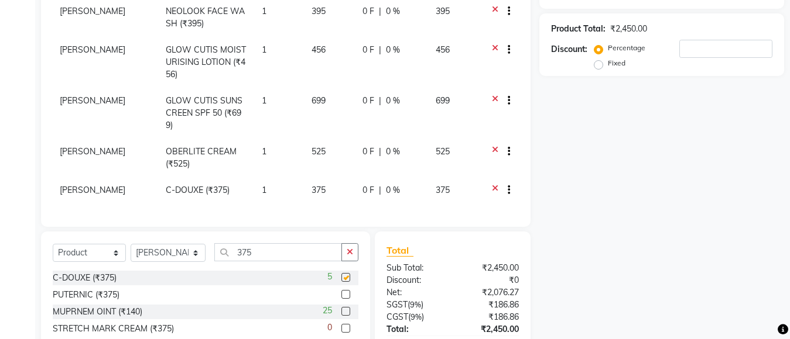
checkbox input "false"
click at [90, 106] on td "[PERSON_NAME]" at bounding box center [106, 113] width 106 height 51
click at [91, 104] on td "[PERSON_NAME]" at bounding box center [106, 113] width 106 height 51
select select "28317"
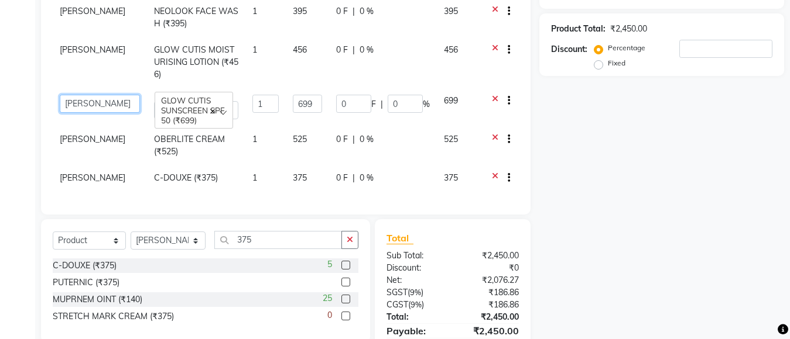
click at [91, 99] on select "Anita Gawli Dr.Bharati Patil Dr.Dhananjay Patil Dr.Rachana Hivarkar Gaurav Raaj…" at bounding box center [100, 104] width 80 height 18
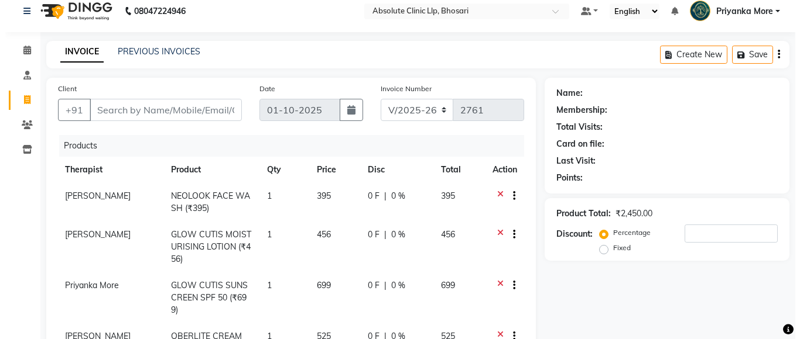
scroll to position [0, 0]
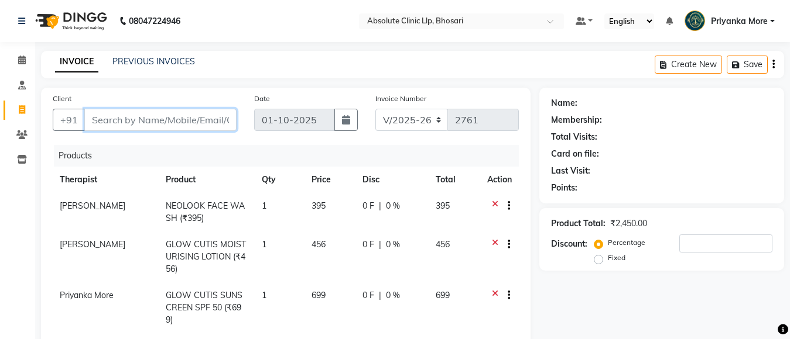
click at [149, 119] on input "Client" at bounding box center [160, 120] width 152 height 22
click at [143, 121] on input "Client" at bounding box center [160, 120] width 152 height 22
type input "88"
type input "0"
type input "8830337646"
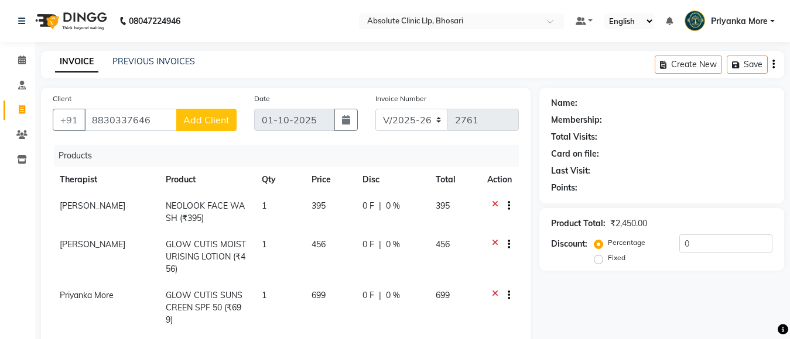
click at [222, 123] on span "Add Client" at bounding box center [206, 120] width 46 height 12
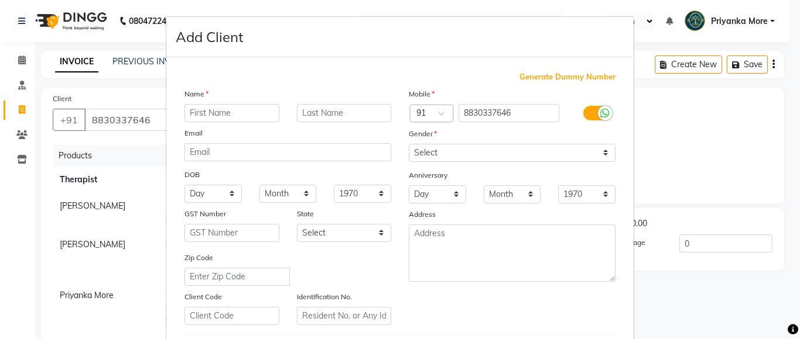
click at [205, 110] on input "text" at bounding box center [231, 113] width 95 height 18
type input "Z"
type input "Rohit"
click at [308, 114] on input "text" at bounding box center [344, 113] width 95 height 18
type input "Shinde"
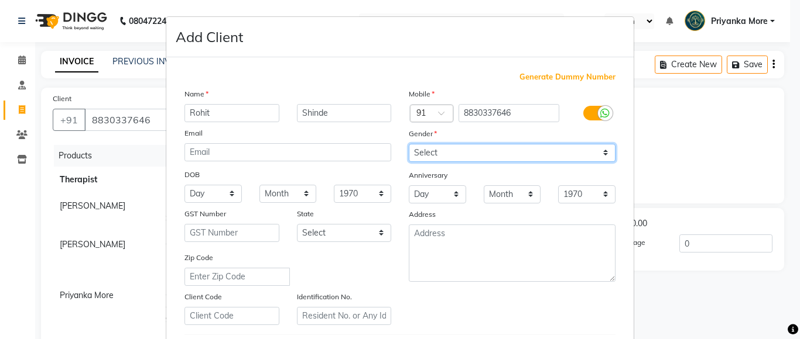
drag, startPoint x: 426, startPoint y: 153, endPoint x: 426, endPoint y: 160, distance: 7.0
click at [426, 153] on select "Select Male Female Other Prefer Not To Say" at bounding box center [512, 153] width 207 height 18
select select "male"
click at [409, 144] on select "Select Male Female Other Prefer Not To Say" at bounding box center [512, 153] width 207 height 18
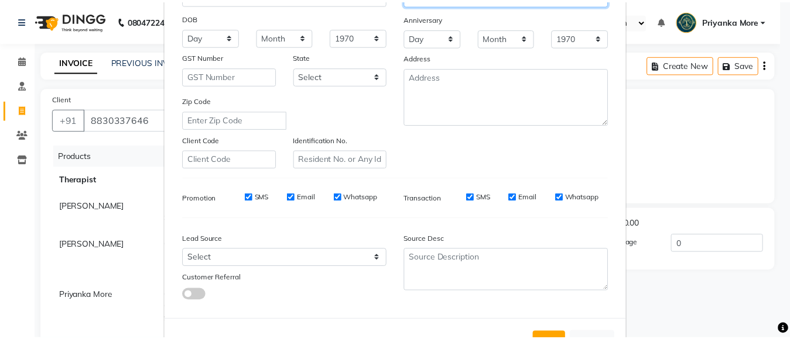
scroll to position [201, 0]
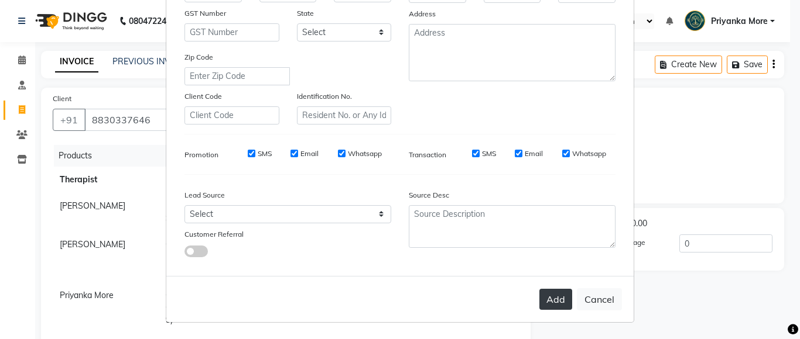
click at [539, 293] on button "Add" at bounding box center [555, 299] width 33 height 21
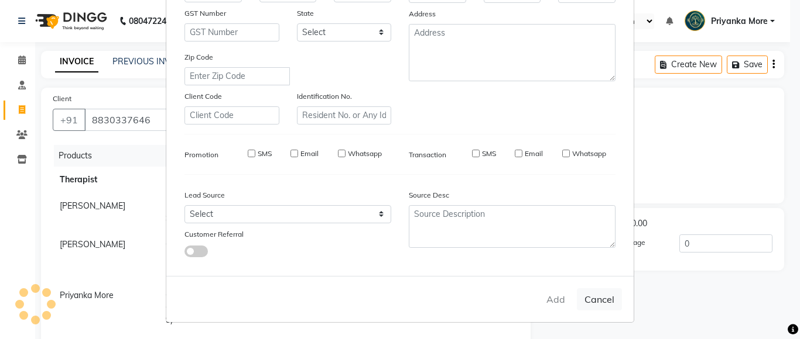
select select
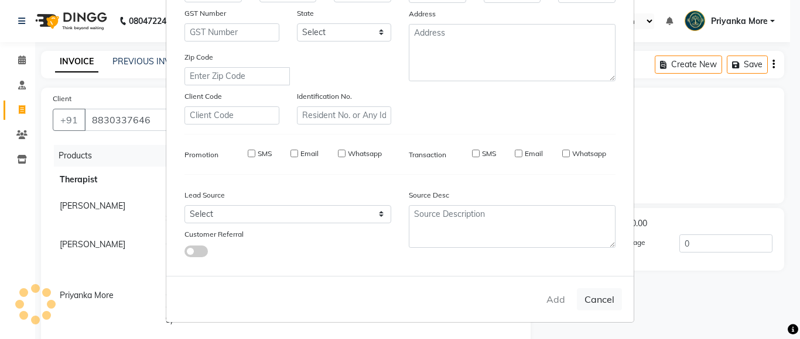
select select
checkbox input "false"
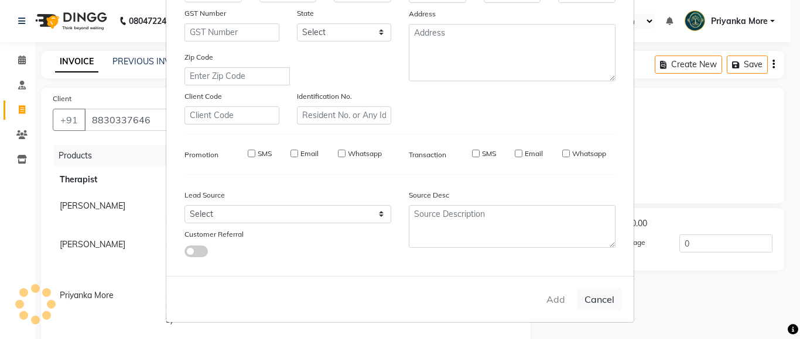
checkbox input "false"
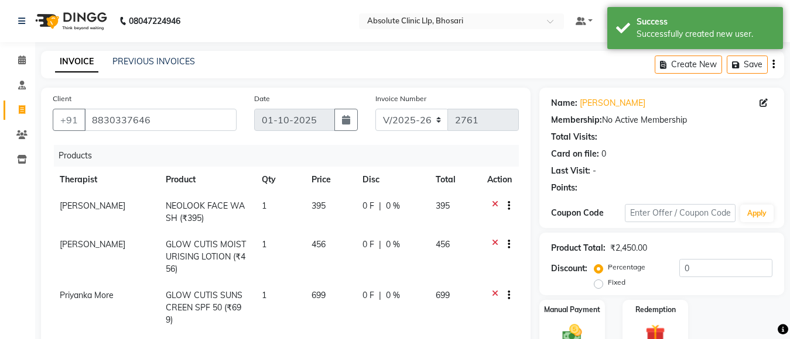
scroll to position [176, 0]
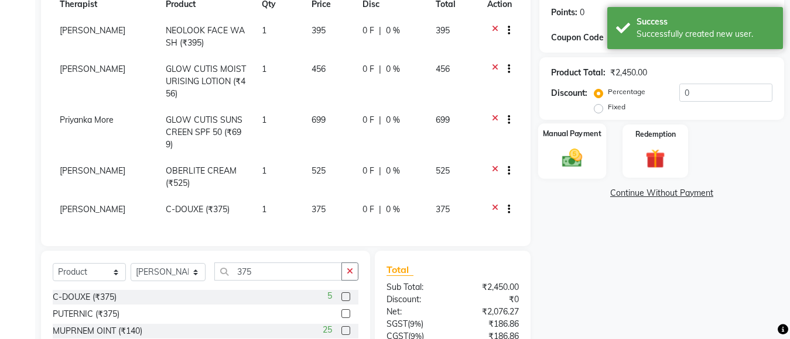
click at [560, 150] on img at bounding box center [571, 157] width 33 height 23
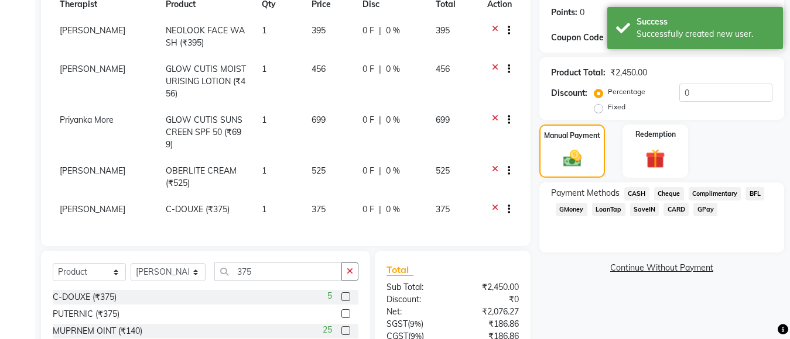
click at [706, 208] on span "GPay" at bounding box center [705, 209] width 24 height 13
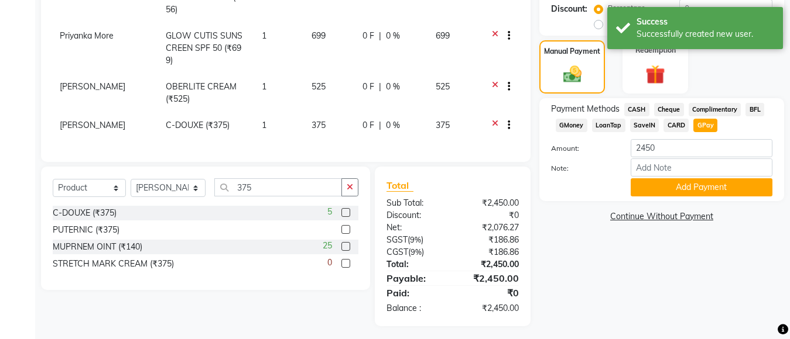
scroll to position [262, 0]
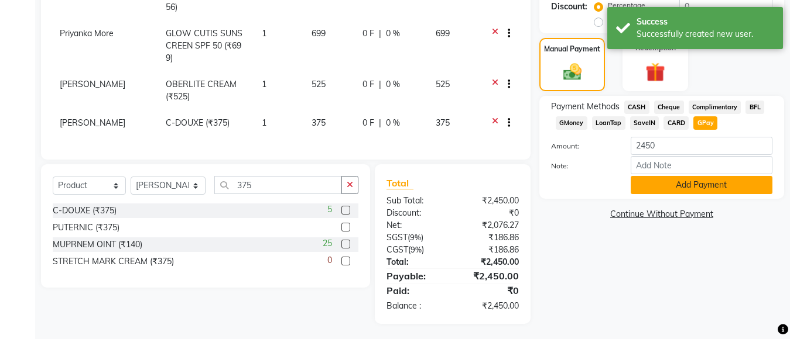
click at [698, 188] on button "Add Payment" at bounding box center [701, 185] width 142 height 18
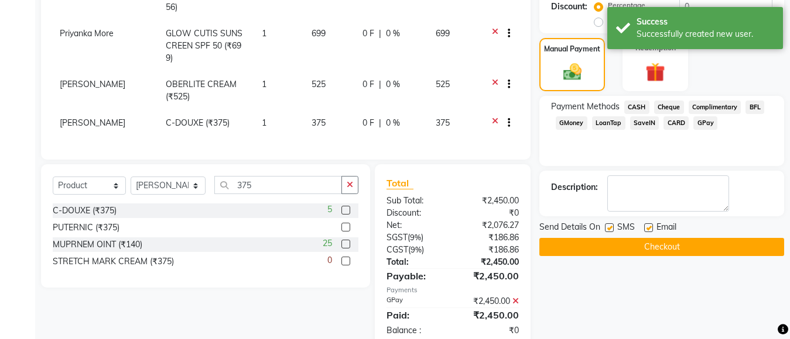
click at [677, 237] on div "Send Details On SMS Email Checkout" at bounding box center [661, 238] width 245 height 35
click at [671, 243] on button "Checkout" at bounding box center [661, 247] width 245 height 18
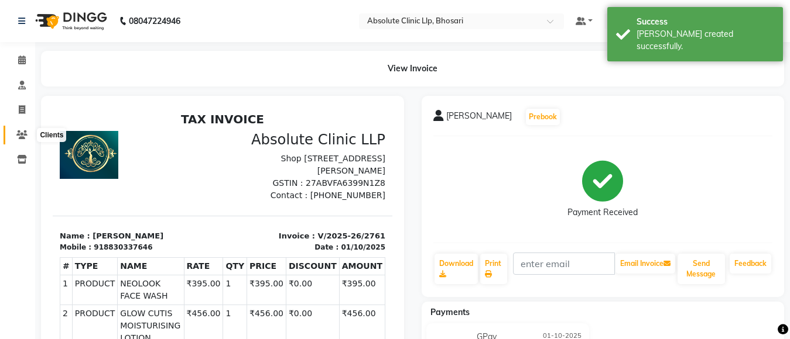
click at [12, 129] on span at bounding box center [22, 135] width 20 height 13
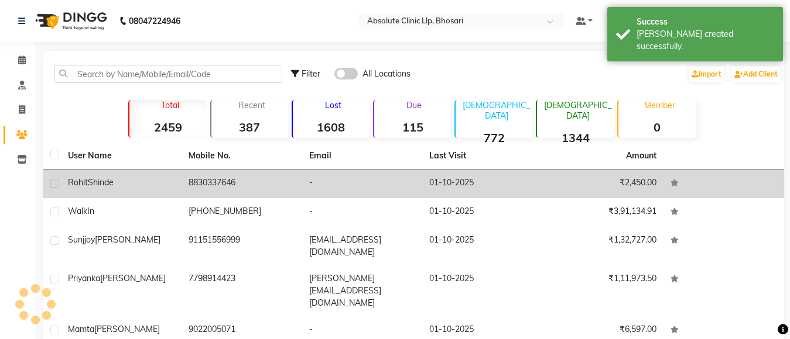
click at [140, 187] on div "Rohit Shinde" at bounding box center [121, 183] width 107 height 12
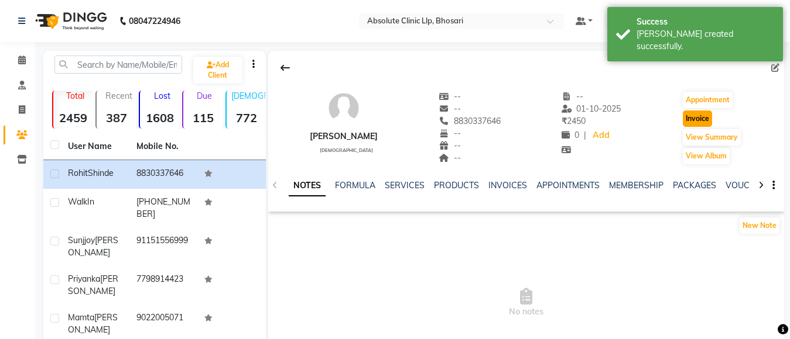
click at [701, 123] on button "Invoice" at bounding box center [696, 119] width 29 height 16
select select "service"
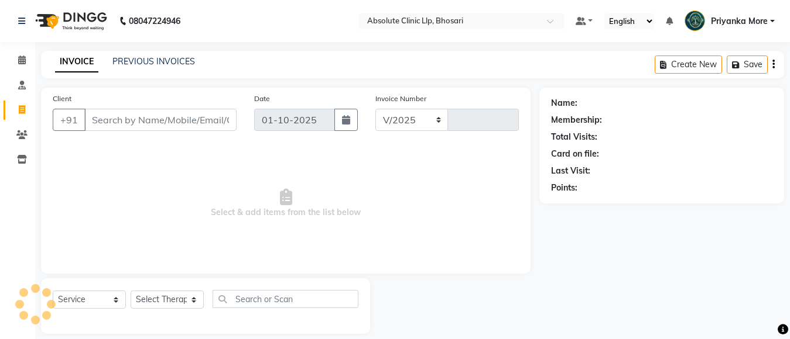
select select "4706"
type input "2762"
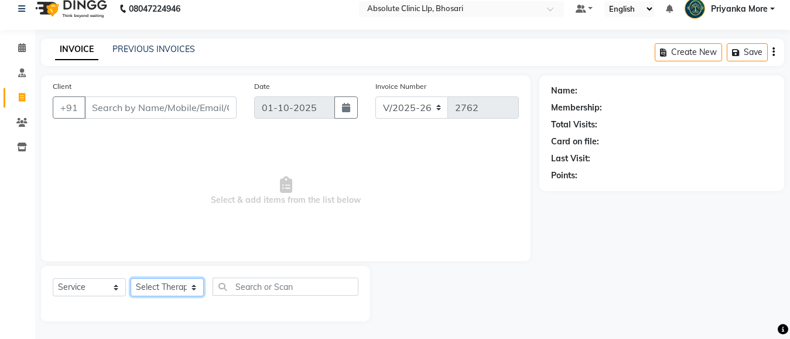
drag, startPoint x: 176, startPoint y: 282, endPoint x: 176, endPoint y: 259, distance: 22.8
click at [176, 282] on select "Select Therapist" at bounding box center [167, 288] width 73 height 18
type input "8830337646"
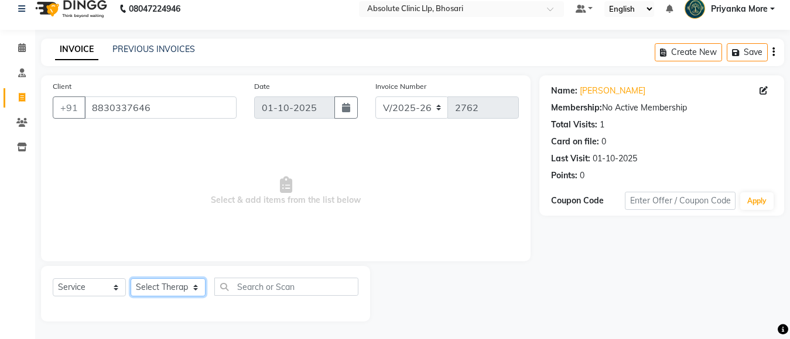
select select "28317"
click at [131, 279] on select "Select Therapist [PERSON_NAME] [PERSON_NAME] [PERSON_NAME] [PERSON_NAME] [PERSO…" at bounding box center [168, 288] width 75 height 18
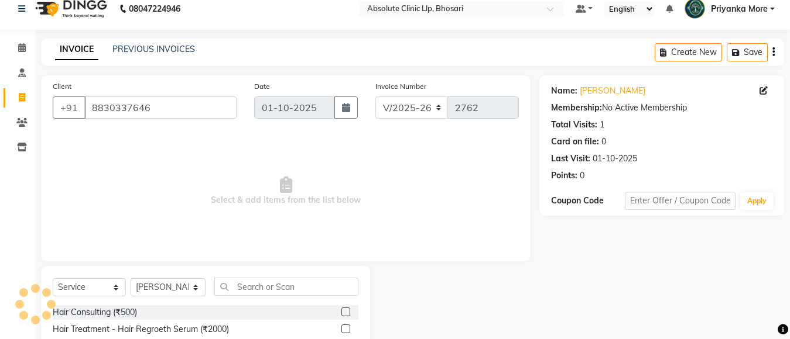
click at [260, 294] on div "Select Service Product Membership Package Voucher Prepaid Gift Card Select Ther…" at bounding box center [206, 292] width 306 height 28
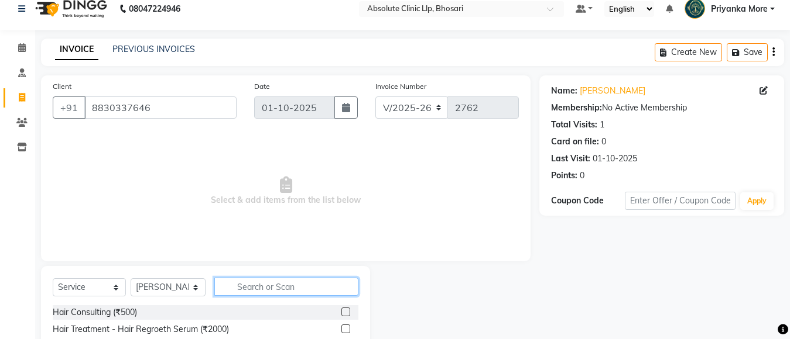
click at [264, 290] on input "text" at bounding box center [286, 287] width 144 height 18
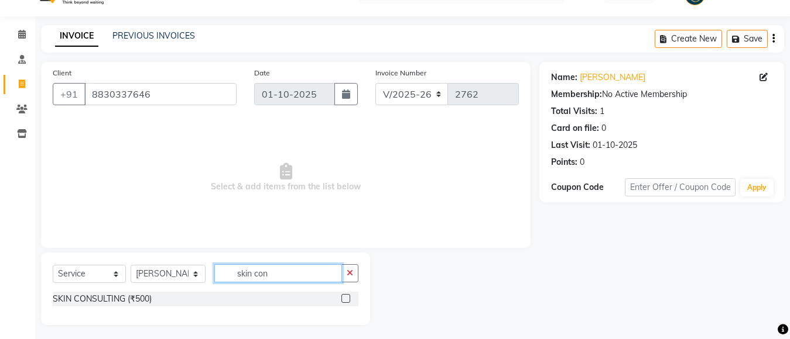
scroll to position [29, 0]
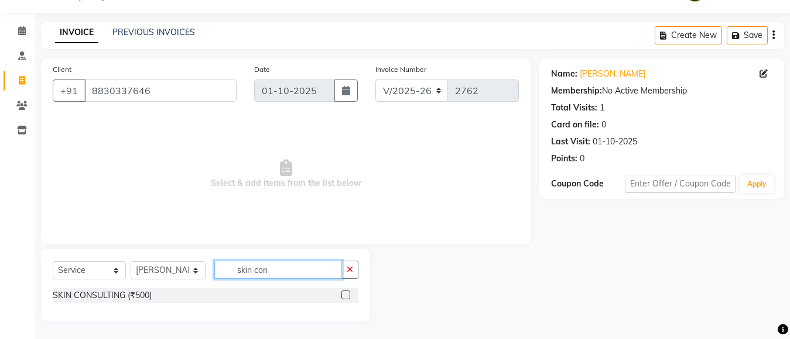
type input "skin con"
click at [348, 299] on label at bounding box center [345, 295] width 9 height 9
click at [348, 299] on input "checkbox" at bounding box center [345, 296] width 8 height 8
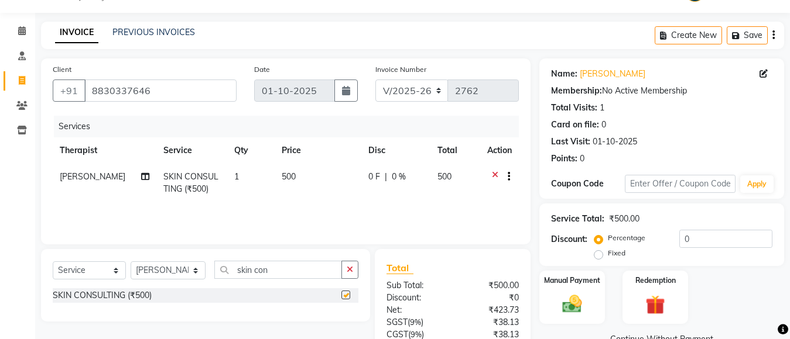
checkbox input "false"
click at [599, 308] on div "Manual Payment" at bounding box center [572, 298] width 68 height 56
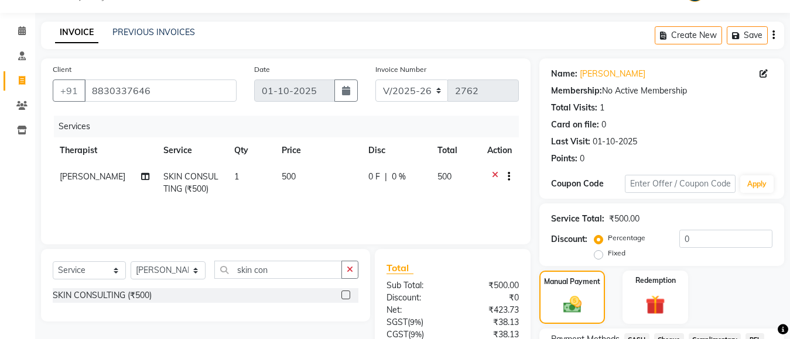
scroll to position [131, 0]
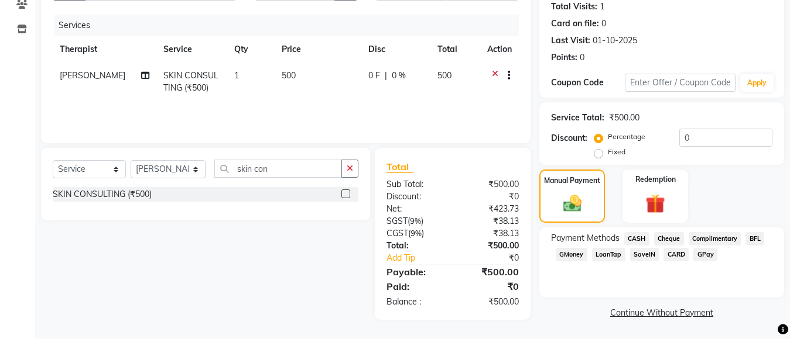
click at [698, 255] on span "GPay" at bounding box center [705, 254] width 24 height 13
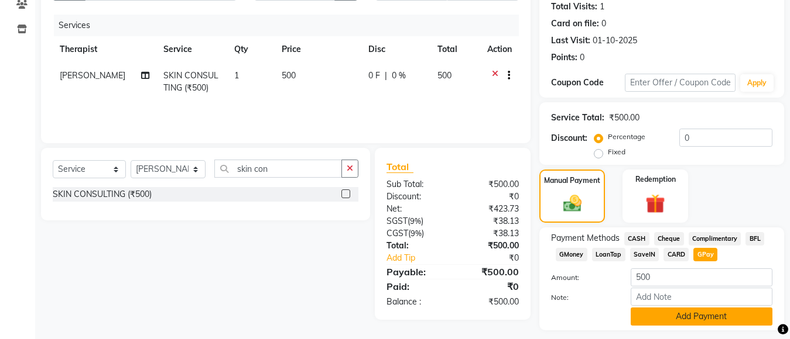
click at [720, 318] on button "Add Payment" at bounding box center [701, 317] width 142 height 18
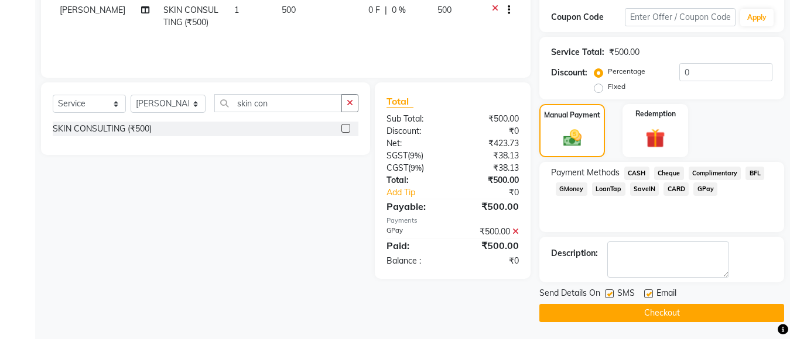
scroll to position [197, 0]
click at [715, 312] on button "Checkout" at bounding box center [661, 313] width 245 height 18
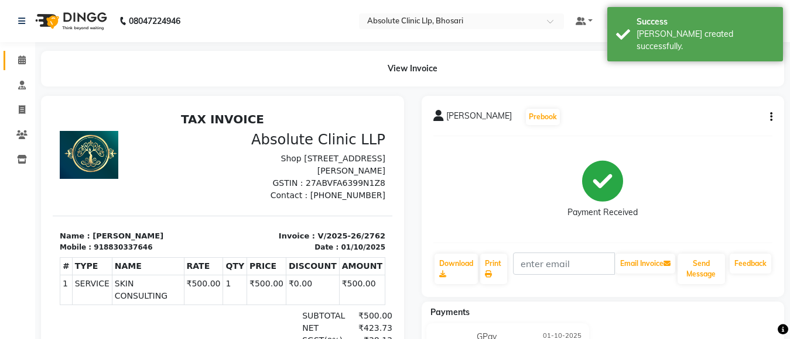
click at [16, 53] on link "Calendar" at bounding box center [18, 60] width 28 height 19
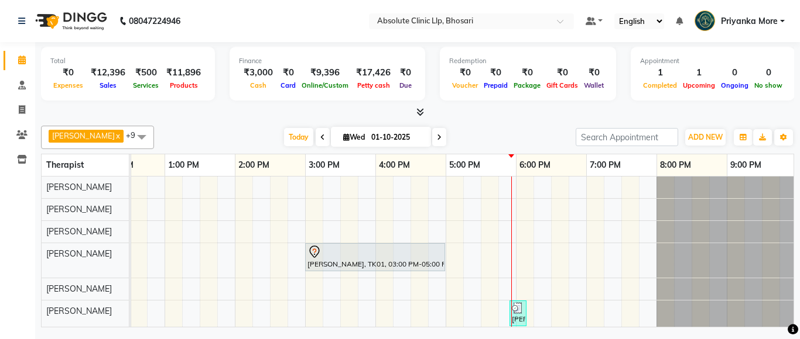
click at [356, 249] on div at bounding box center [374, 252] width 135 height 14
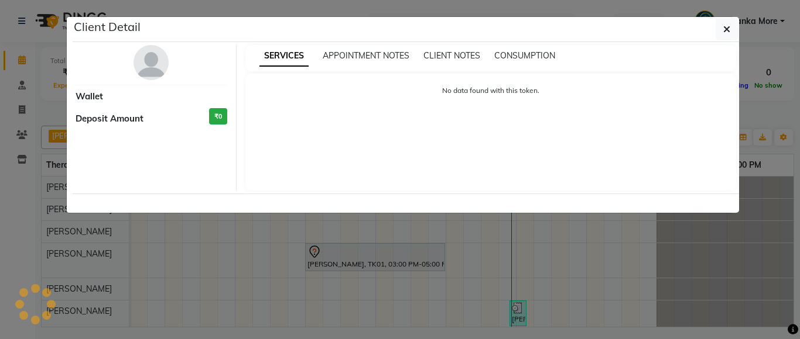
select select "7"
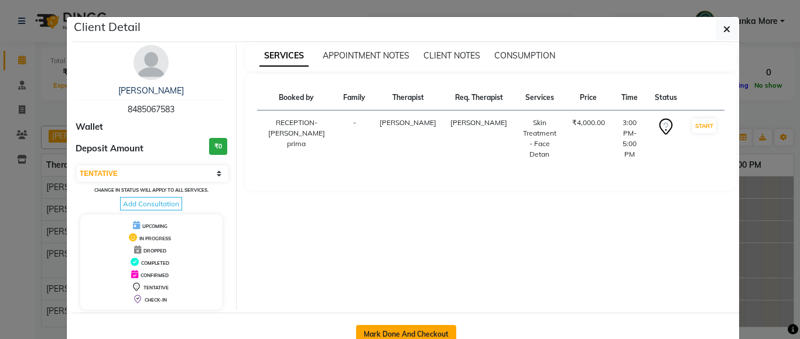
click at [378, 325] on button "Mark Done And Checkout" at bounding box center [406, 334] width 100 height 19
select select "service"
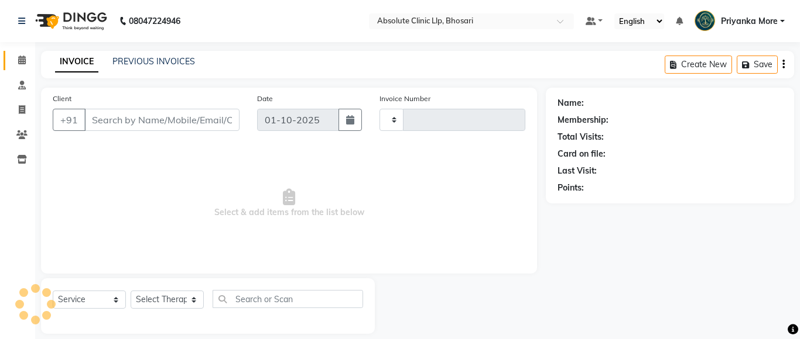
type input "2763"
select select "4706"
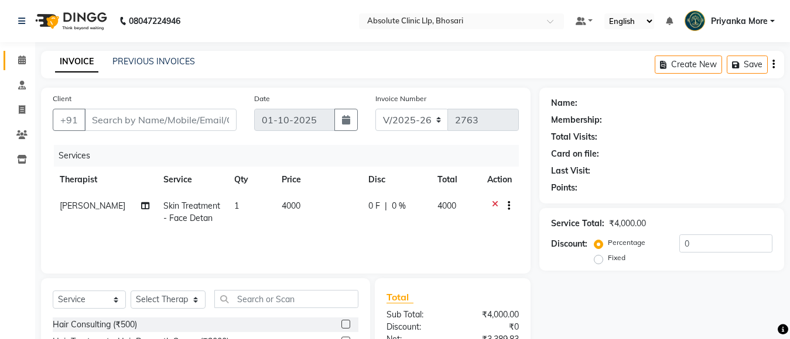
type input "8485067583"
select select "27987"
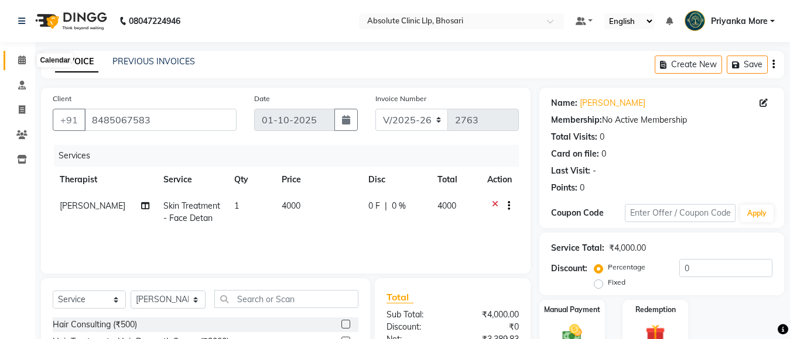
click at [13, 56] on span at bounding box center [22, 60] width 20 height 13
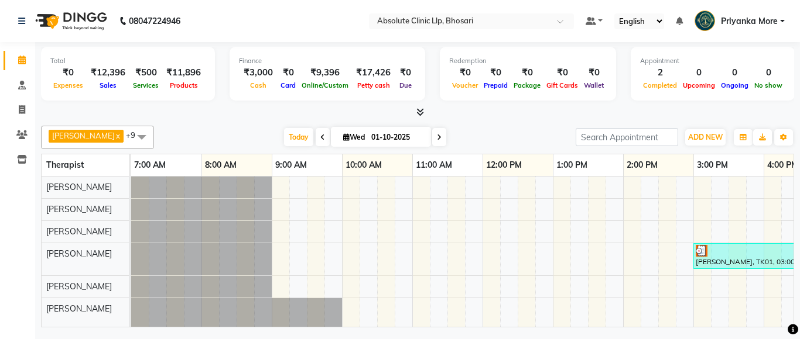
click at [418, 109] on icon at bounding box center [420, 112] width 8 height 9
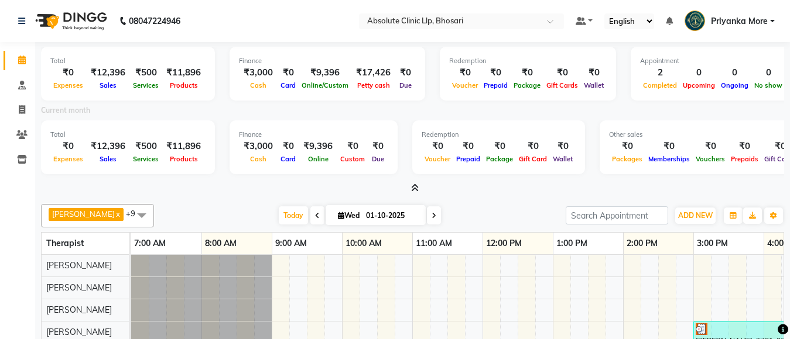
click at [412, 187] on icon at bounding box center [415, 188] width 8 height 9
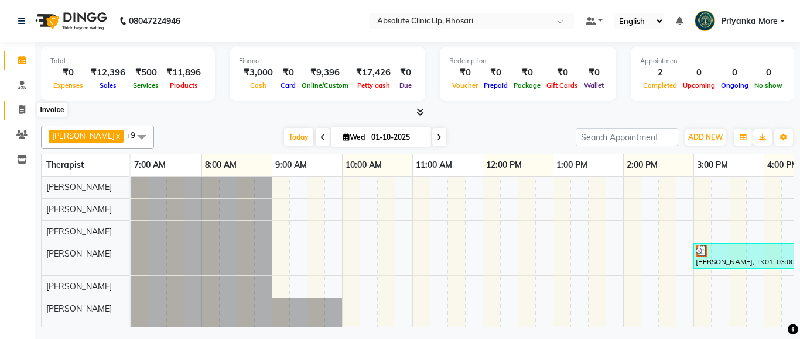
click at [12, 109] on span at bounding box center [22, 110] width 20 height 13
select select "service"
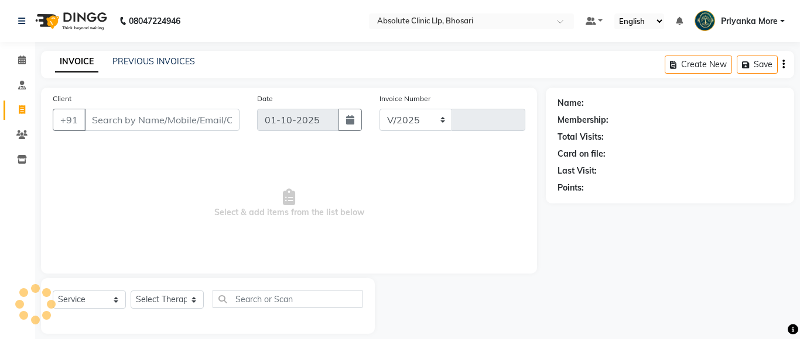
select select "4706"
type input "2763"
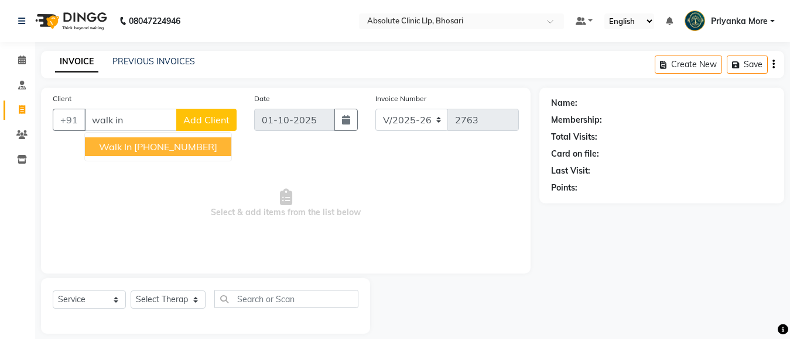
click at [172, 144] on ngb-highlight "[PHONE_NUMBER]" at bounding box center [175, 147] width 83 height 12
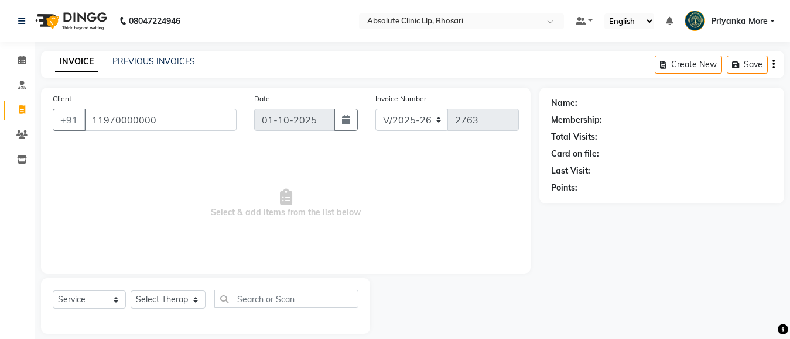
type input "11970000000"
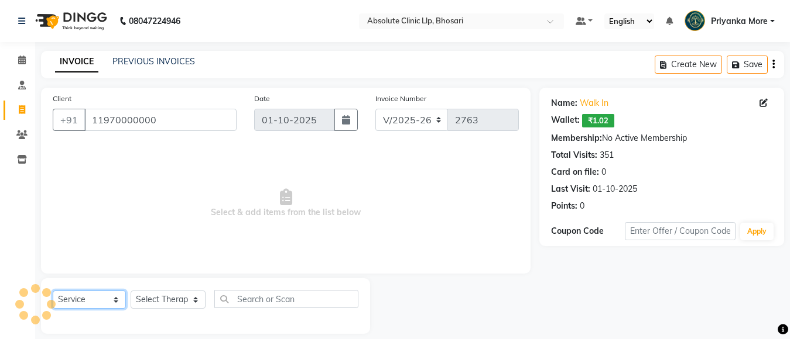
drag, startPoint x: 83, startPoint y: 303, endPoint x: 90, endPoint y: 301, distance: 7.8
click at [83, 303] on select "Select Service Product Membership Package Voucher Prepaid Gift Card" at bounding box center [89, 300] width 73 height 18
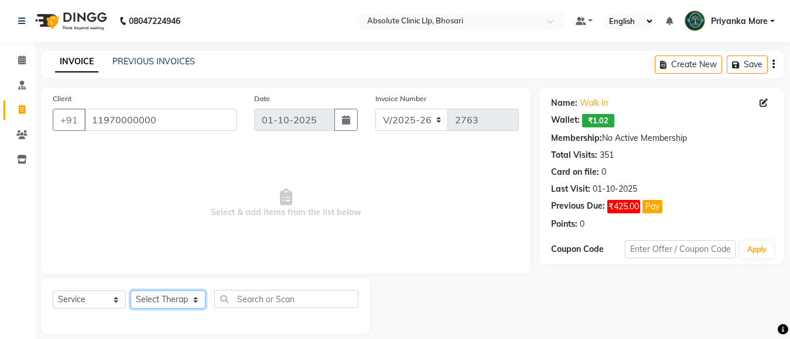
click at [199, 303] on select "Select Therapist [PERSON_NAME] [PERSON_NAME] [PERSON_NAME] [PERSON_NAME] [PERSO…" at bounding box center [168, 300] width 75 height 18
select select "28317"
click at [131, 291] on select "Select Therapist [PERSON_NAME] [PERSON_NAME] [PERSON_NAME] [PERSON_NAME] [PERSO…" at bounding box center [168, 300] width 75 height 18
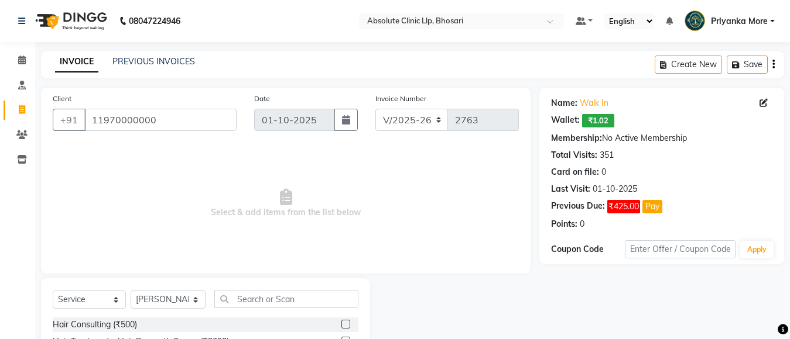
drag, startPoint x: 240, startPoint y: 297, endPoint x: 245, endPoint y: 305, distance: 9.3
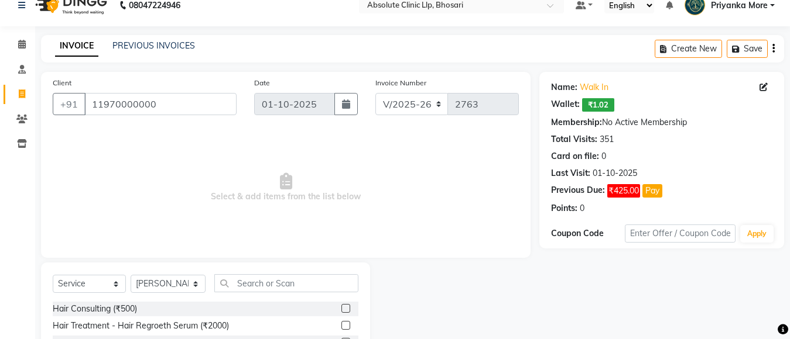
scroll to position [129, 0]
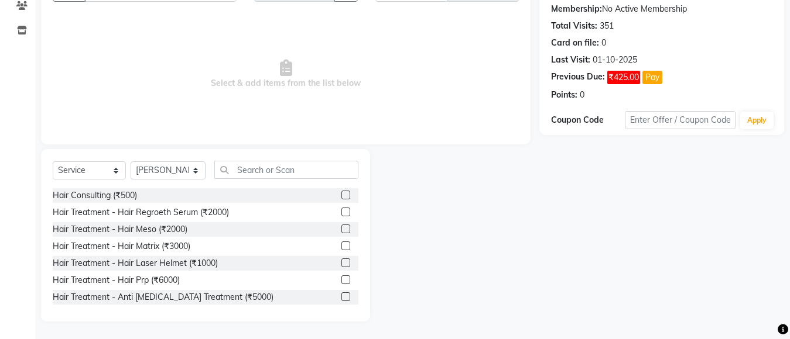
click at [253, 276] on div "Select Service Product Membership Package Voucher Prepaid Gift Card Select Ther…" at bounding box center [205, 235] width 329 height 173
click at [251, 166] on input "text" at bounding box center [286, 170] width 144 height 18
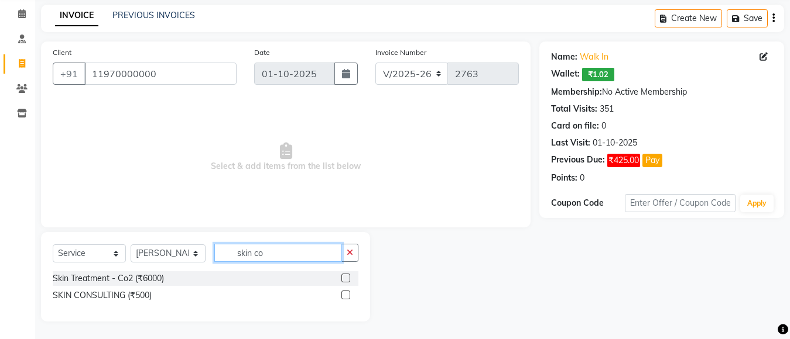
scroll to position [46, 0]
type input "skin co"
click at [346, 293] on label at bounding box center [345, 295] width 9 height 9
click at [346, 293] on input "checkbox" at bounding box center [345, 296] width 8 height 8
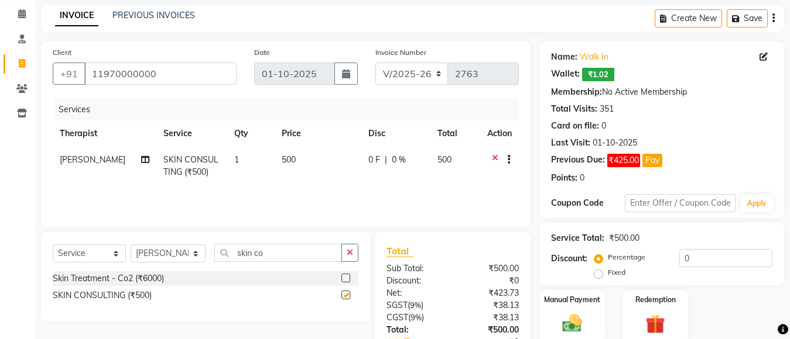
checkbox input "false"
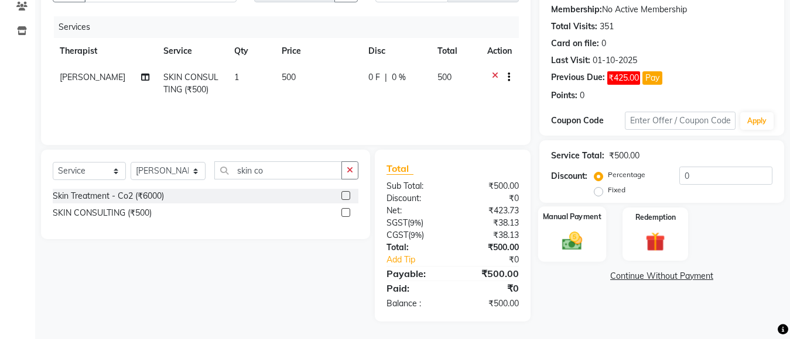
click at [595, 235] on div "Manual Payment" at bounding box center [572, 235] width 68 height 56
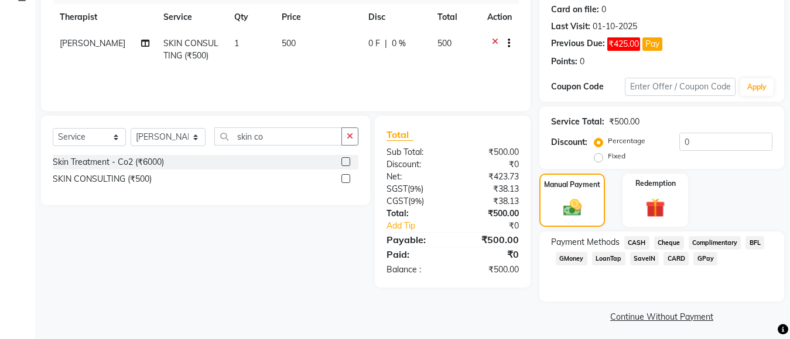
scroll to position [167, 0]
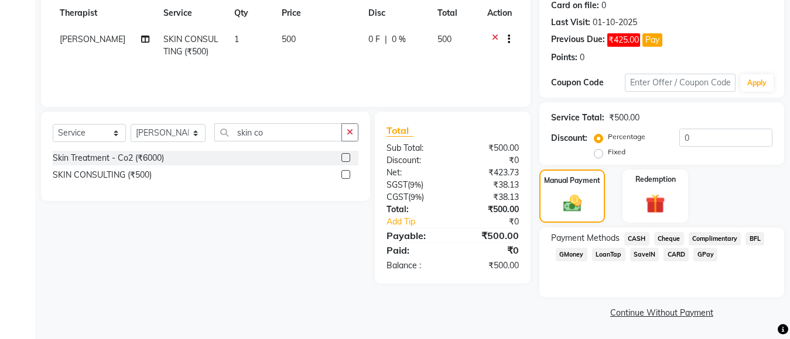
click at [704, 255] on span "GPay" at bounding box center [705, 254] width 24 height 13
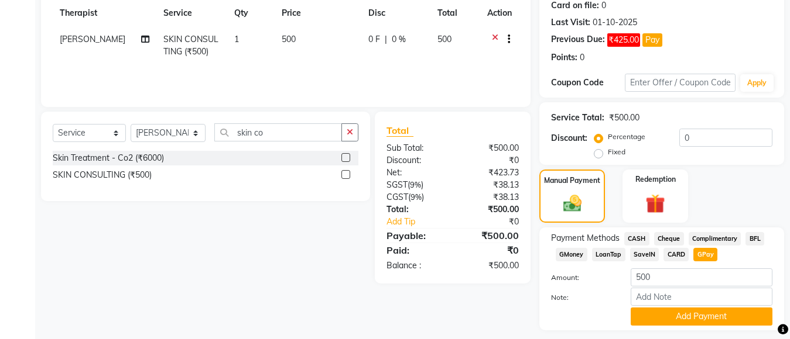
scroll to position [200, 0]
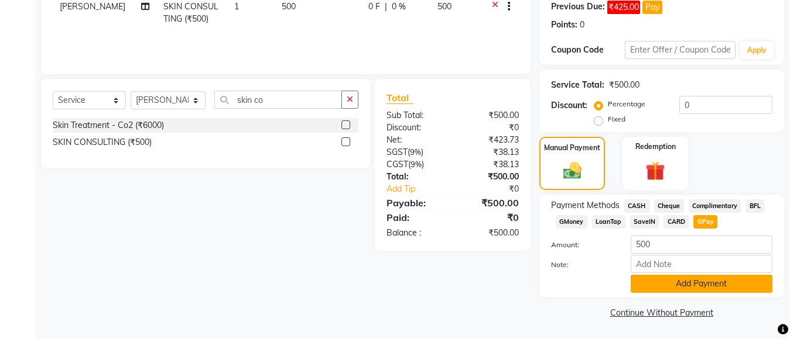
click at [679, 282] on button "Add Payment" at bounding box center [701, 284] width 142 height 18
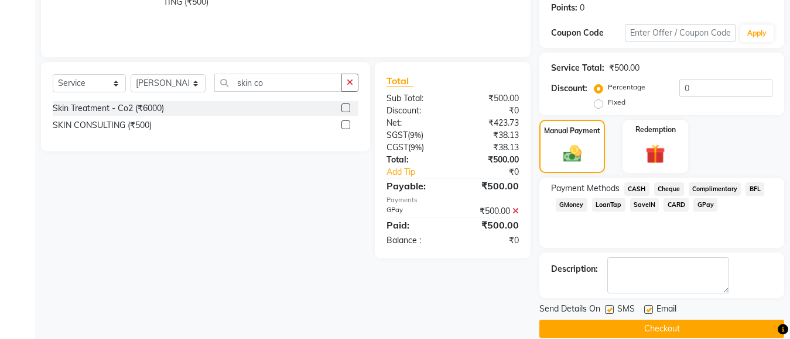
scroll to position [233, 0]
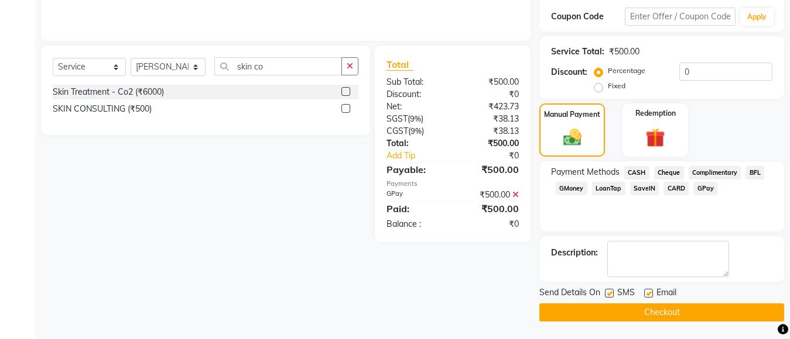
click at [649, 292] on label at bounding box center [648, 293] width 9 height 9
click at [649, 292] on input "checkbox" at bounding box center [648, 294] width 8 height 8
checkbox input "false"
click at [605, 296] on label at bounding box center [609, 293] width 9 height 9
click at [605, 296] on input "checkbox" at bounding box center [609, 294] width 8 height 8
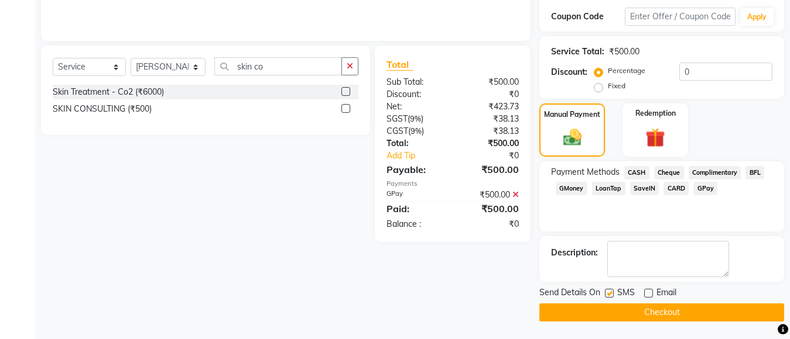
checkbox input "false"
drag, startPoint x: 641, startPoint y: 306, endPoint x: 616, endPoint y: 259, distance: 52.4
click at [640, 307] on button "Checkout" at bounding box center [661, 313] width 245 height 18
